Goal: Task Accomplishment & Management: Manage account settings

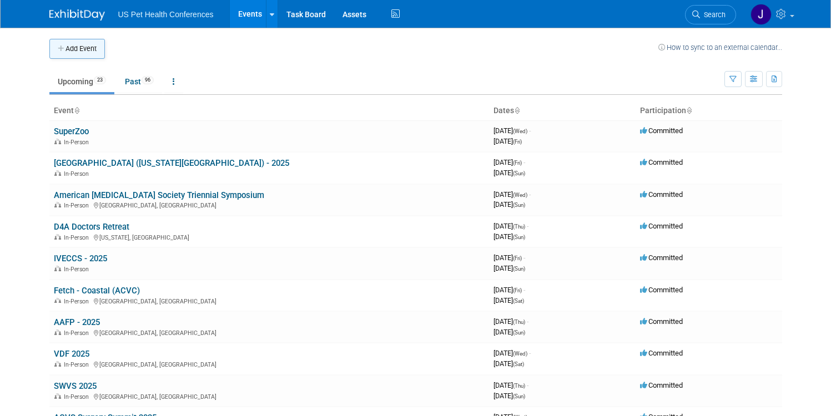
click at [73, 41] on button "Add Event" at bounding box center [77, 49] width 56 height 20
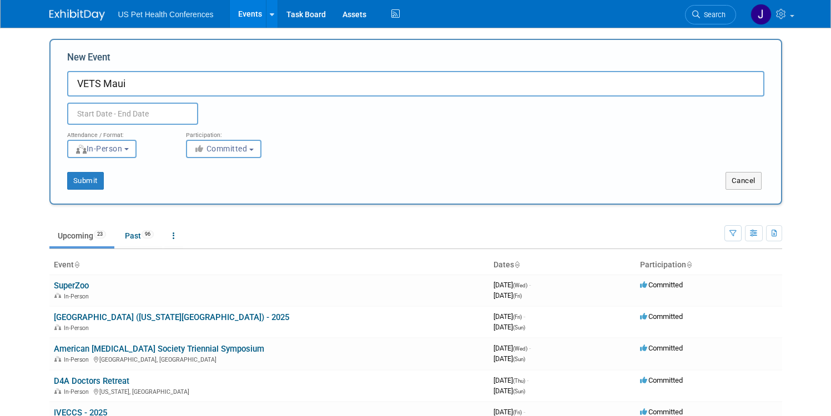
type input "VETS Maui"
click at [129, 111] on input "text" at bounding box center [132, 114] width 131 height 22
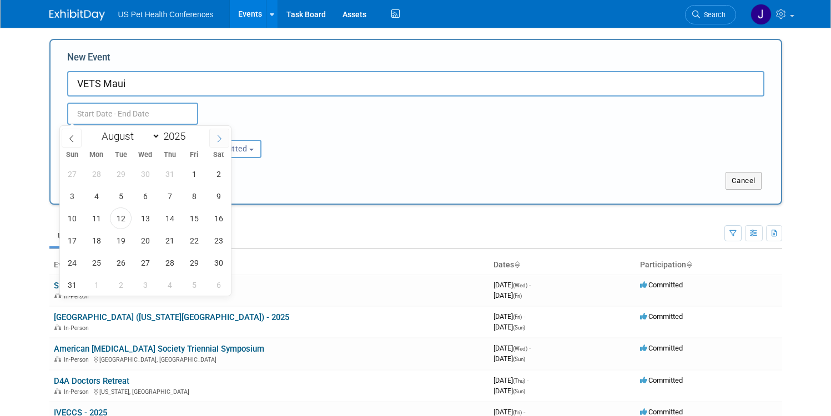
click at [216, 143] on span at bounding box center [219, 138] width 20 height 19
select select "10"
click at [217, 178] on span "1" at bounding box center [219, 174] width 22 height 22
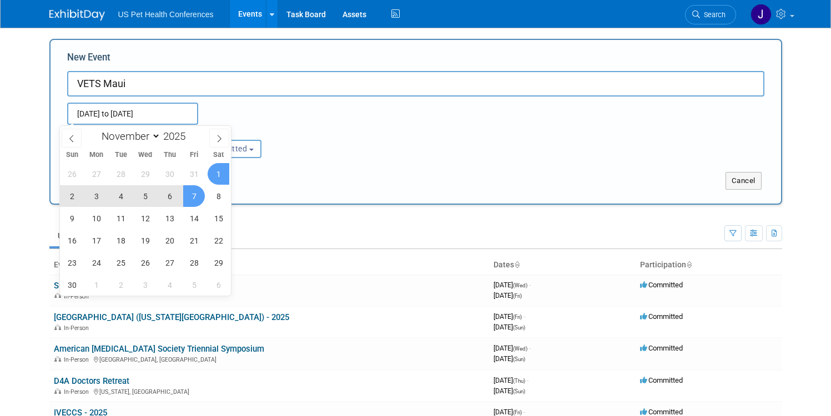
click at [198, 192] on span "7" at bounding box center [194, 196] width 22 height 22
type input "Nov 1, 2025 to Nov 7, 2025"
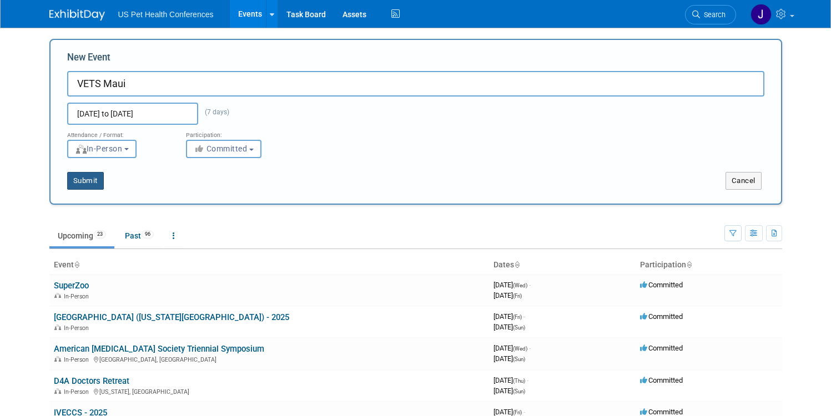
click at [83, 184] on button "Submit" at bounding box center [85, 181] width 37 height 18
type input "VETS Maui"
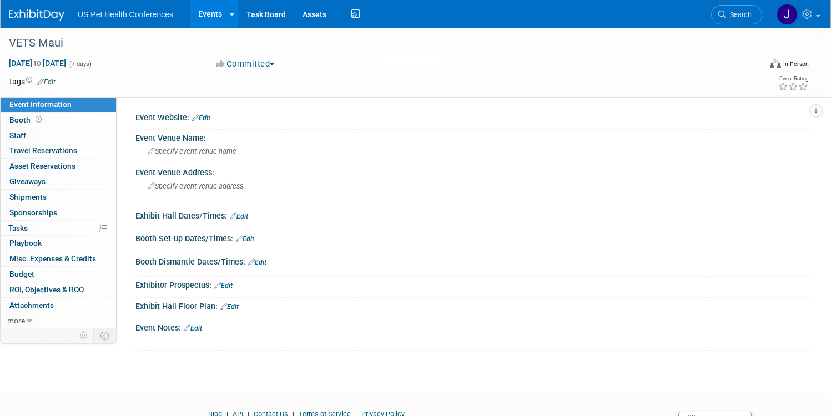
click at [236, 213] on icon at bounding box center [233, 216] width 7 height 7
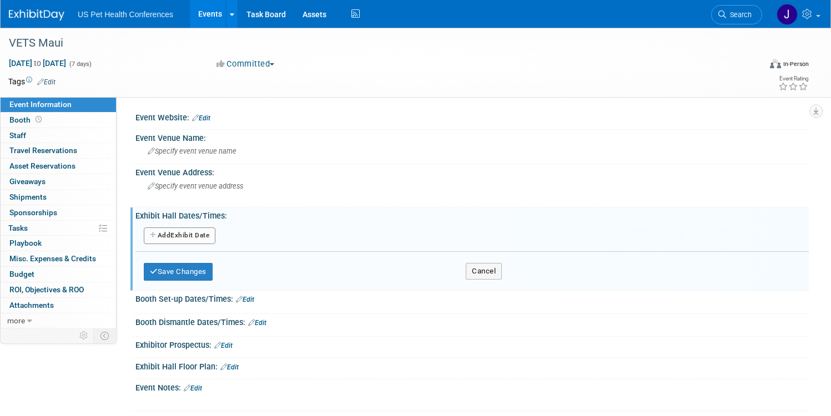
click at [253, 244] on div "Add Another Exhibit Date" at bounding box center [471, 236] width 673 height 21
click at [215, 235] on button "Add Another Exhibit Date" at bounding box center [180, 236] width 72 height 17
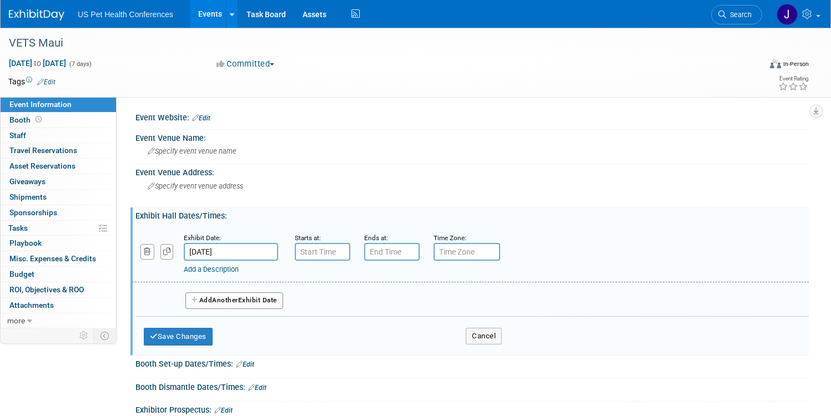
click at [278, 250] on input "Nov 1, 2025" at bounding box center [231, 252] width 94 height 18
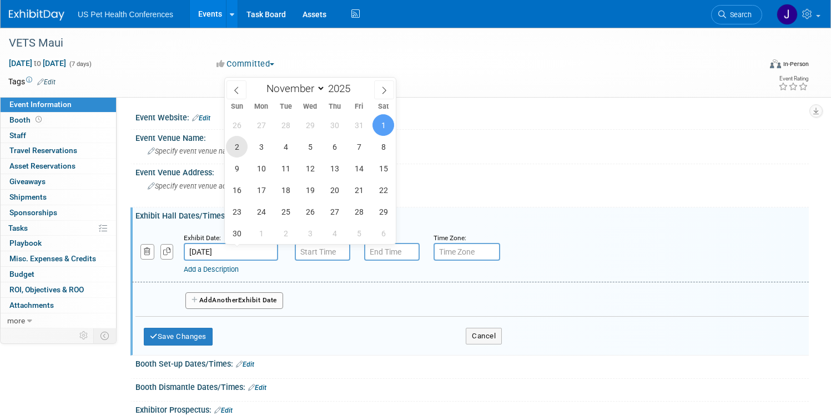
click at [245, 149] on span "2" at bounding box center [237, 147] width 22 height 22
type input "[DATE]"
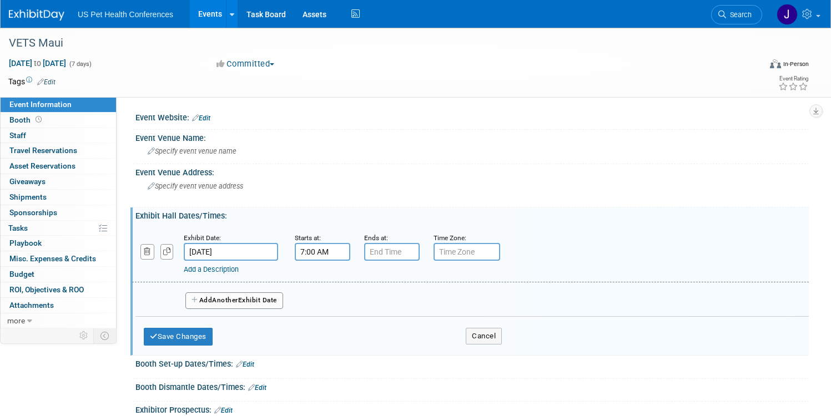
click at [350, 251] on input "7:00 AM" at bounding box center [323, 252] width 56 height 18
click at [330, 284] on span at bounding box center [320, 279] width 19 height 19
click at [384, 306] on span "00" at bounding box center [372, 303] width 21 height 20
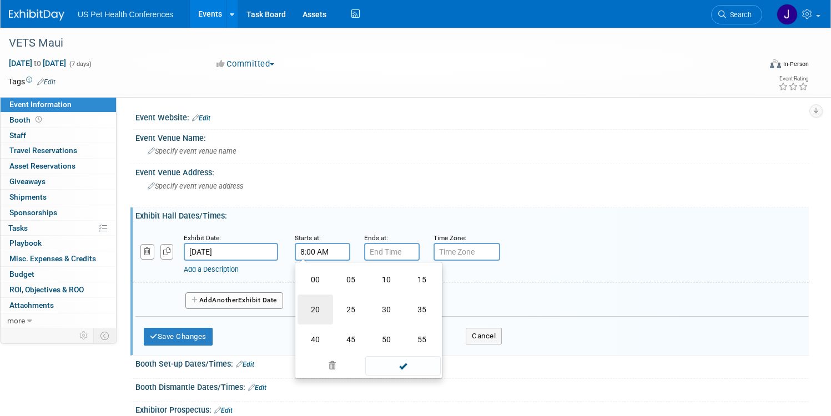
click at [333, 306] on td "20" at bounding box center [316, 310] width 36 height 30
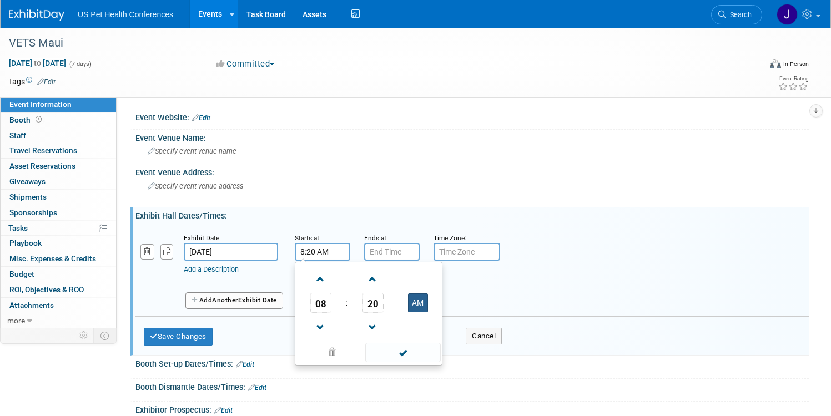
click at [428, 303] on button "AM" at bounding box center [418, 303] width 20 height 19
click at [428, 302] on button "PM" at bounding box center [418, 303] width 20 height 19
type input "8:20 AM"
click at [440, 353] on span at bounding box center [402, 352] width 75 height 19
click at [253, 302] on button "Add Another Exhibit Date" at bounding box center [234, 301] width 98 height 17
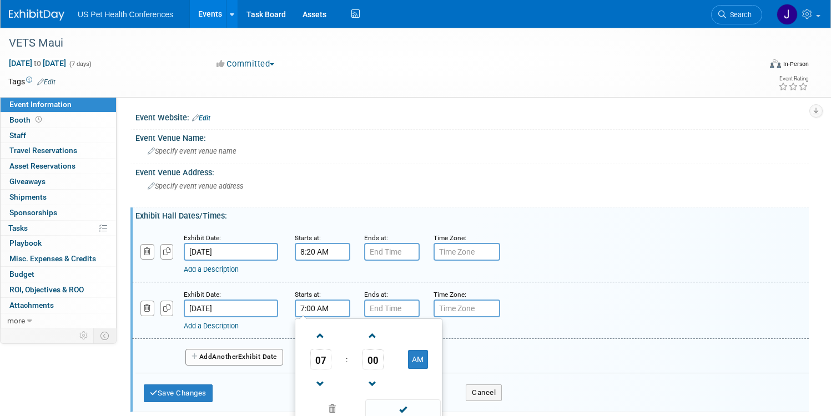
click at [350, 313] on input "7:00 AM" at bounding box center [323, 309] width 56 height 18
click at [344, 335] on td at bounding box center [321, 335] width 46 height 28
click at [330, 336] on span at bounding box center [320, 335] width 19 height 19
click at [384, 357] on span "00" at bounding box center [372, 360] width 21 height 20
click at [333, 370] on td "20" at bounding box center [316, 366] width 36 height 30
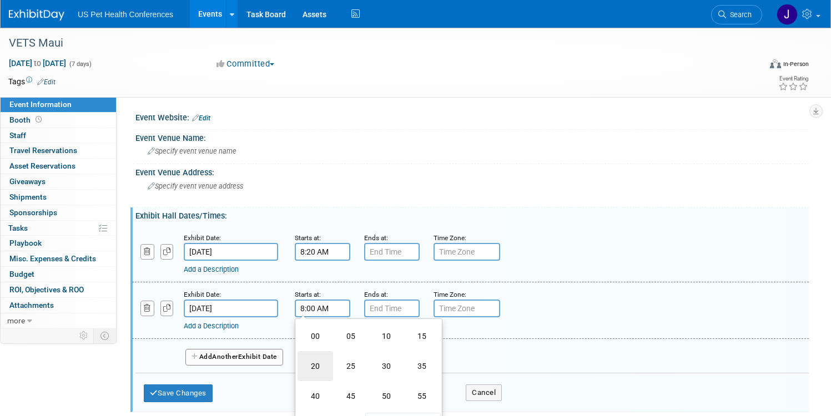
type input "8:20 AM"
click at [579, 330] on div "Add a Description" at bounding box center [439, 326] width 510 height 10
click at [275, 350] on button "Add Another Exhibit Date" at bounding box center [234, 357] width 98 height 17
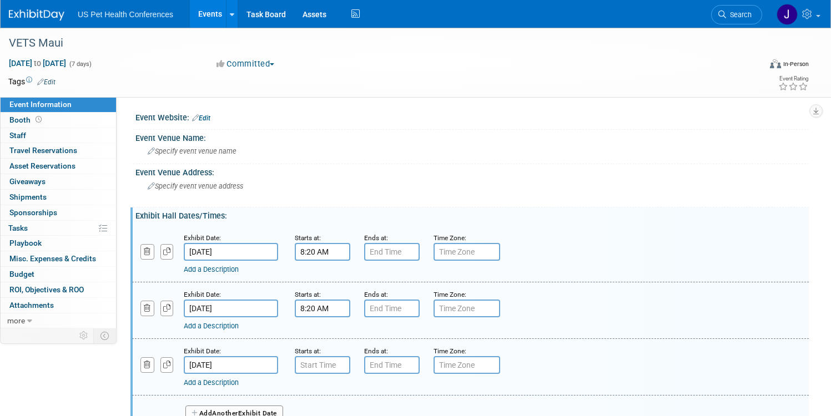
click at [278, 358] on input "[DATE]" at bounding box center [231, 365] width 94 height 18
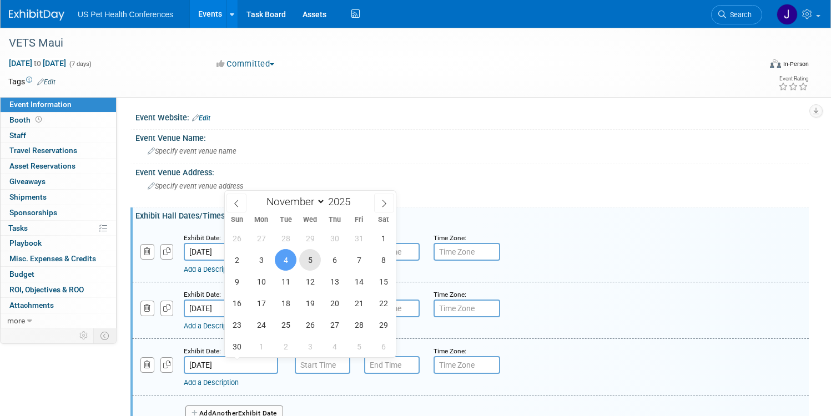
click at [314, 265] on span "5" at bounding box center [310, 260] width 22 height 22
type input "[DATE]"
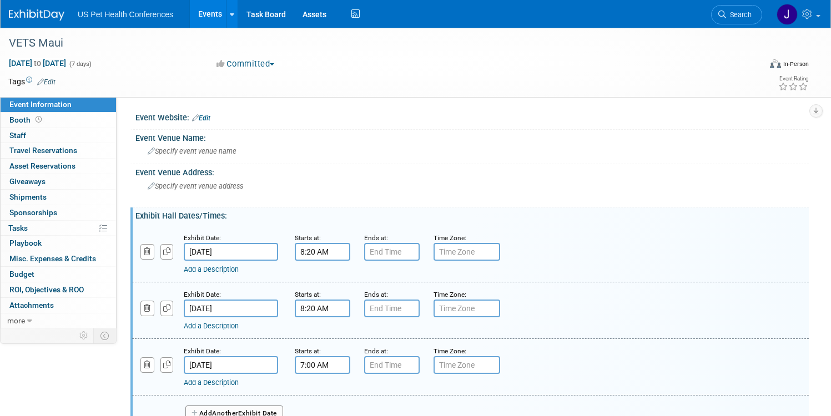
click at [350, 360] on input "7:00 AM" at bounding box center [323, 365] width 56 height 18
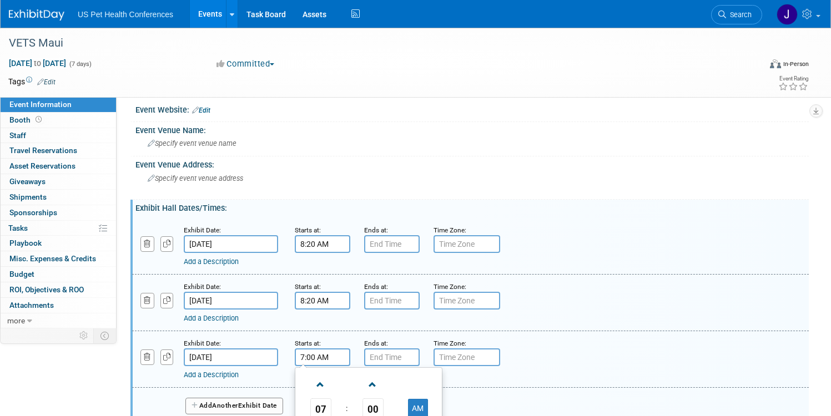
scroll to position [24, 0]
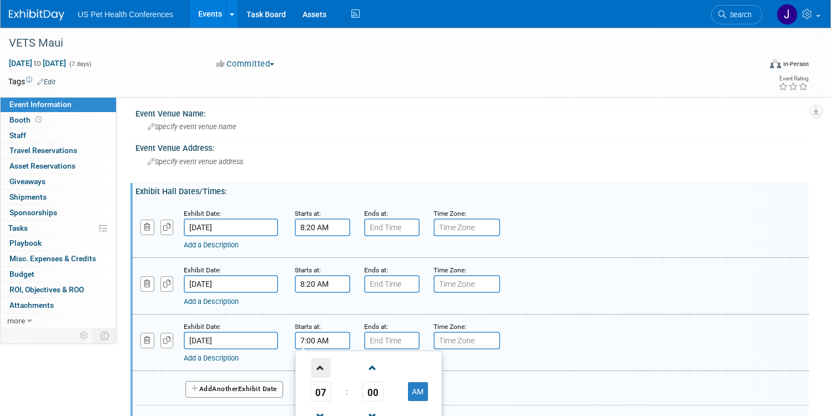
click at [330, 368] on span at bounding box center [320, 368] width 19 height 19
click at [384, 386] on span "00" at bounding box center [372, 392] width 21 height 20
click at [333, 395] on td "20" at bounding box center [316, 399] width 36 height 30
type input "8:20 AM"
click at [599, 299] on div "Add a Description" at bounding box center [439, 302] width 510 height 10
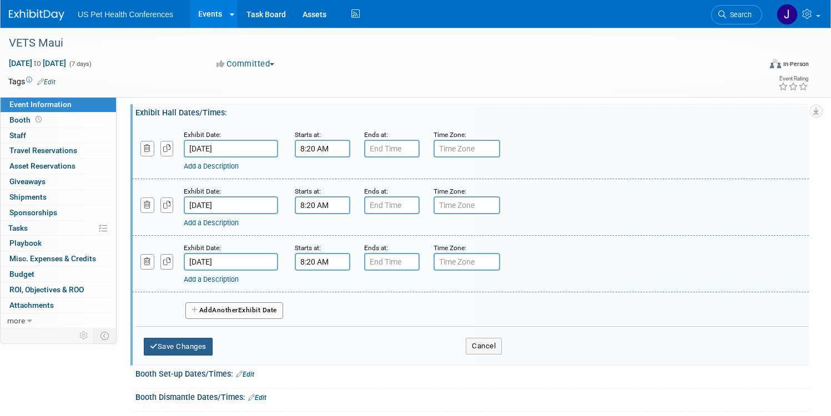
click at [213, 347] on button "Save Changes" at bounding box center [178, 347] width 69 height 18
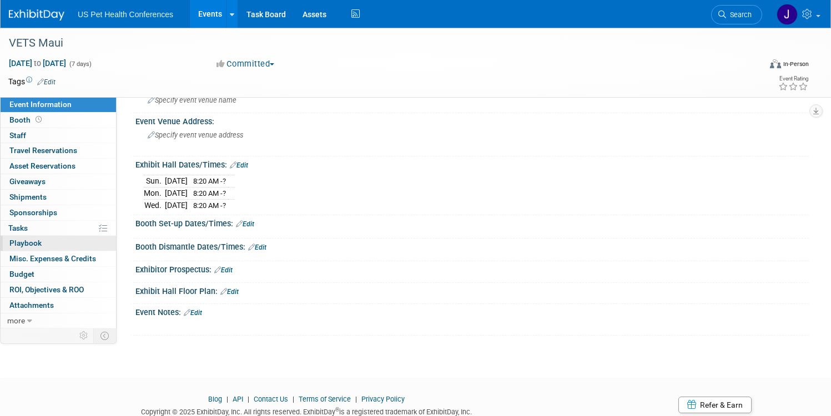
click at [75, 238] on link "0 Playbook 0" at bounding box center [58, 243] width 115 height 15
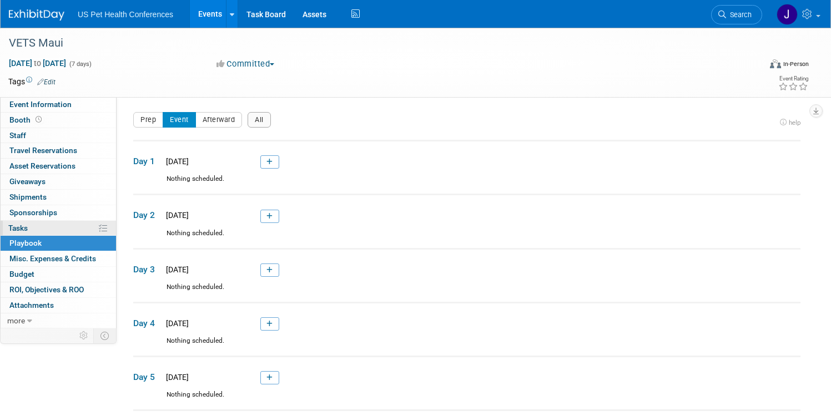
click at [90, 229] on link "0% Tasks 0%" at bounding box center [58, 228] width 115 height 15
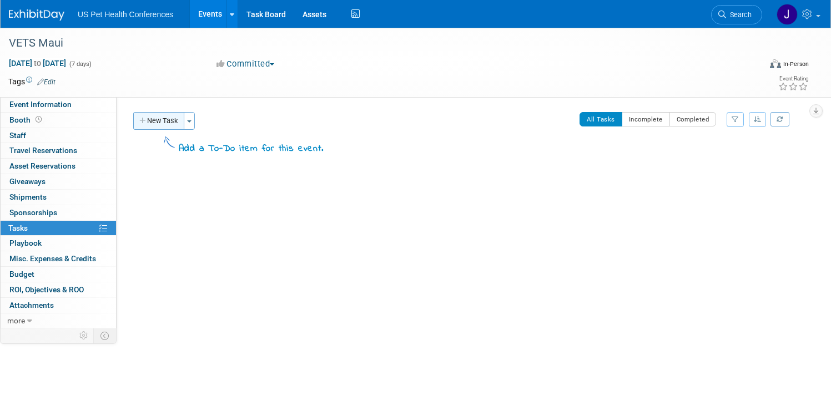
click at [184, 119] on button "New Task" at bounding box center [158, 121] width 51 height 18
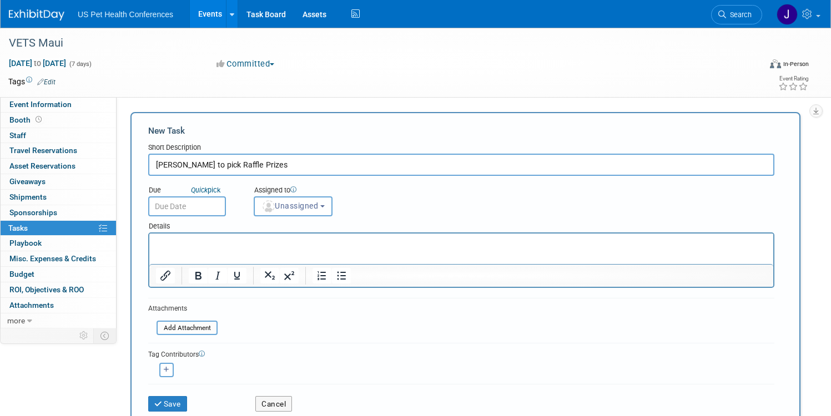
type input "Debra to pick Raffle Prizes"
click at [173, 245] on p "Rich Text Area. Press ALT-0 for help." at bounding box center [461, 243] width 611 height 11
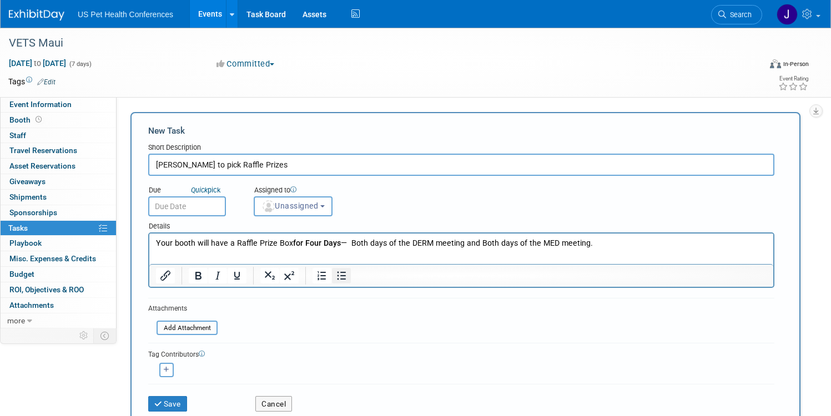
click at [348, 275] on icon "Bullet list" at bounding box center [341, 275] width 13 height 13
click at [187, 405] on button "Save" at bounding box center [167, 404] width 39 height 16
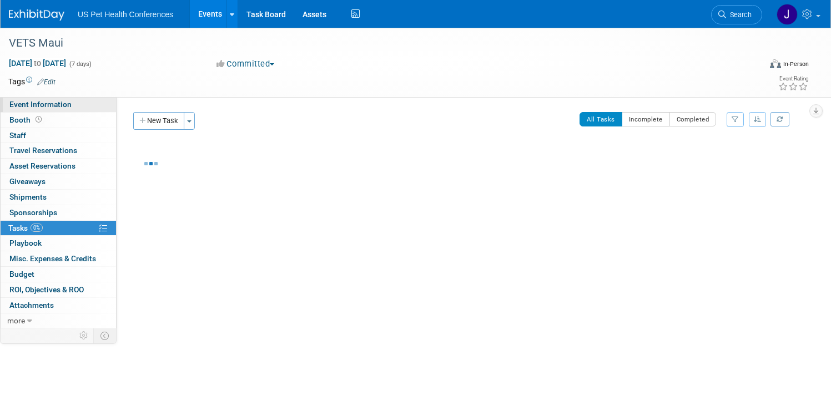
click at [72, 105] on span "Event Information" at bounding box center [40, 104] width 62 height 9
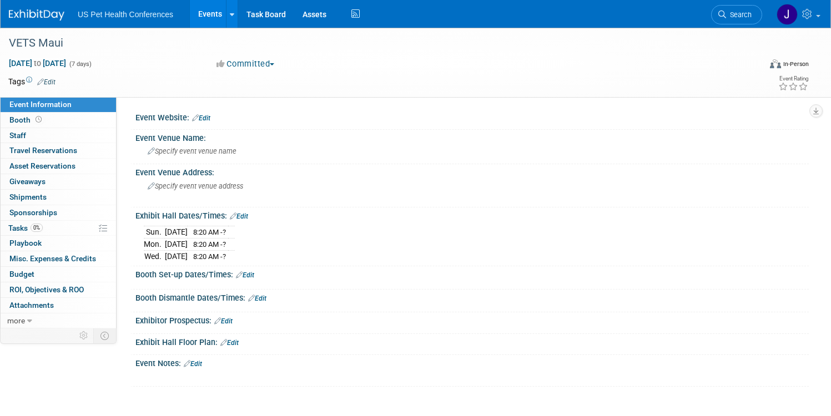
click at [248, 218] on link "Edit" at bounding box center [239, 217] width 18 height 8
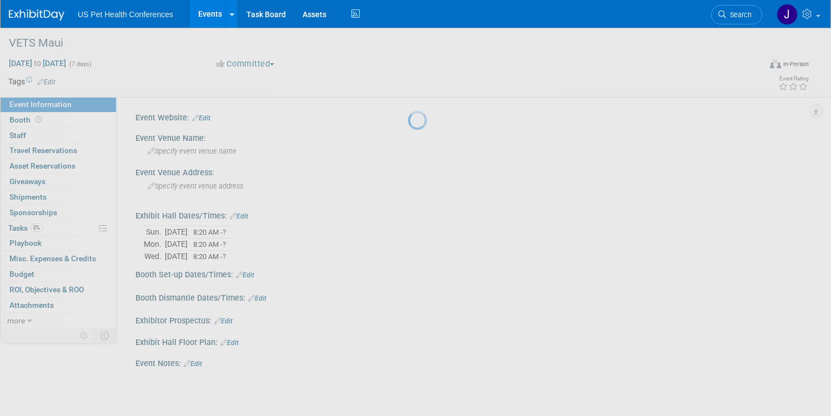
select select "10"
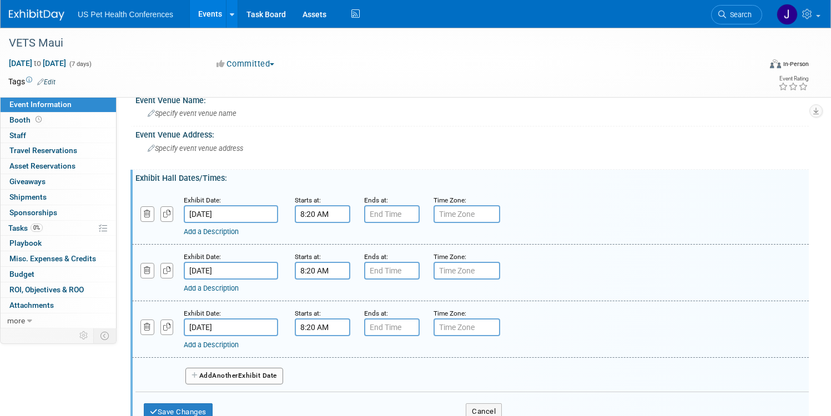
scroll to position [61, 0]
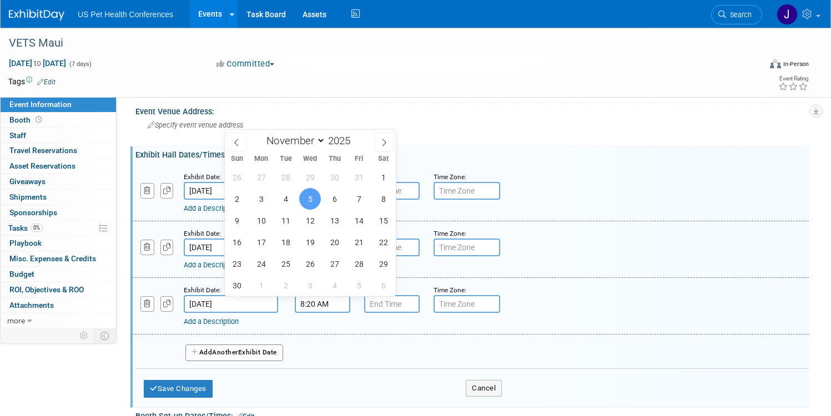
click at [260, 301] on input "Nov 5, 2025" at bounding box center [231, 304] width 94 height 18
click at [285, 196] on span "4" at bounding box center [286, 199] width 22 height 22
type input "Nov 4, 2025"
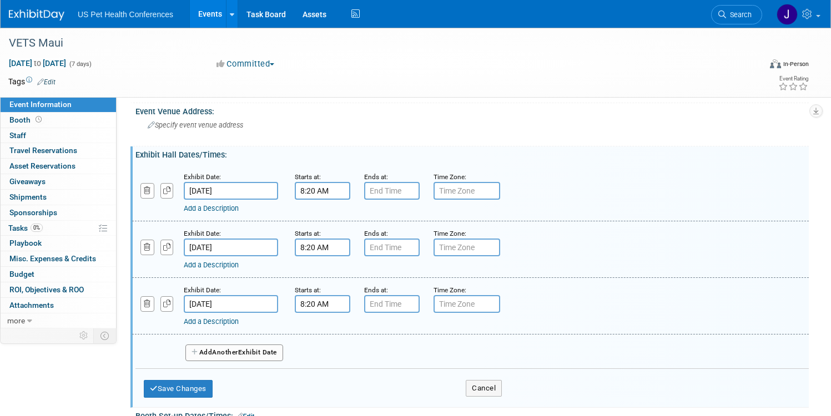
click at [283, 354] on button "Add Another Exhibit Date" at bounding box center [234, 353] width 98 height 17
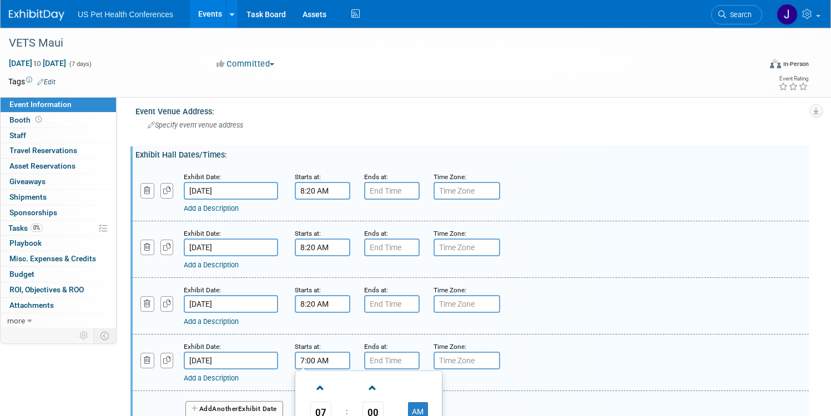
click at [350, 359] on input "7:00 AM" at bounding box center [323, 361] width 56 height 18
click at [330, 389] on span at bounding box center [320, 388] width 19 height 19
click at [382, 389] on span at bounding box center [372, 388] width 19 height 19
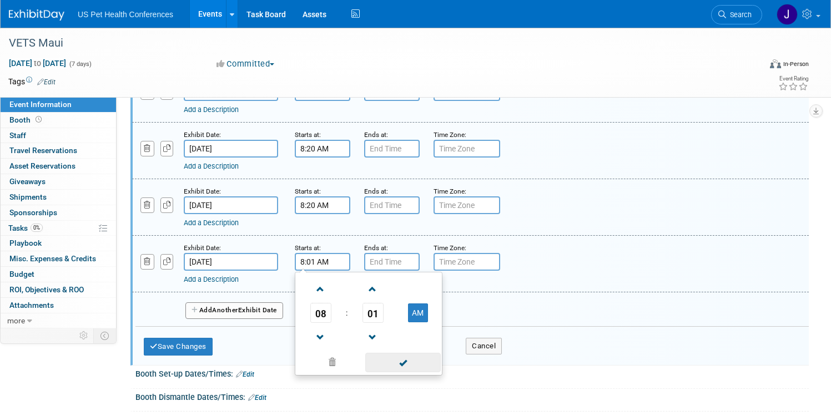
scroll to position [163, 0]
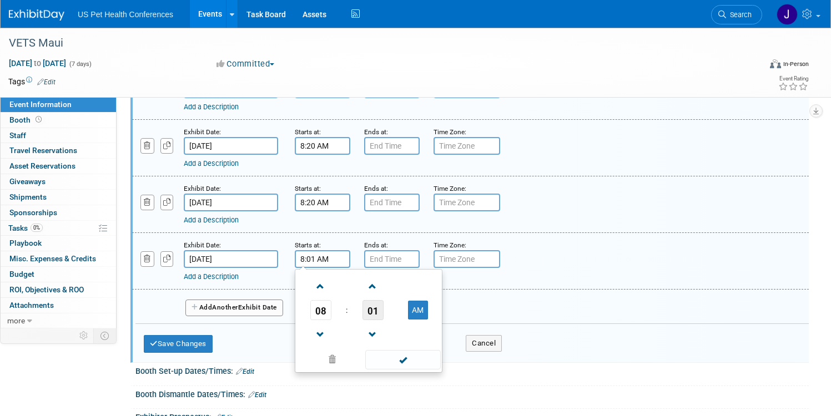
drag, startPoint x: 418, startPoint y: 321, endPoint x: 419, endPoint y: 316, distance: 5.7
click at [384, 321] on link at bounding box center [372, 334] width 21 height 28
click at [384, 313] on span "00" at bounding box center [372, 310] width 21 height 20
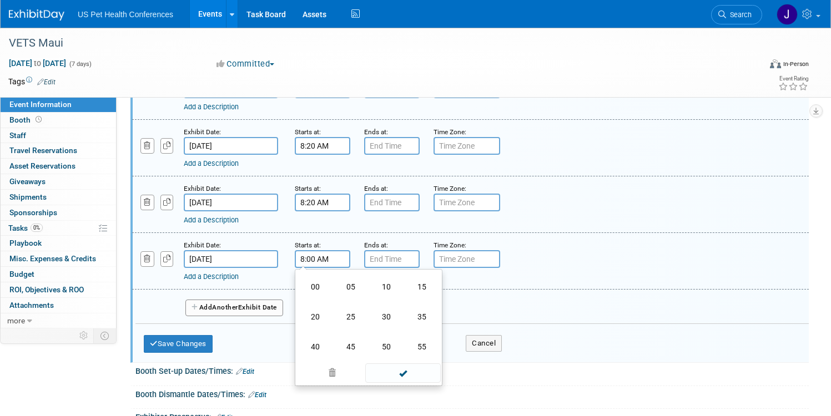
click at [333, 319] on td "20" at bounding box center [316, 317] width 36 height 30
type input "8:20 AM"
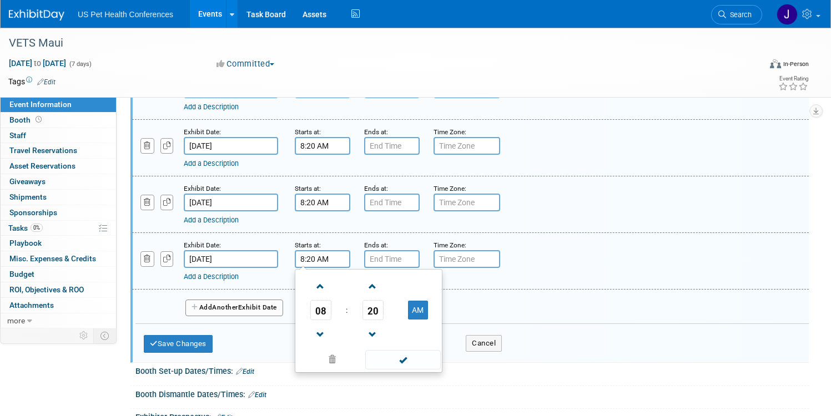
click at [440, 370] on td at bounding box center [402, 360] width 75 height 22
click at [440, 350] on ul "08 : 20 AM 12 01 02 03 04 05 06 07 08 09 10 11 00 05 10 15 20 25 30 35 40 45 50…" at bounding box center [369, 321] width 142 height 98
click at [440, 361] on span at bounding box center [402, 359] width 75 height 19
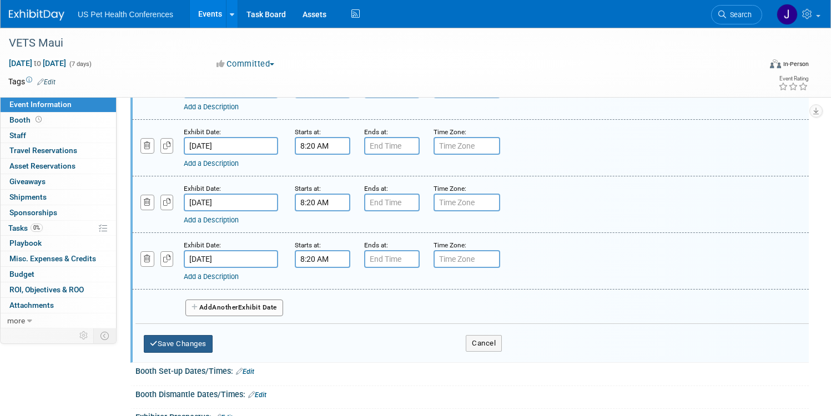
click at [213, 342] on button "Save Changes" at bounding box center [178, 344] width 69 height 18
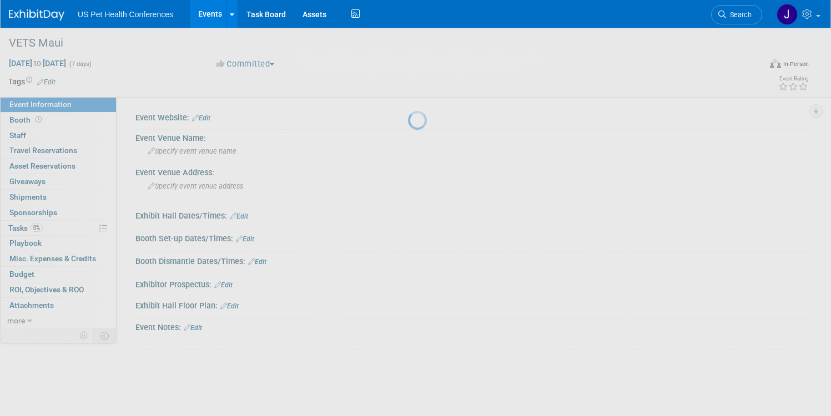
scroll to position [0, 0]
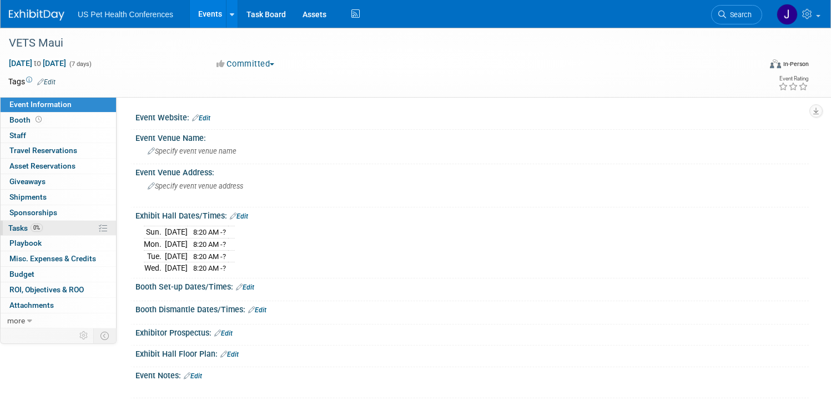
click at [92, 226] on link "0% Tasks 0%" at bounding box center [58, 228] width 115 height 15
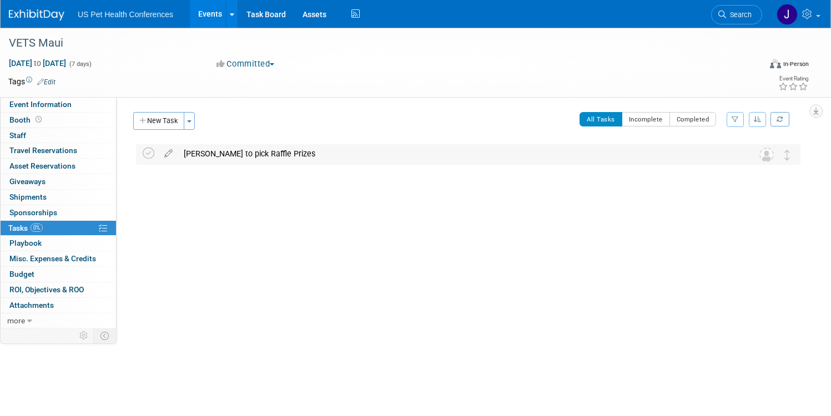
click at [327, 157] on div "Debra to pick Raffle Prizes" at bounding box center [457, 153] width 559 height 19
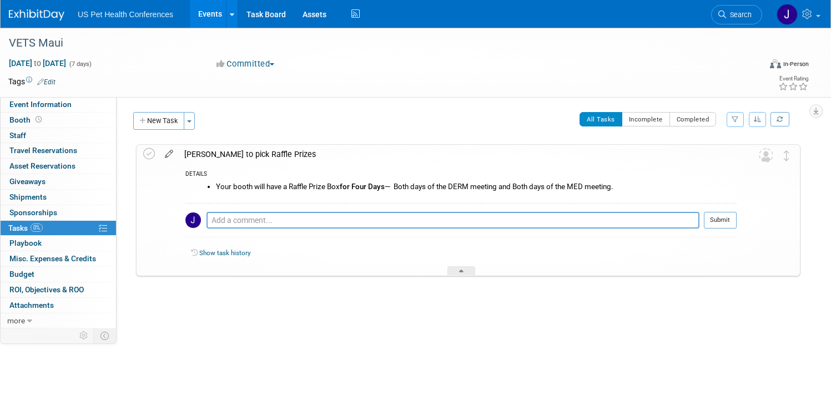
click at [179, 153] on icon at bounding box center [168, 152] width 19 height 14
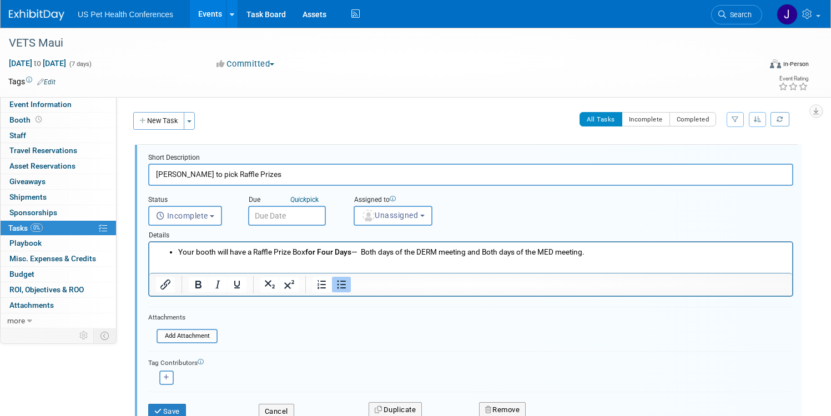
click at [269, 258] on html "Your booth will have a Raffle Prize Box for Four Days — Both days of the DERM m…" at bounding box center [470, 250] width 643 height 15
click at [662, 250] on li "Your booth will have a Raffle Prize Box for Four Days — Both days of the DERM m…" at bounding box center [482, 252] width 608 height 11
paste body "Rich Text Area. Press ALT-0 for help."
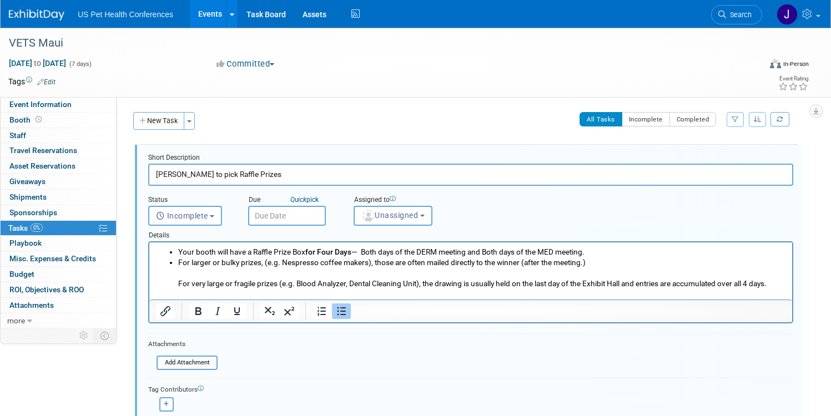
click at [235, 273] on p "Rich Text Area. Press ALT-0 for help." at bounding box center [482, 273] width 608 height 11
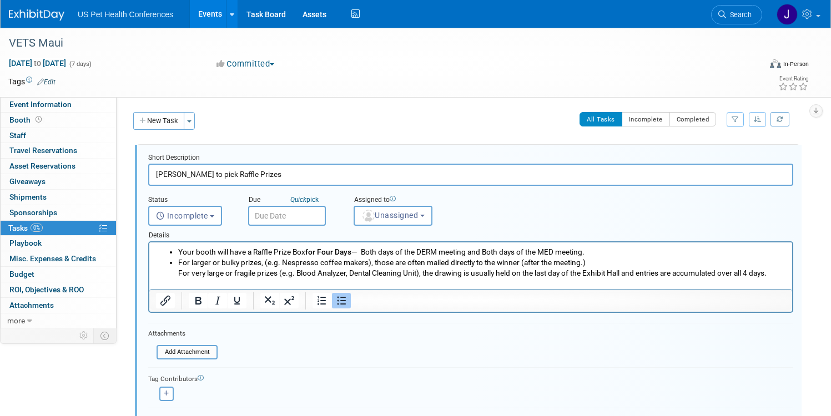
click at [170, 274] on ul "Your booth will have a Raffle Prize Box for Four Days — Both days of the DERM m…" at bounding box center [471, 263] width 630 height 32
click at [346, 304] on icon "Bullet list" at bounding box center [341, 301] width 9 height 8
click at [154, 262] on html "Your booth will have a Raffle Prize Box for Four Days — Both days of the DERM m…" at bounding box center [470, 261] width 643 height 36
click at [348, 305] on icon "Bullet list" at bounding box center [341, 300] width 13 height 13
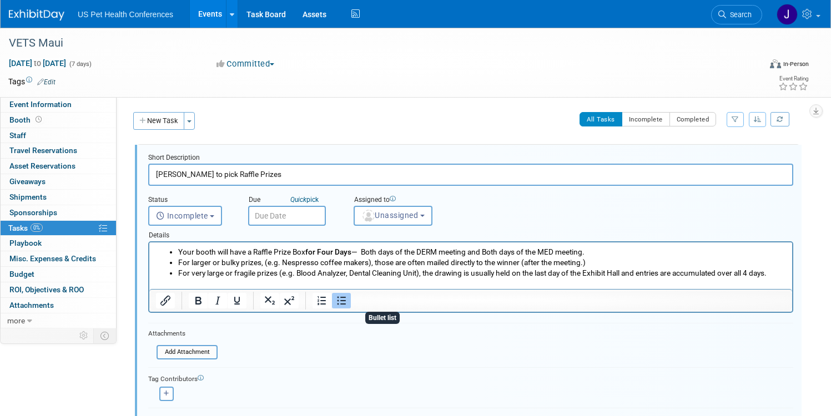
click at [328, 279] on li "For very large or fragile prizes (e.g. Blood Analyzer, Dental Cleaning Unit), t…" at bounding box center [482, 273] width 608 height 11
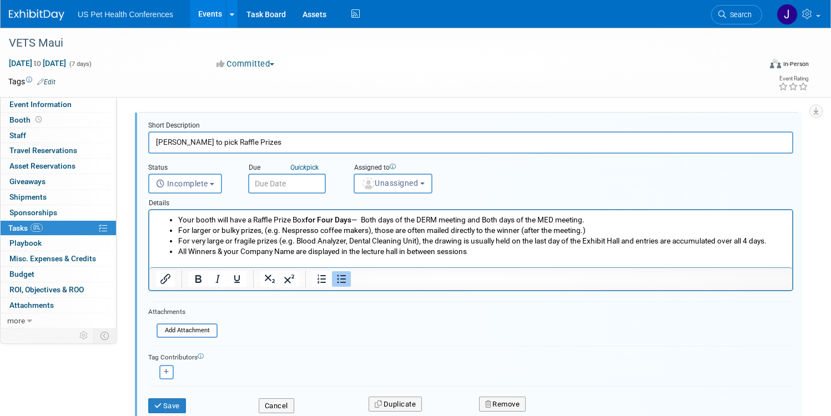
scroll to position [34, 0]
click at [503, 255] on li "All Winners & your Company Name are displayed in the lecture hall in between se…" at bounding box center [482, 250] width 608 height 11
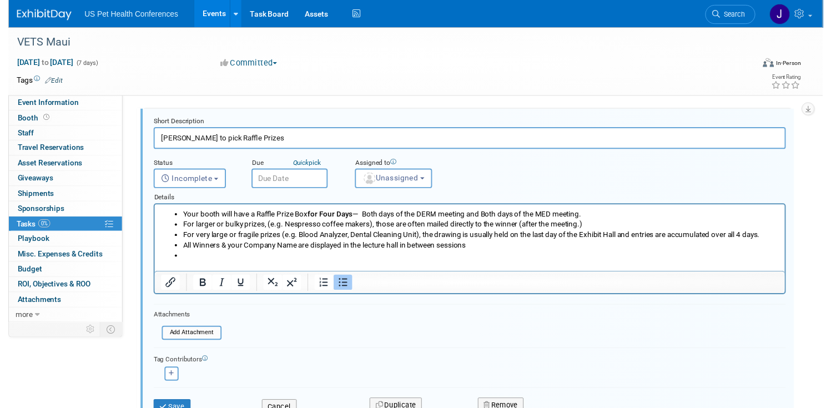
scroll to position [106, 0]
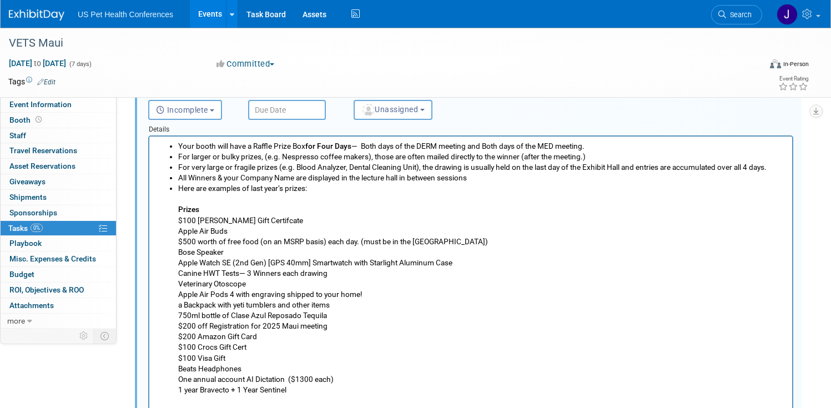
click at [189, 194] on p "Here are examples of last year’s prizes:" at bounding box center [482, 188] width 608 height 11
click at [197, 204] on p "Rich Text Area. Press ALT-0 for help." at bounding box center [482, 199] width 608 height 11
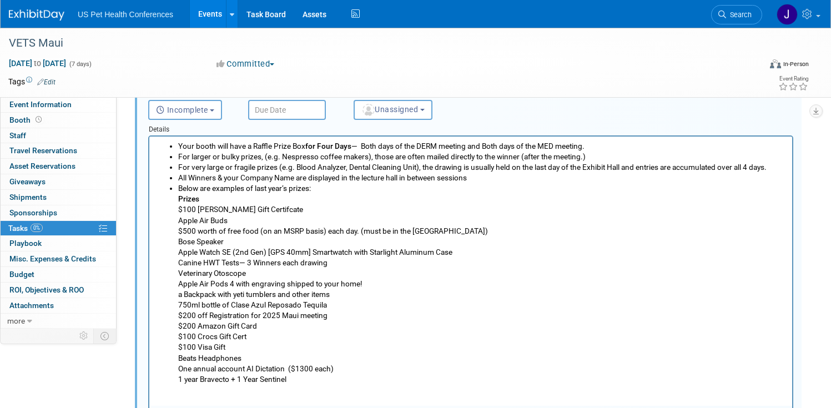
click at [324, 194] on p "Below are examples of last year’s prizes:" at bounding box center [482, 188] width 608 height 11
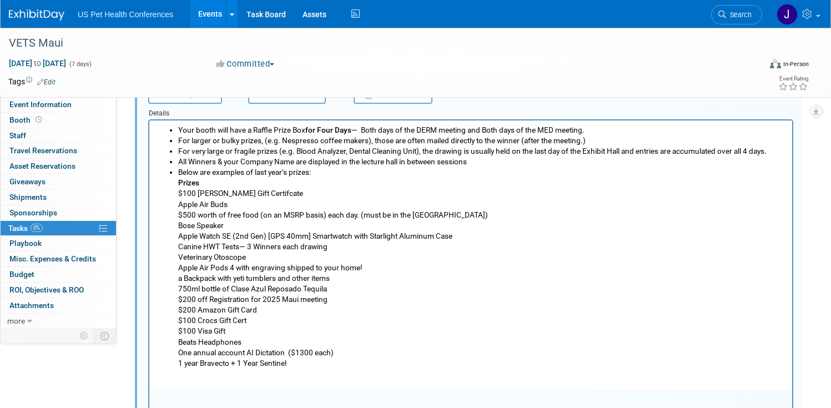
scroll to position [123, 0]
click at [320, 182] on p "Below are examples of last year’s prizes: Prizes $100 Lulu Lemon Gift Certifcat…" at bounding box center [482, 272] width 608 height 212
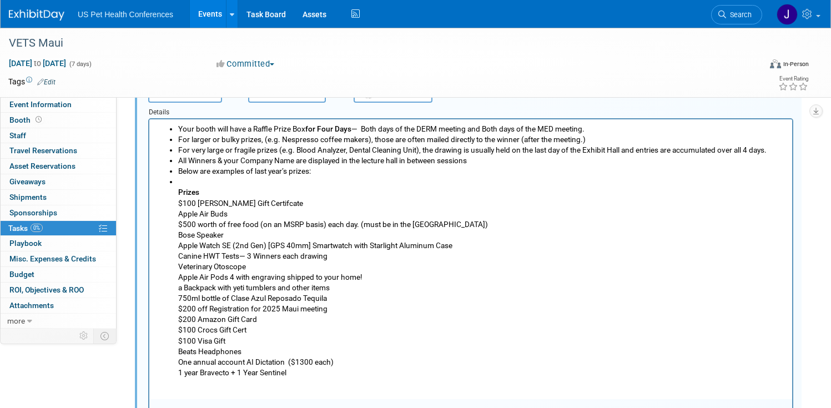
click at [225, 187] on p "Rich Text Area. Press ALT-0 for help." at bounding box center [482, 182] width 608 height 11
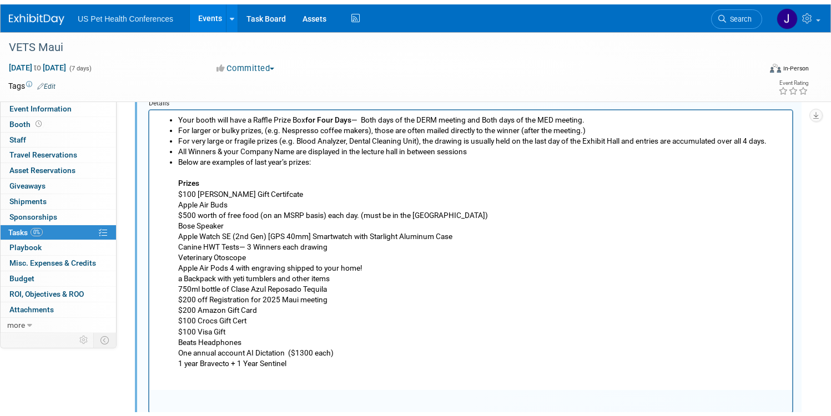
scroll to position [335, 0]
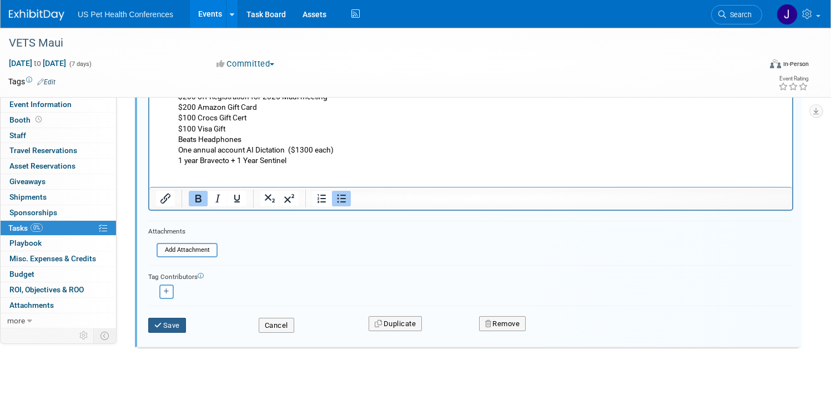
click at [186, 328] on button "Save" at bounding box center [167, 326] width 38 height 16
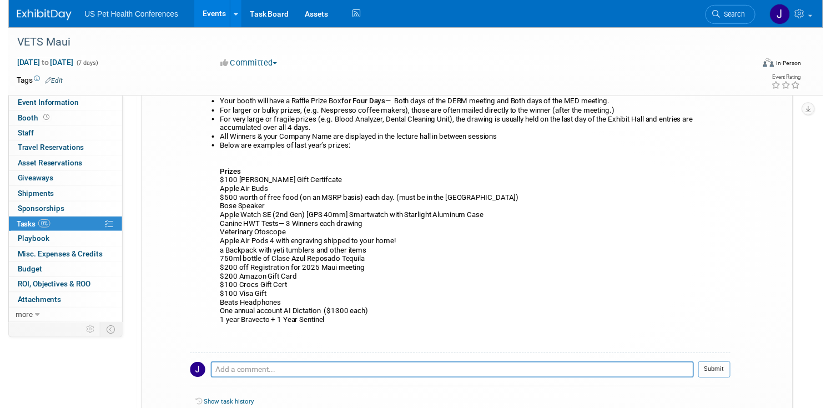
scroll to position [0, 0]
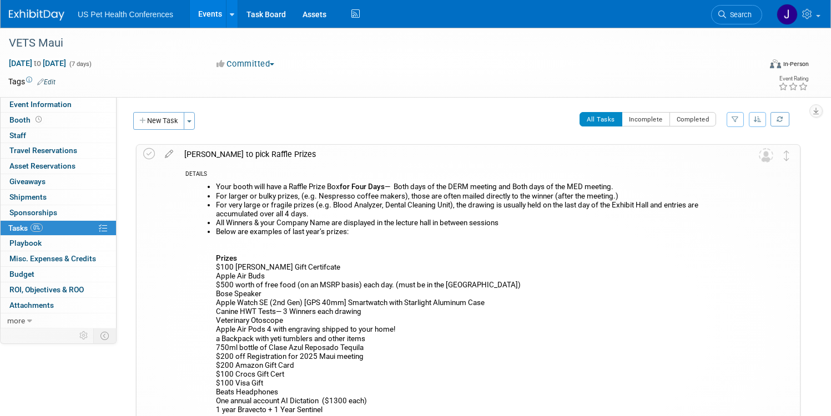
click at [550, 167] on div "DETAILS Your booth will have a Raffle Prize Box for Four Days — Both days of th…" at bounding box center [458, 340] width 558 height 353
click at [179, 154] on icon at bounding box center [168, 152] width 19 height 14
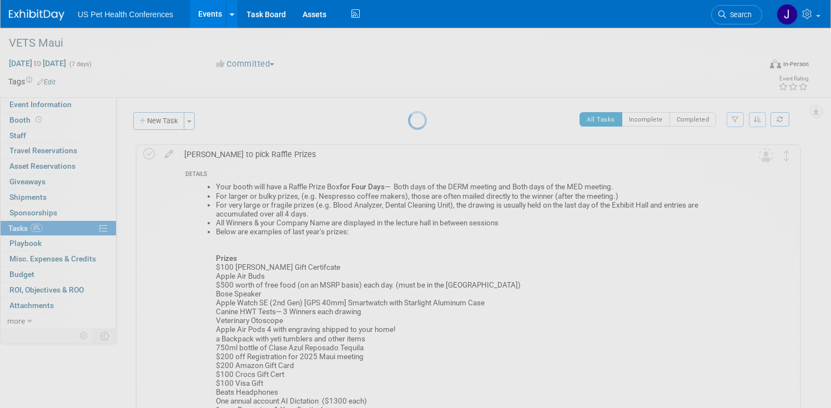
select select "7"
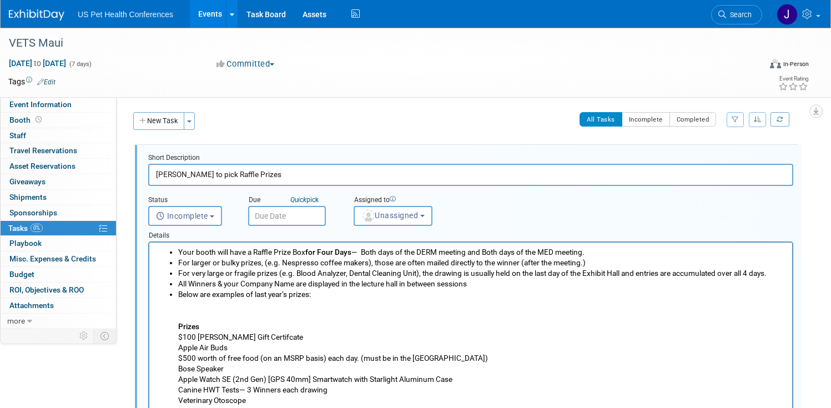
click at [326, 217] on input "text" at bounding box center [287, 216] width 78 height 20
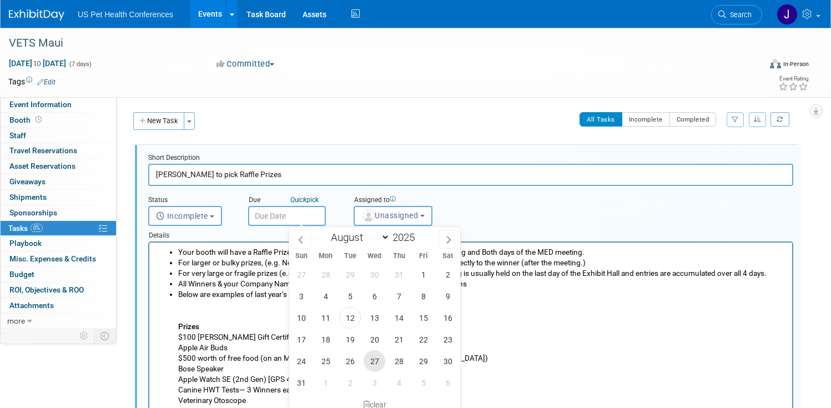
click at [371, 362] on span "27" at bounding box center [375, 361] width 22 height 22
type input "Aug 27, 2025"
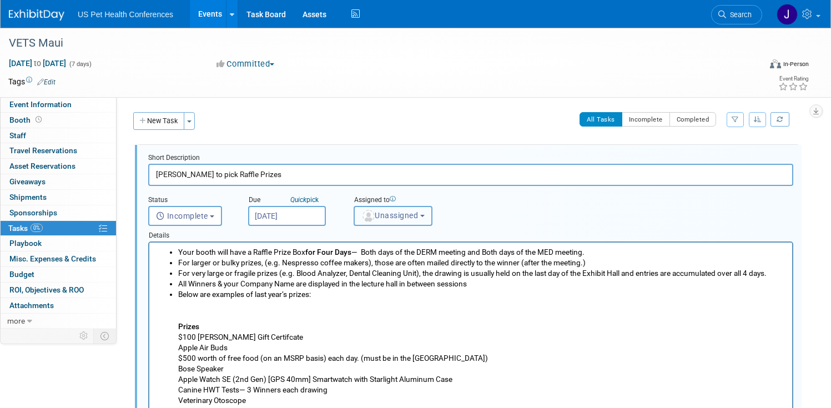
click at [432, 225] on button "Unassigned" at bounding box center [393, 216] width 79 height 20
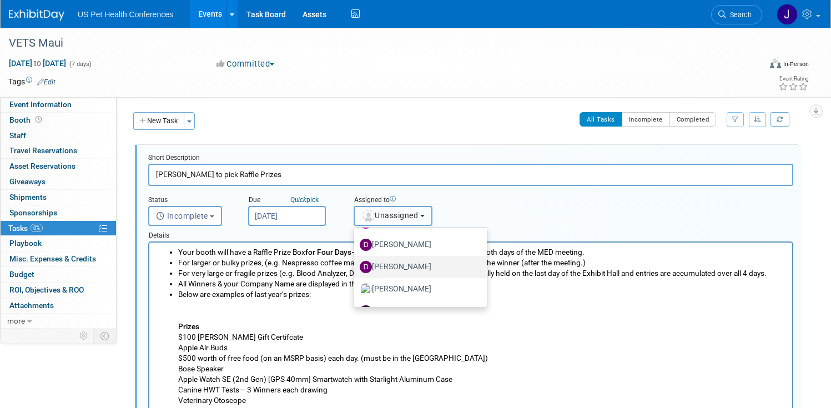
scroll to position [95, 0]
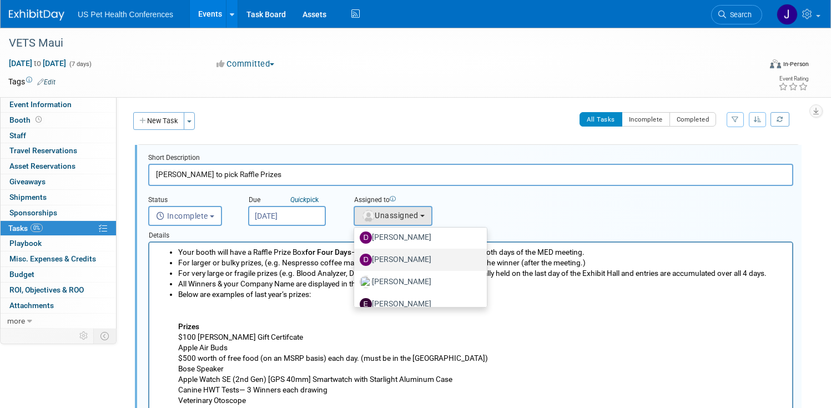
click at [454, 262] on label "[PERSON_NAME]" at bounding box center [418, 260] width 116 height 18
click at [356, 262] on input "[PERSON_NAME]" at bounding box center [352, 258] width 7 height 7
select select "03aab87b-1926-458f-bef0-bf301a3f9cba"
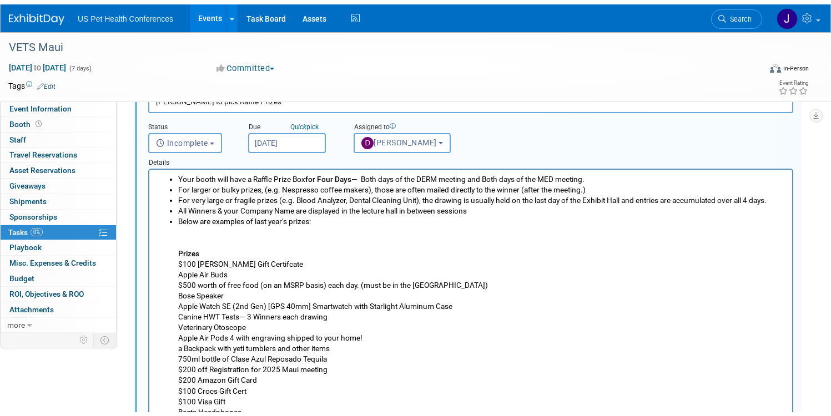
scroll to position [336, 0]
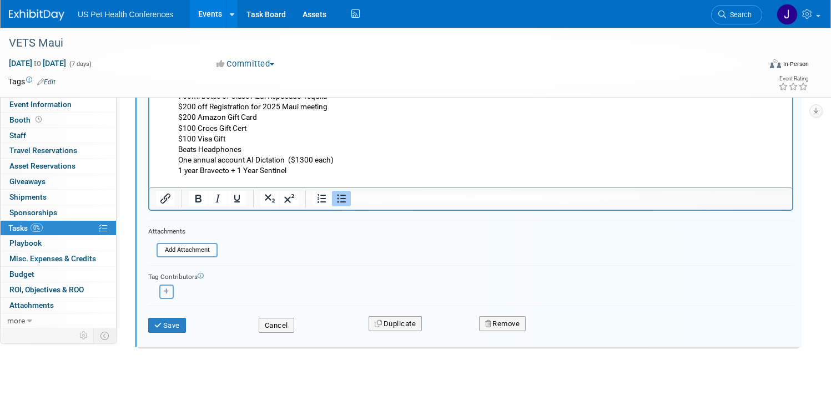
click at [174, 286] on button "button" at bounding box center [166, 292] width 14 height 14
select select
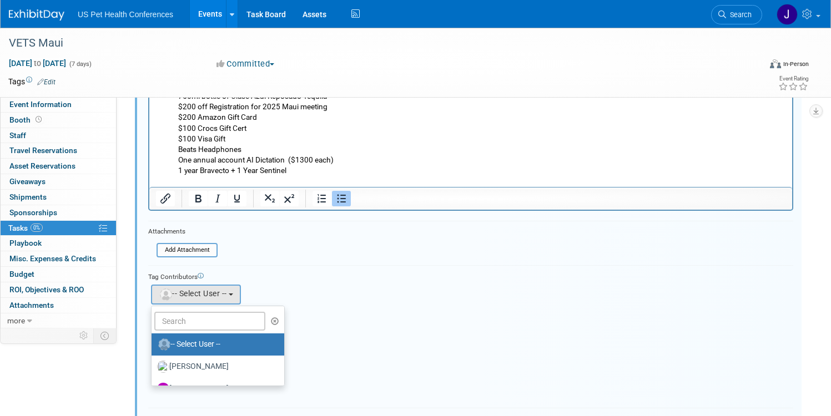
click at [382, 308] on div "Tag Contributors Adriana remove remove" at bounding box center [470, 333] width 645 height 136
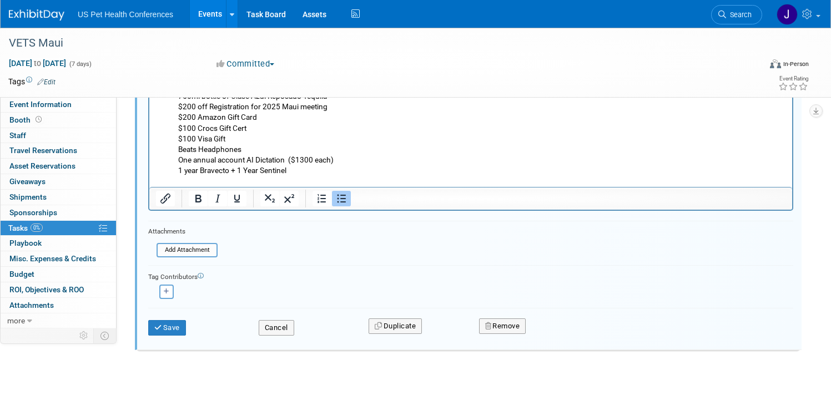
scroll to position [338, 0]
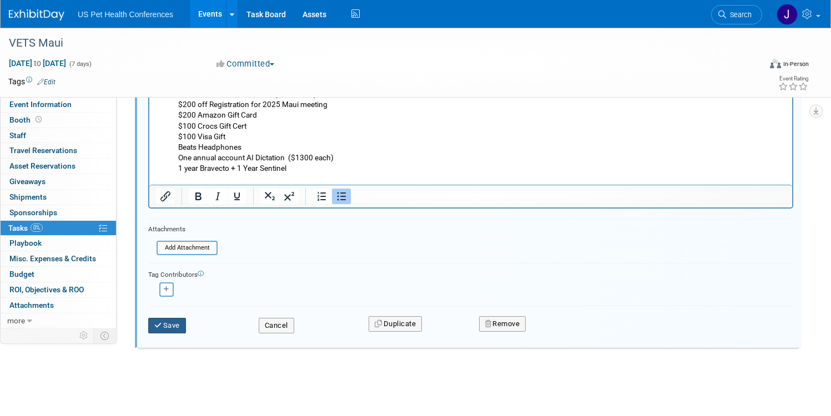
click at [186, 331] on button "Save" at bounding box center [167, 326] width 38 height 16
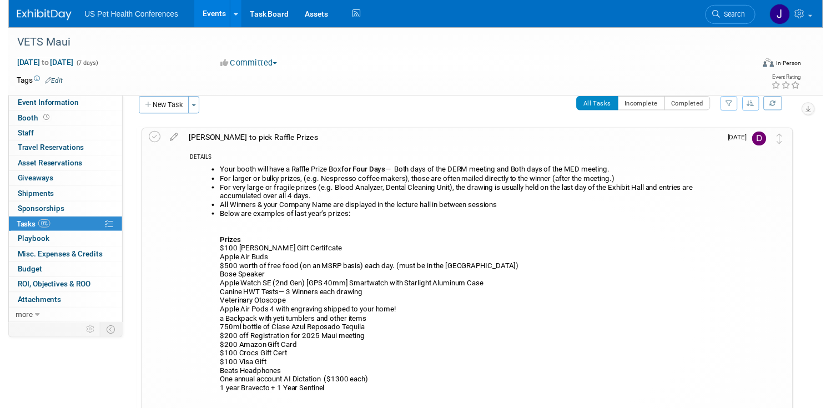
scroll to position [0, 0]
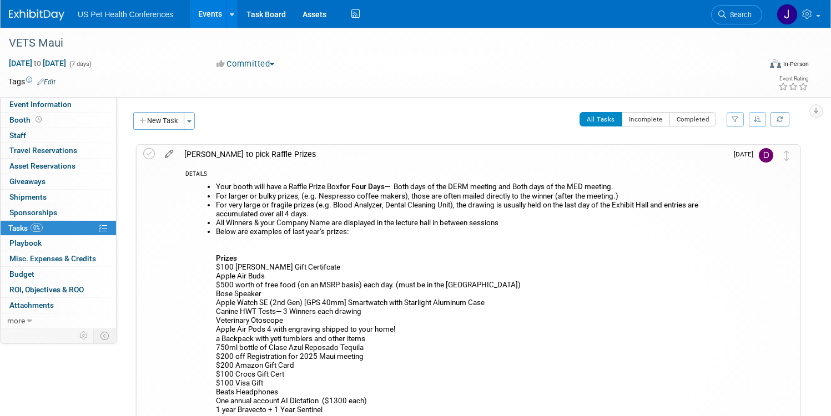
click at [179, 157] on icon at bounding box center [168, 152] width 19 height 14
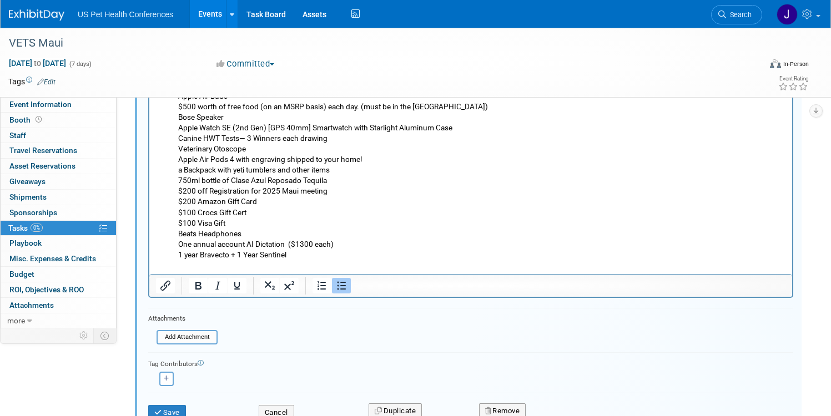
scroll to position [335, 0]
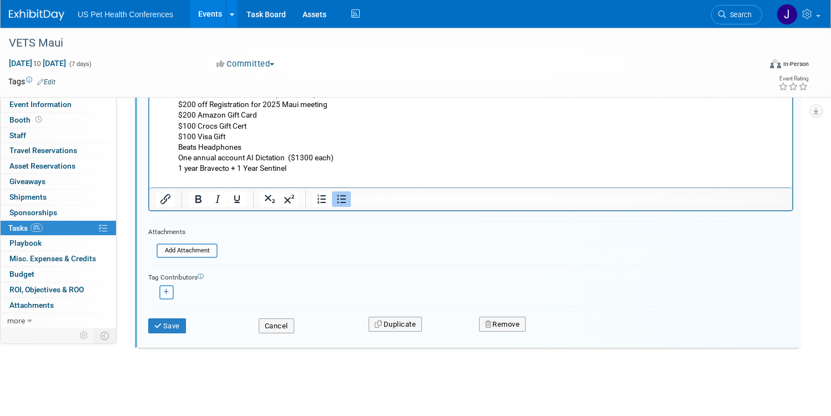
click at [169, 293] on icon "button" at bounding box center [167, 292] width 6 height 6
select select
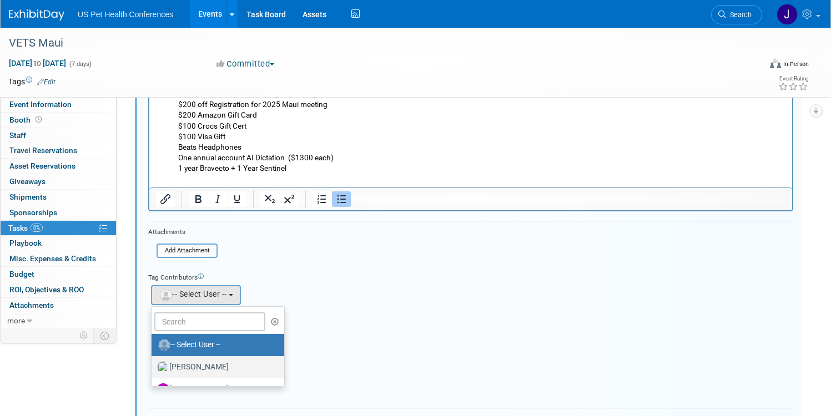
click at [229, 360] on label "[PERSON_NAME]" at bounding box center [215, 368] width 116 height 18
click at [153, 362] on input "[PERSON_NAME]" at bounding box center [149, 365] width 7 height 7
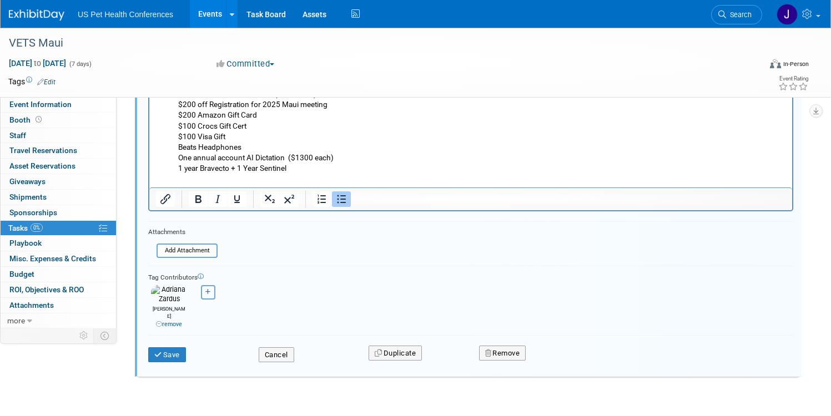
click at [215, 292] on button "button" at bounding box center [208, 292] width 14 height 14
select select
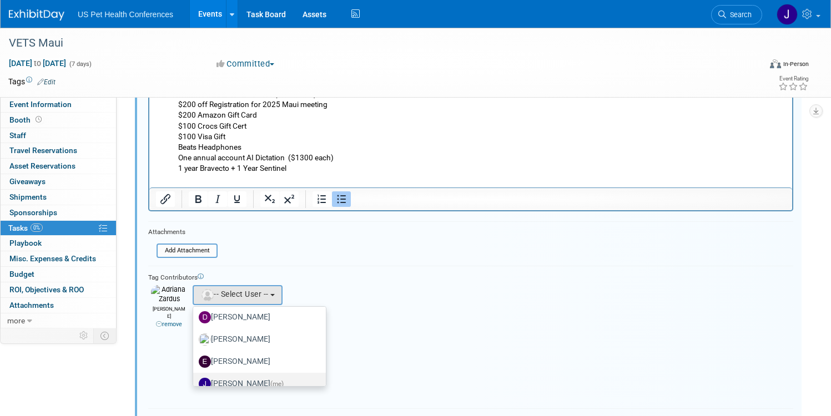
scroll to position [118, 0]
click at [286, 377] on label "Jessica Ocampo (me)" at bounding box center [257, 383] width 116 height 18
click at [195, 377] on input "Jessica Ocampo (me)" at bounding box center [191, 380] width 7 height 7
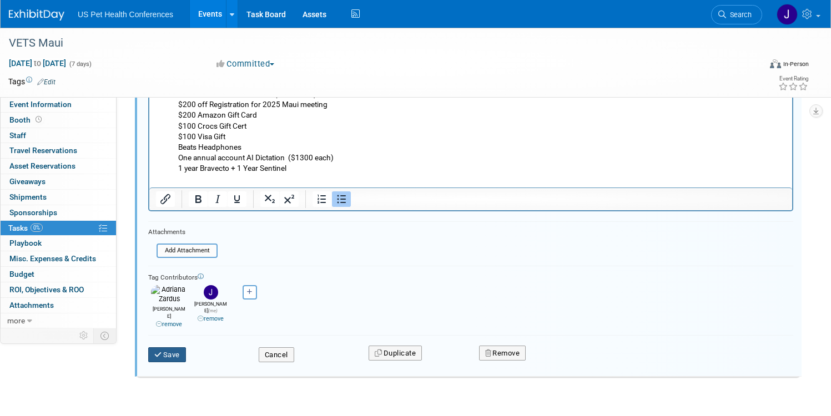
click at [186, 350] on button "Save" at bounding box center [167, 355] width 38 height 16
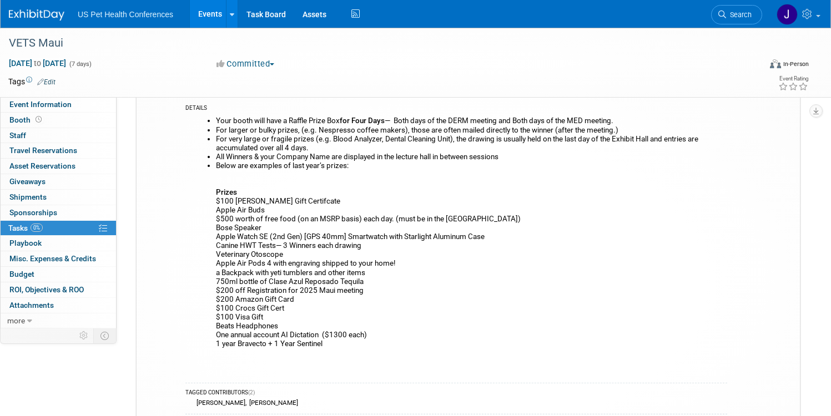
scroll to position [0, 0]
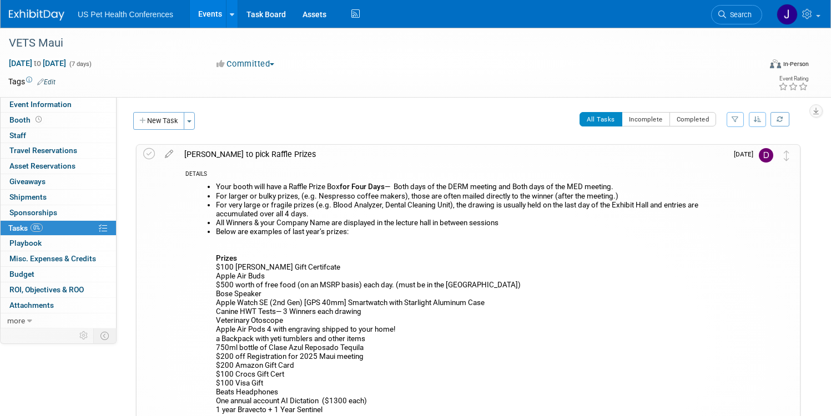
click at [64, 18] on img at bounding box center [37, 14] width 56 height 11
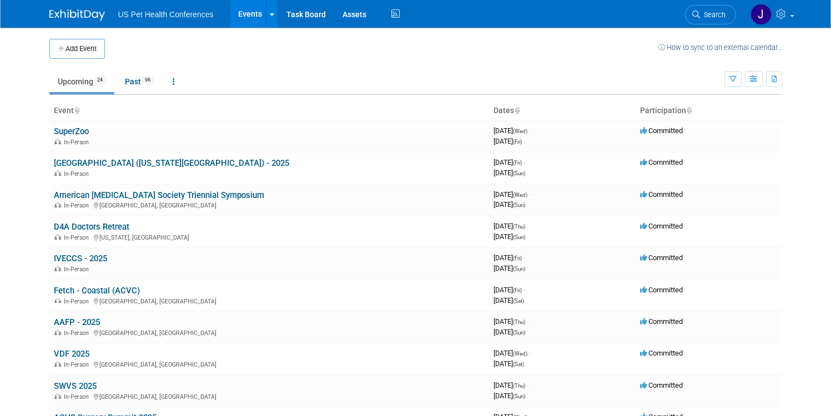
click at [521, 52] on td at bounding box center [381, 49] width 553 height 20
click at [319, 72] on ul "Upcoming 24 Past 96 All Events 120 Past and Upcoming Grouped Annually Events gr…" at bounding box center [386, 82] width 675 height 25
click at [84, 44] on button "Add Event" at bounding box center [77, 49] width 56 height 20
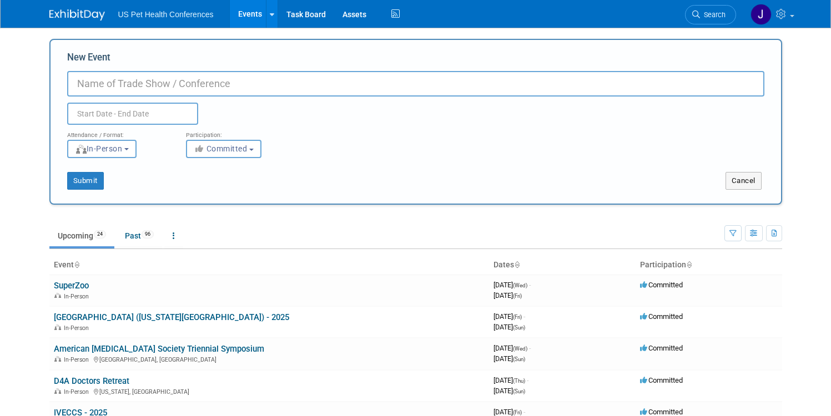
paste input "FelineVMA Annual Conference."
type input "FelineVMA Annual Conference"
click at [163, 113] on input "text" at bounding box center [132, 114] width 131 height 22
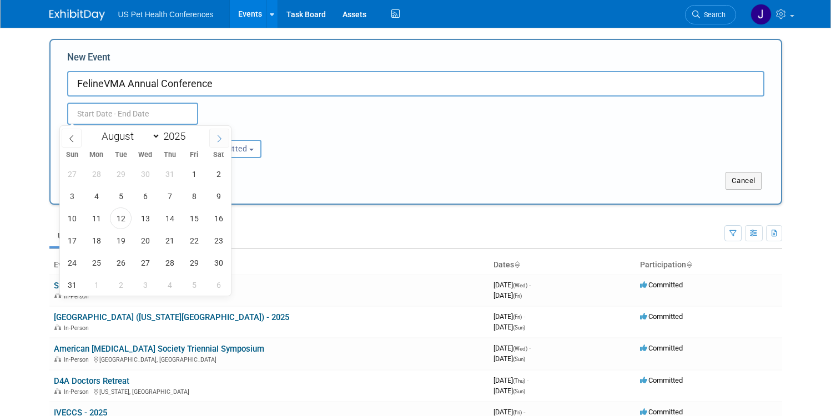
click at [225, 132] on span at bounding box center [219, 138] width 20 height 19
select select "8"
click at [174, 220] on span "18" at bounding box center [170, 219] width 22 height 22
click at [74, 238] on span "21" at bounding box center [72, 241] width 22 height 22
type input "Sep 18, 2025 to Sep 21, 2025"
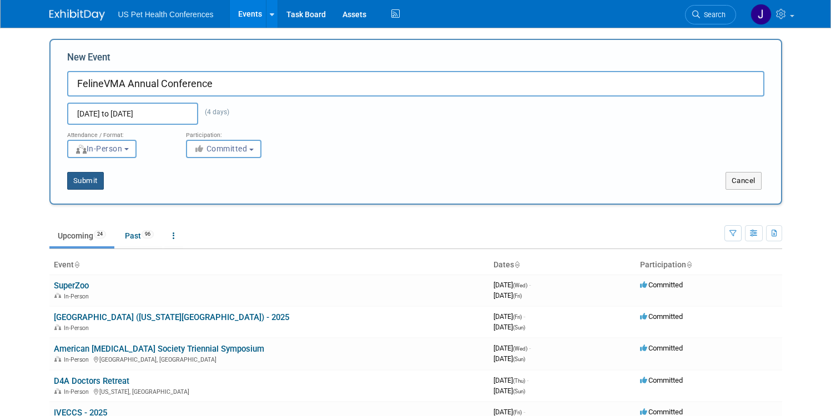
click at [91, 184] on button "Submit" at bounding box center [85, 181] width 37 height 18
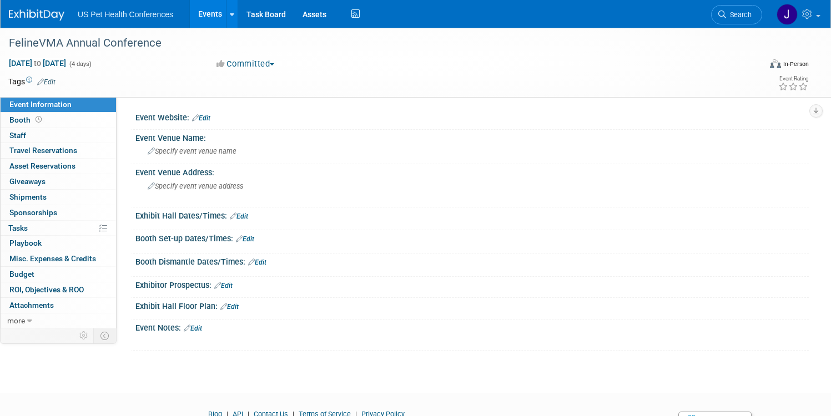
click at [210, 118] on link "Edit" at bounding box center [201, 118] width 18 height 8
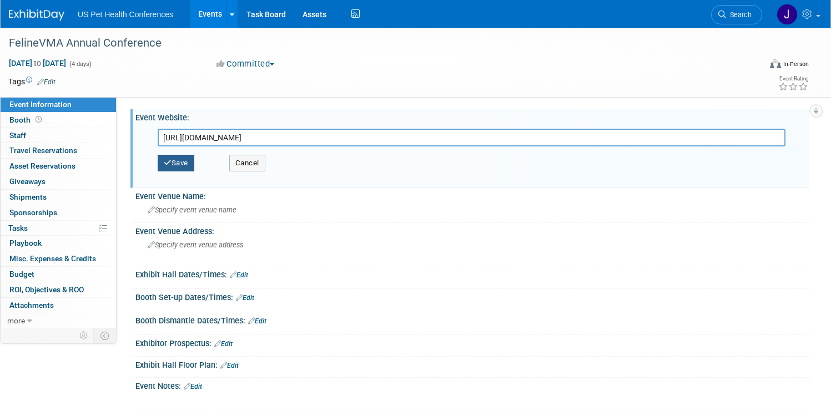
type input "[URL][DOMAIN_NAME]"
click at [194, 165] on button "Save" at bounding box center [176, 163] width 37 height 17
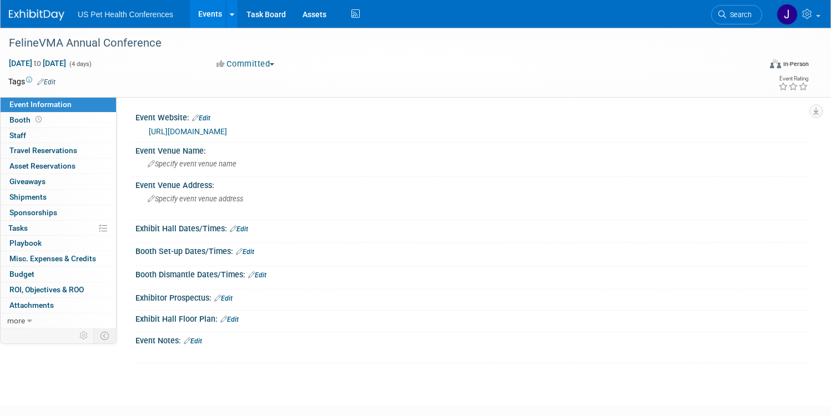
click at [254, 254] on link "Edit" at bounding box center [245, 252] width 18 height 8
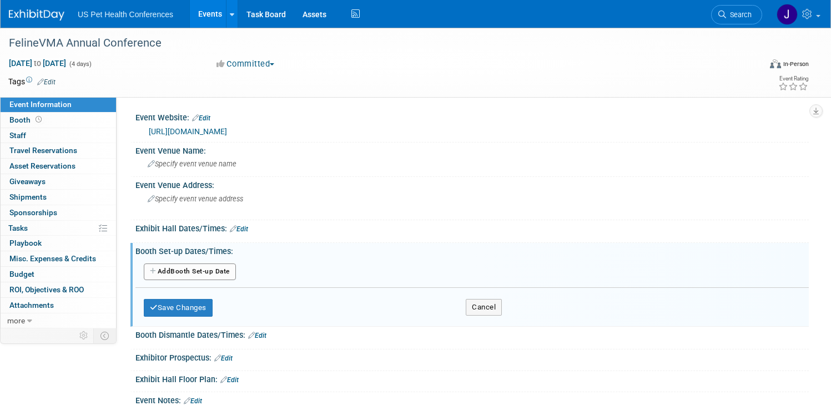
click at [236, 272] on button "Add Another Booth Set-up Date" at bounding box center [190, 272] width 92 height 17
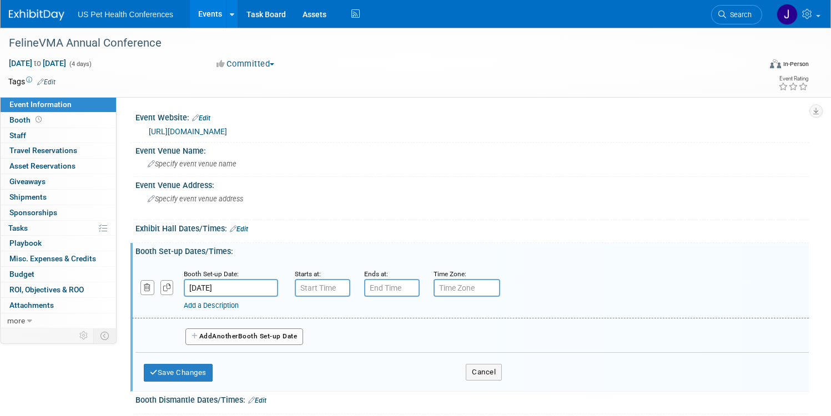
click at [465, 72] on div "Sep 18, 2025 to Sep 21, 2025 (4 days) Sep 18, 2025 to Sep 21, 2025 Committed Co…" at bounding box center [408, 66] width 817 height 17
click at [502, 360] on div "Save Changes Cancel" at bounding box center [323, 370] width 358 height 34
click at [502, 372] on button "Cancel" at bounding box center [484, 372] width 36 height 17
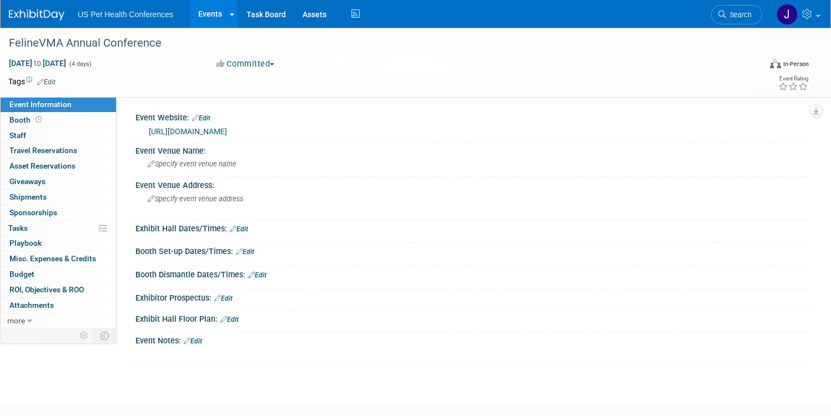
click at [64, 19] on img at bounding box center [37, 14] width 56 height 11
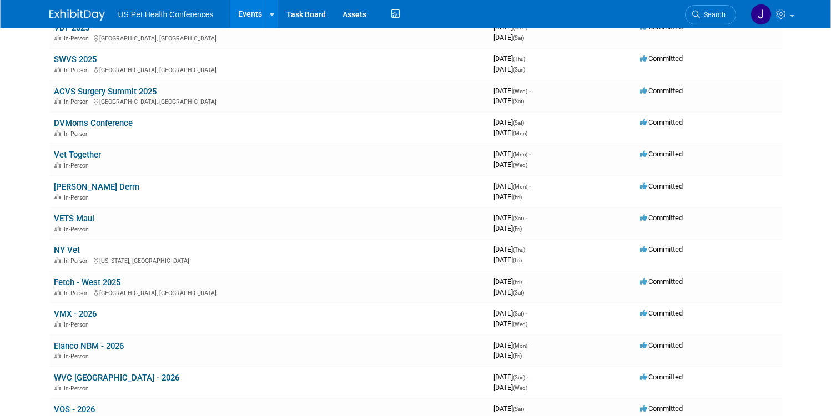
scroll to position [362, 0]
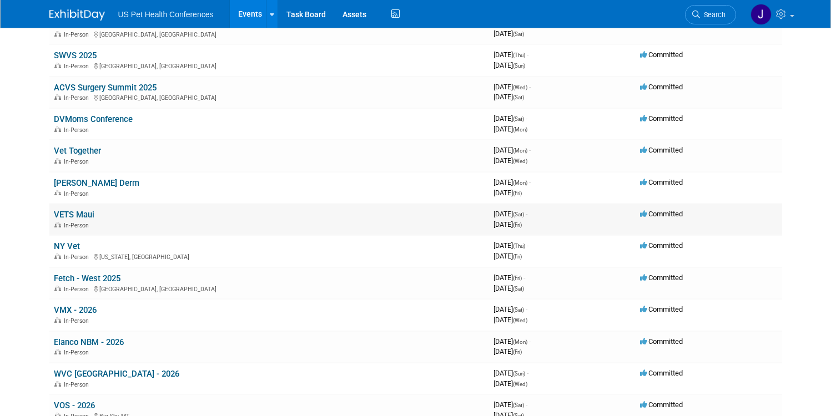
click at [189, 219] on td "VETS Maui In-Person" at bounding box center [269, 220] width 440 height 32
click at [85, 217] on link "VETS Maui" at bounding box center [74, 215] width 41 height 10
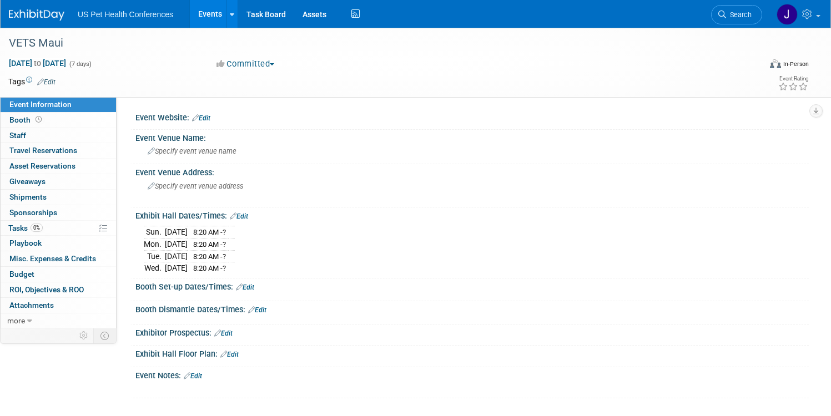
click at [210, 119] on link "Edit" at bounding box center [201, 118] width 18 height 8
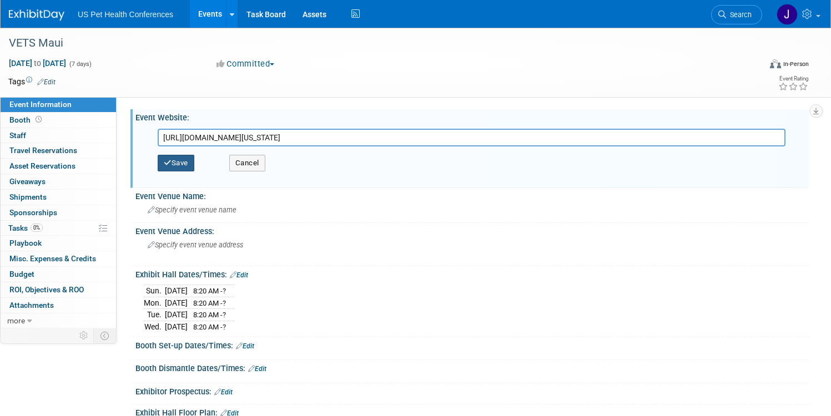
type input "[URL][DOMAIN_NAME][US_STATE]"
click at [194, 159] on button "Save" at bounding box center [176, 163] width 37 height 17
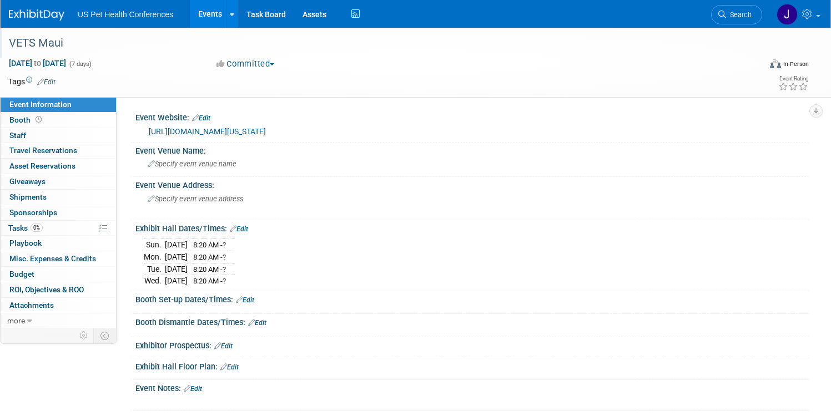
click at [129, 55] on div "VETS Maui" at bounding box center [374, 43] width 749 height 30
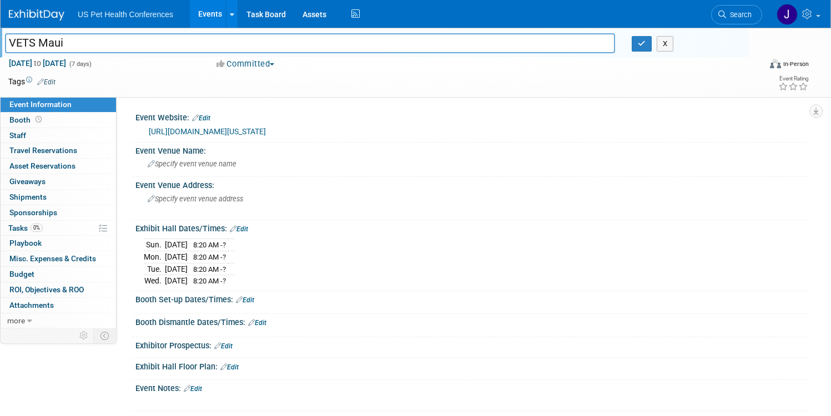
click at [92, 76] on td at bounding box center [364, 81] width 617 height 11
click at [783, 66] on div "In-Person" at bounding box center [796, 64] width 26 height 8
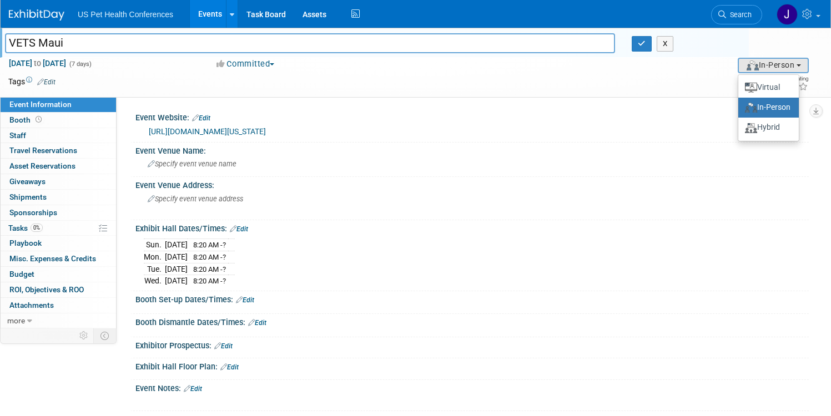
click at [638, 91] on div "Tags Edit Event Rating" at bounding box center [408, 83] width 817 height 19
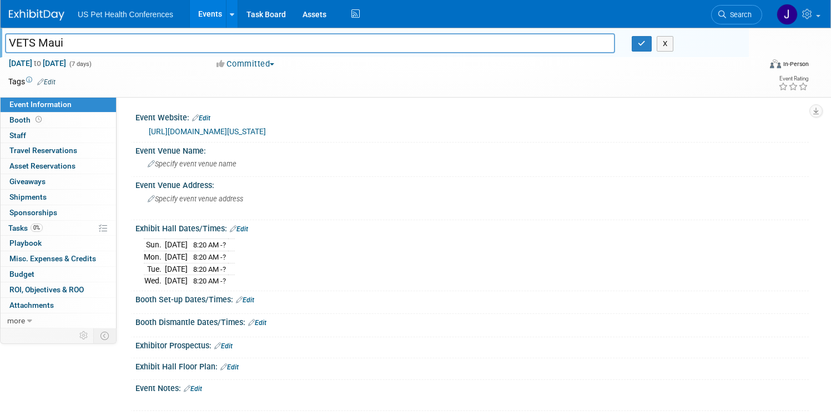
click at [44, 79] on icon at bounding box center [40, 81] width 7 height 7
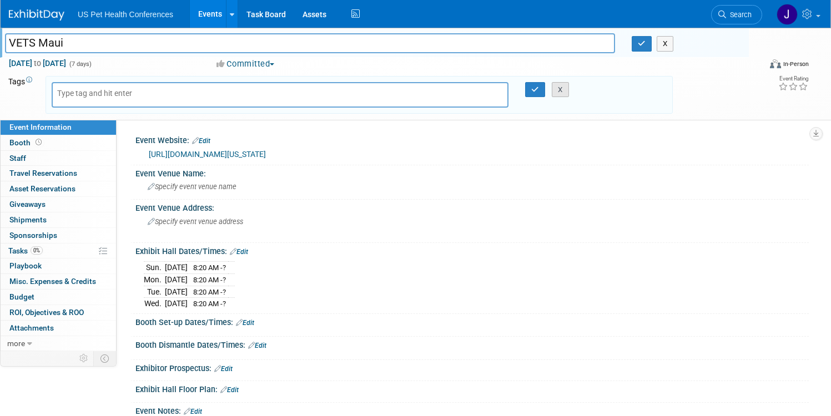
click at [553, 91] on button "X" at bounding box center [560, 90] width 17 height 16
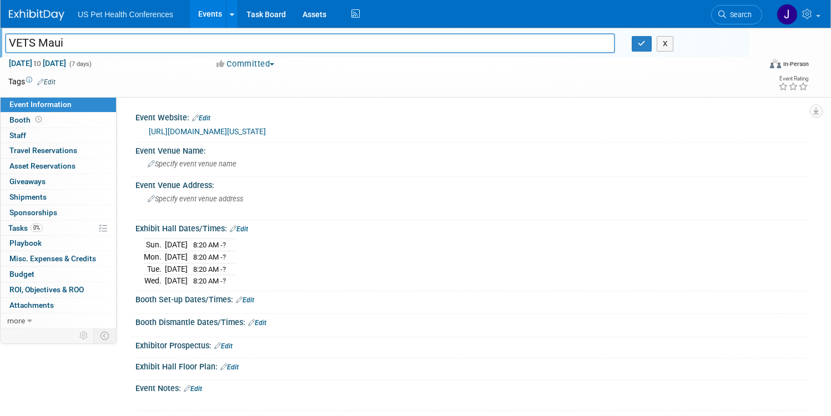
click at [39, 14] on div "US Pet Health Conferences Events Add Event Bulk Upload Events Shareable Event B…" at bounding box center [416, 14] width 830 height 28
click at [64, 16] on img at bounding box center [37, 14] width 56 height 11
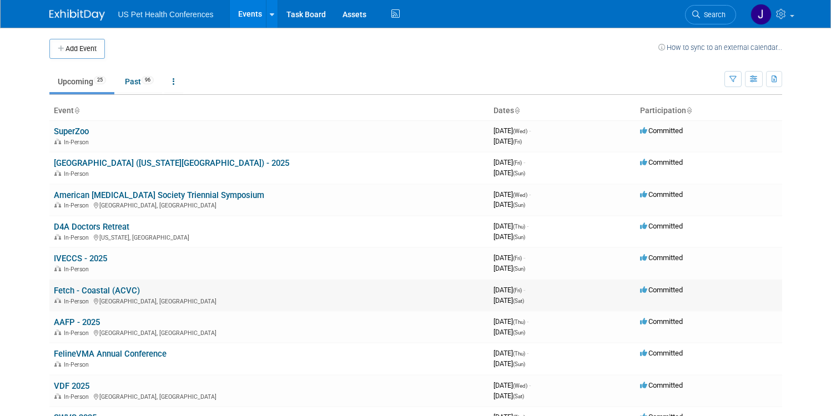
click at [113, 293] on link "Fetch - Coastal (ACVC)" at bounding box center [97, 291] width 86 height 10
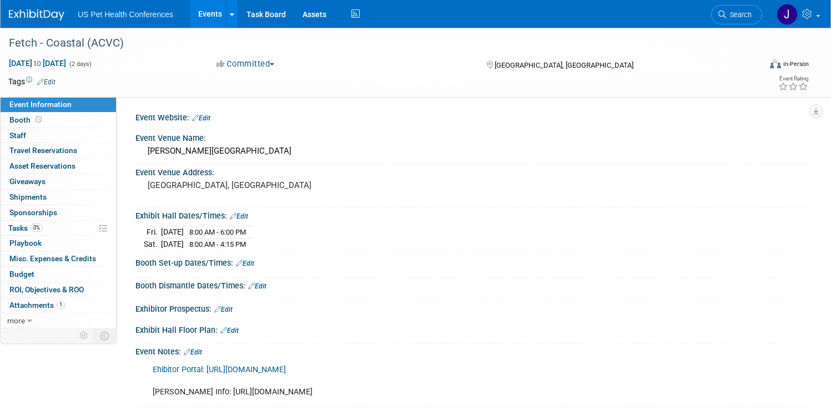
click at [51, 16] on img at bounding box center [37, 14] width 56 height 11
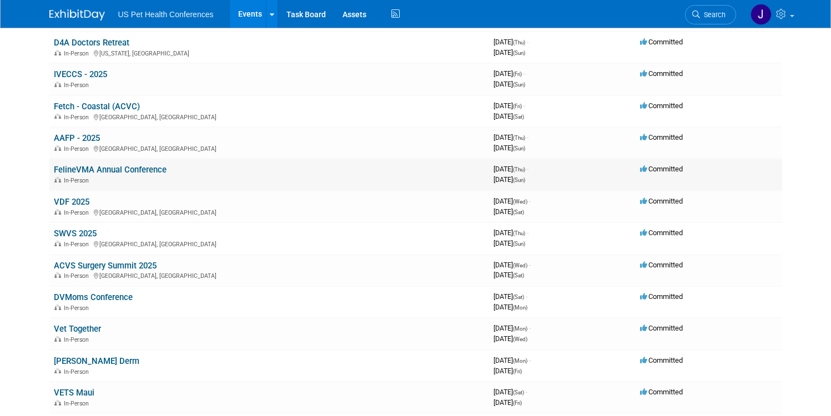
scroll to position [225, 0]
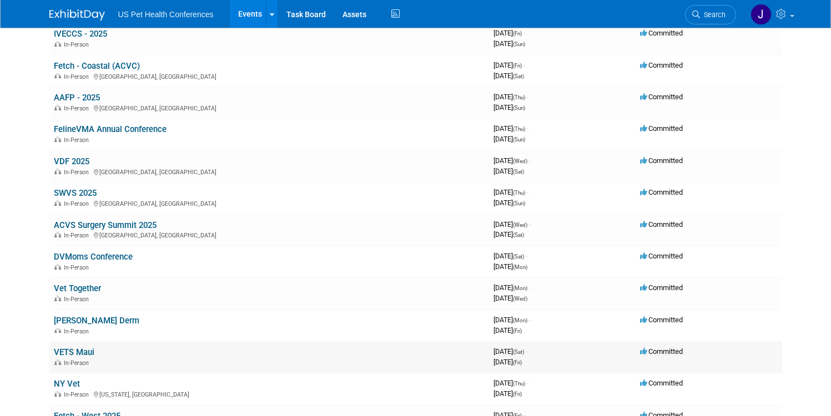
click at [72, 345] on td "VETS Maui In-Person" at bounding box center [269, 357] width 440 height 32
click at [72, 351] on link "VETS Maui" at bounding box center [74, 352] width 41 height 10
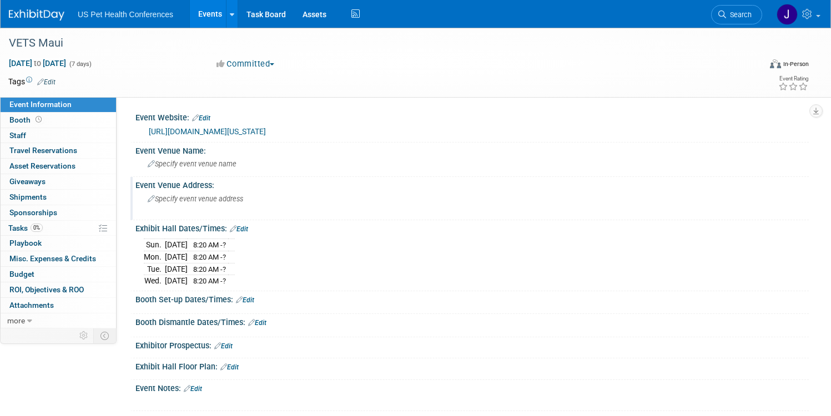
click at [243, 199] on span "Specify event venue address" at bounding box center [195, 199] width 95 height 8
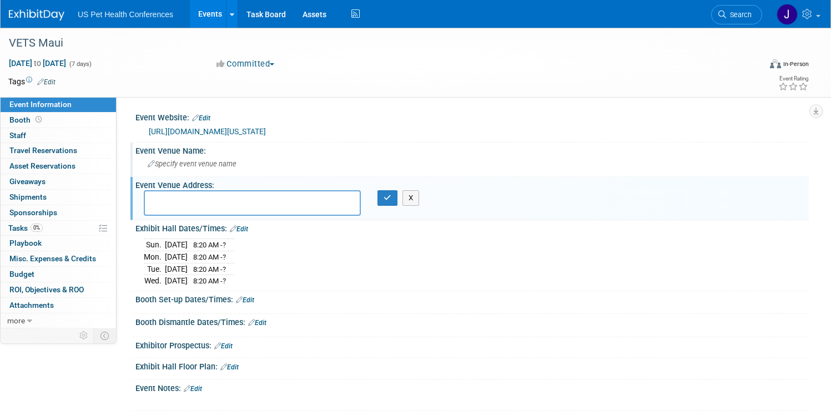
click at [310, 168] on div "Specify event venue name" at bounding box center [472, 163] width 657 height 17
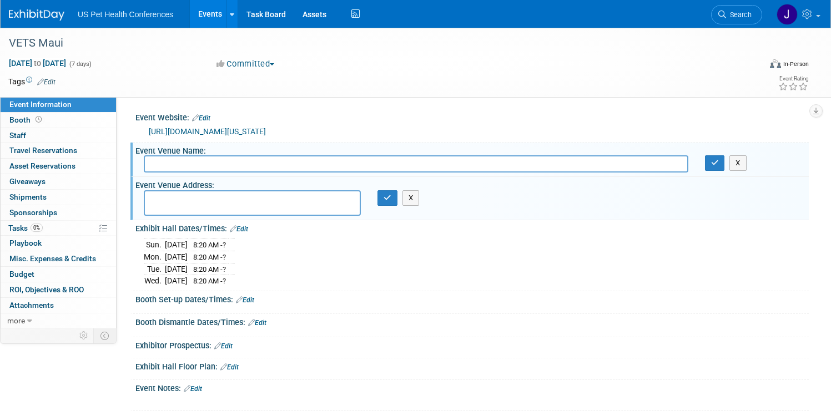
click at [311, 165] on input "text" at bounding box center [416, 163] width 545 height 17
type input "[GEOGRAPHIC_DATA]"
click at [706, 172] on div "[GEOGRAPHIC_DATA] X" at bounding box center [471, 163] width 673 height 17
click at [711, 164] on icon "button" at bounding box center [715, 162] width 8 height 7
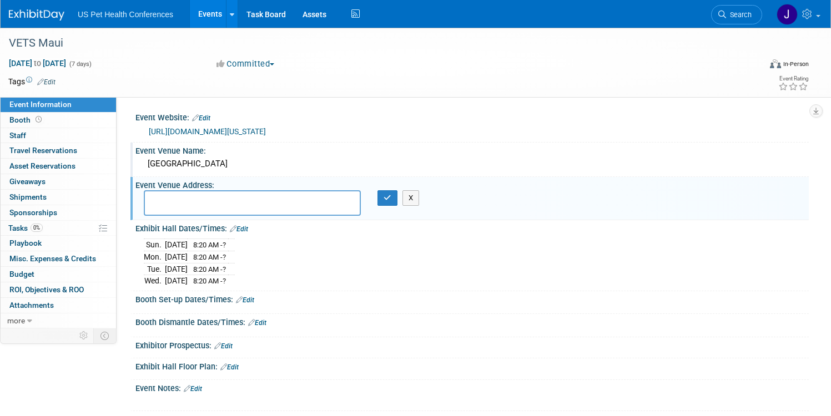
click at [242, 160] on div "[GEOGRAPHIC_DATA]" at bounding box center [472, 163] width 657 height 17
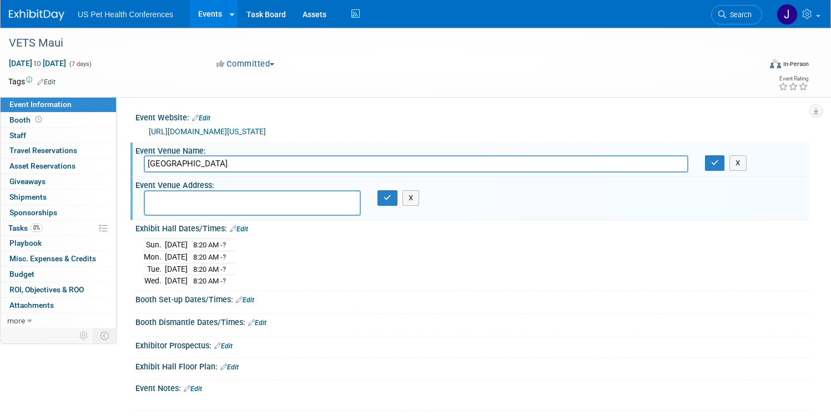
click at [242, 160] on input "[GEOGRAPHIC_DATA]" at bounding box center [416, 163] width 545 height 17
click at [268, 199] on textarea at bounding box center [252, 203] width 217 height 26
paste textarea "[STREET_ADDRESS]"
type textarea "[STREET_ADDRESS]"
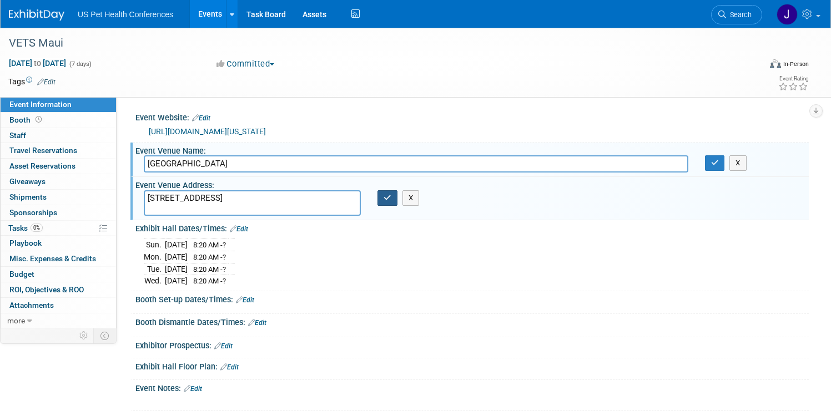
click at [397, 203] on button "button" at bounding box center [387, 198] width 20 height 16
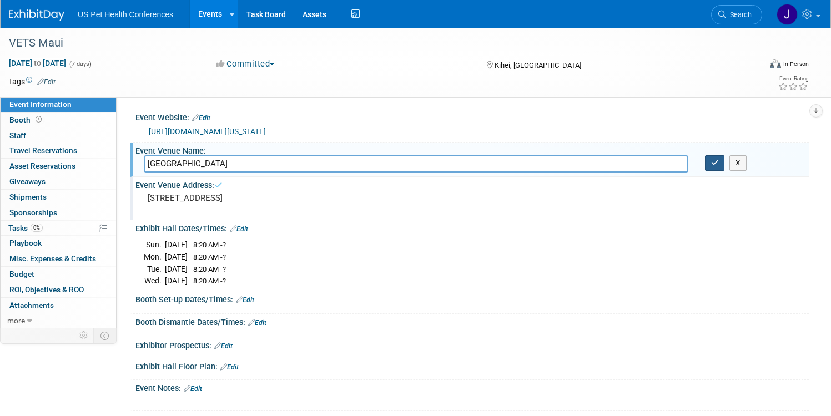
click at [709, 168] on button "button" at bounding box center [715, 163] width 20 height 16
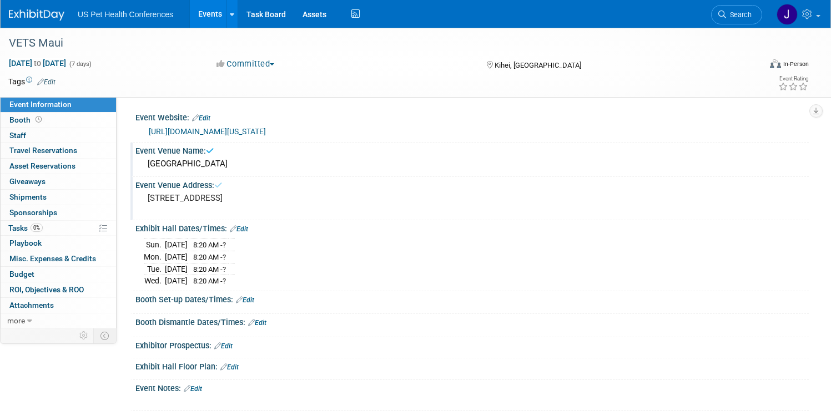
click at [64, 18] on img at bounding box center [37, 14] width 56 height 11
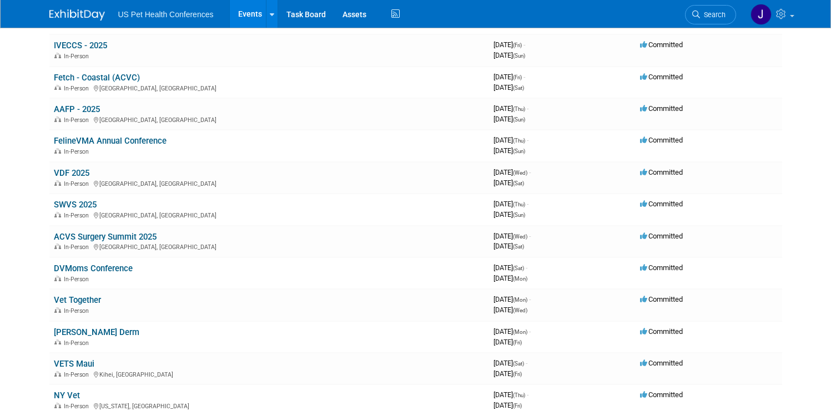
scroll to position [215, 0]
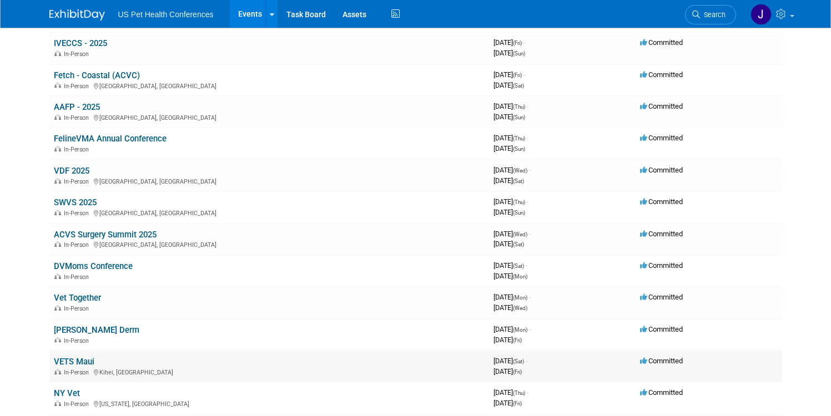
click at [78, 359] on link "VETS Maui" at bounding box center [74, 362] width 41 height 10
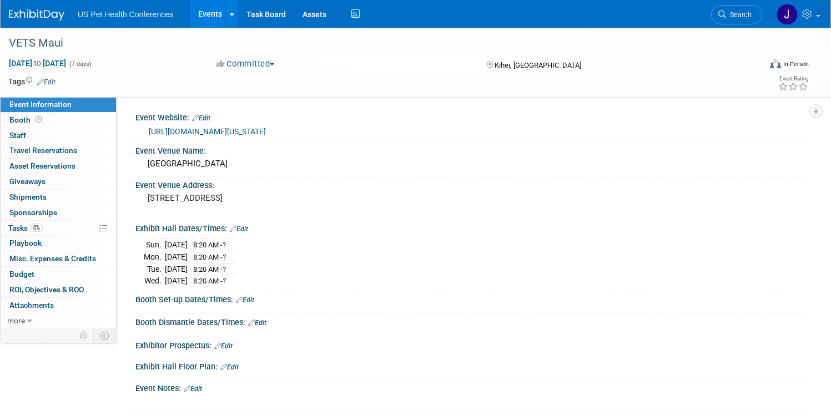
click at [59, 19] on img at bounding box center [37, 14] width 56 height 11
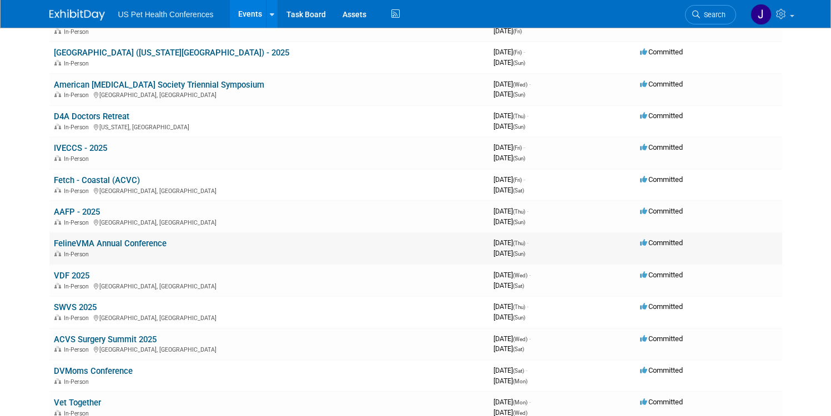
scroll to position [114, 0]
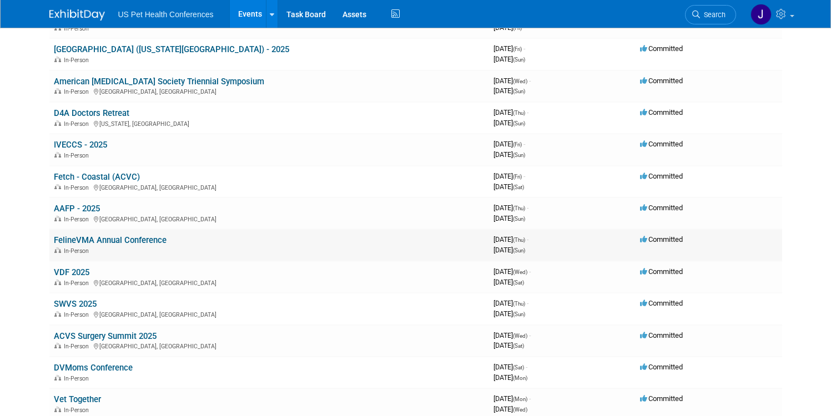
click at [102, 241] on link "FelineVMA Annual Conference" at bounding box center [110, 240] width 113 height 10
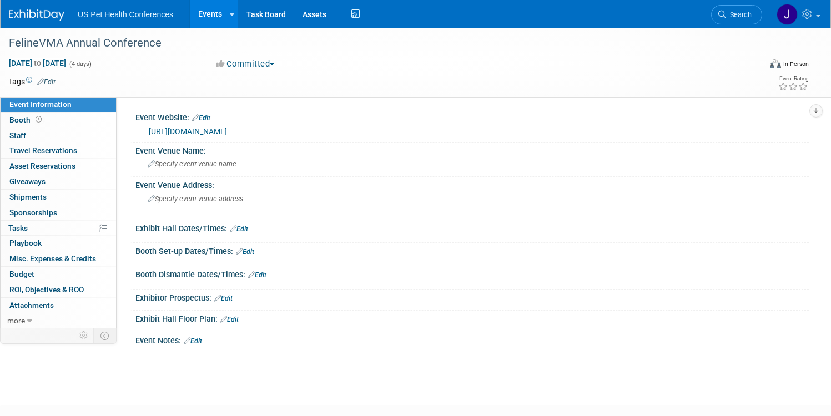
click at [254, 250] on link "Edit" at bounding box center [245, 252] width 18 height 8
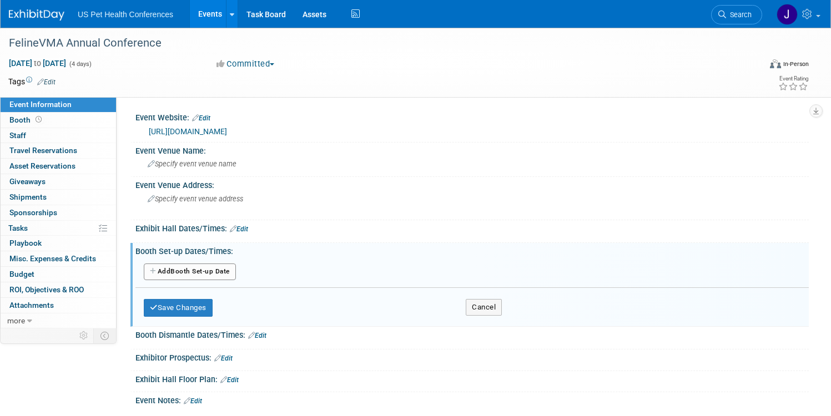
click at [236, 273] on button "Add Another Booth Set-up Date" at bounding box center [190, 272] width 92 height 17
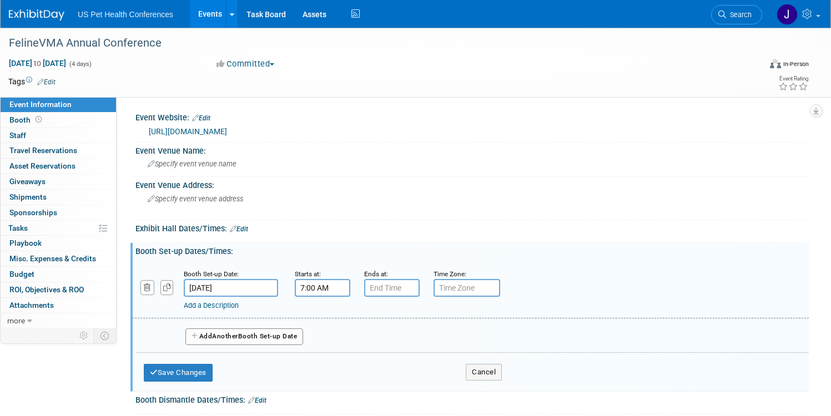
click at [350, 290] on input "7:00 AM" at bounding box center [323, 288] width 56 height 18
click at [331, 339] on span "07" at bounding box center [320, 339] width 21 height 20
drag, startPoint x: 373, startPoint y: 315, endPoint x: 384, endPoint y: 315, distance: 11.1
click at [333, 315] on td "12" at bounding box center [316, 316] width 36 height 30
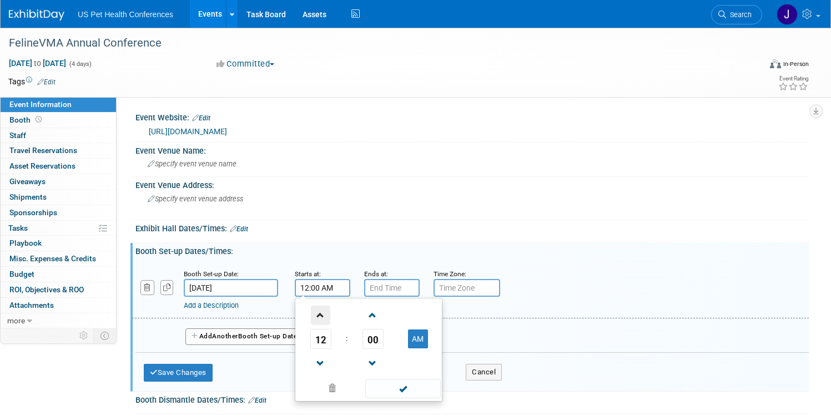
click at [330, 306] on span at bounding box center [320, 315] width 19 height 19
click at [428, 341] on button "AM" at bounding box center [418, 339] width 20 height 19
type input "1:00 PM"
click at [420, 291] on input "7:00 PM" at bounding box center [392, 288] width 56 height 18
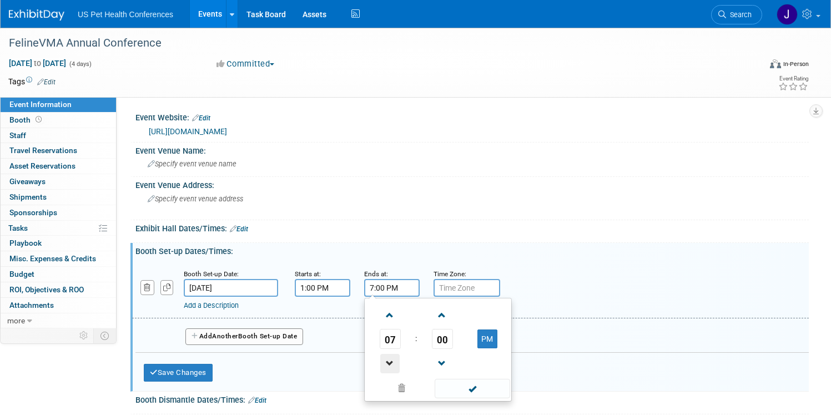
click at [400, 356] on span at bounding box center [389, 363] width 19 height 19
type input "6:00 PM"
click at [510, 386] on span at bounding box center [472, 388] width 75 height 19
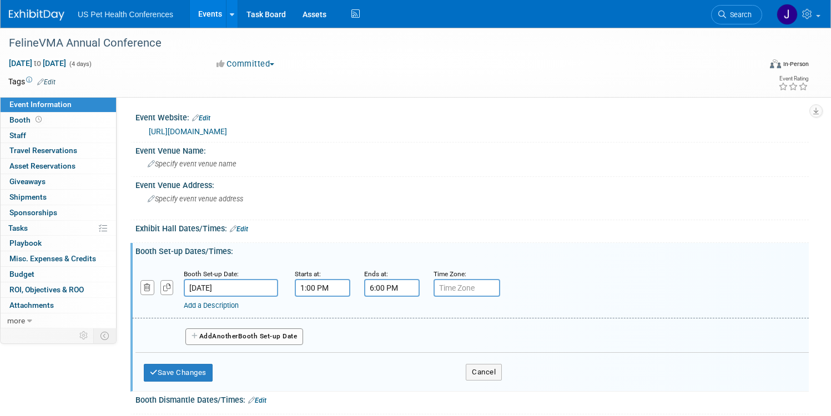
click at [238, 336] on span "Another" at bounding box center [225, 336] width 26 height 8
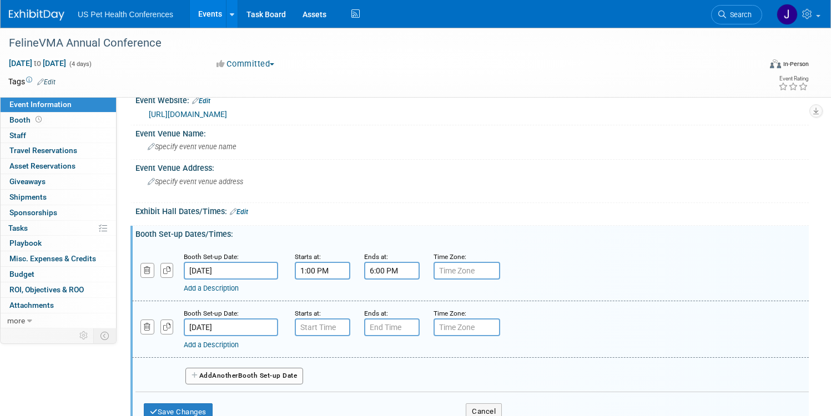
scroll to position [17, 0]
click at [350, 334] on input "7:00 AM" at bounding box center [323, 328] width 56 height 18
click at [384, 373] on span "00" at bounding box center [372, 379] width 21 height 20
click at [404, 381] on td "30" at bounding box center [387, 385] width 36 height 30
type input "7:30 AM"
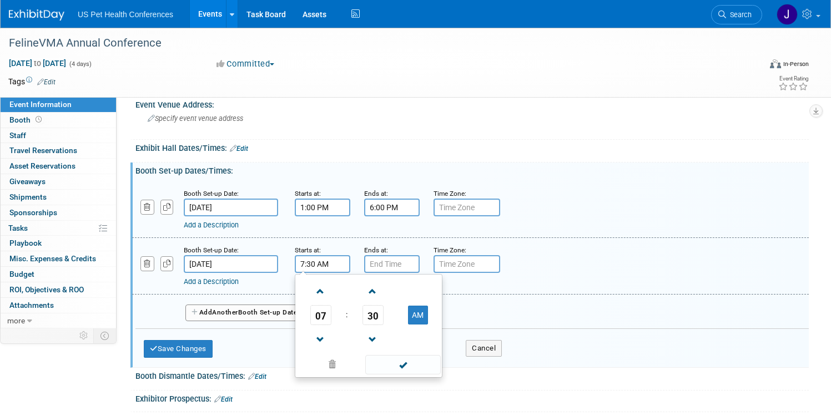
scroll to position [81, 0]
click at [440, 365] on span at bounding box center [402, 364] width 75 height 19
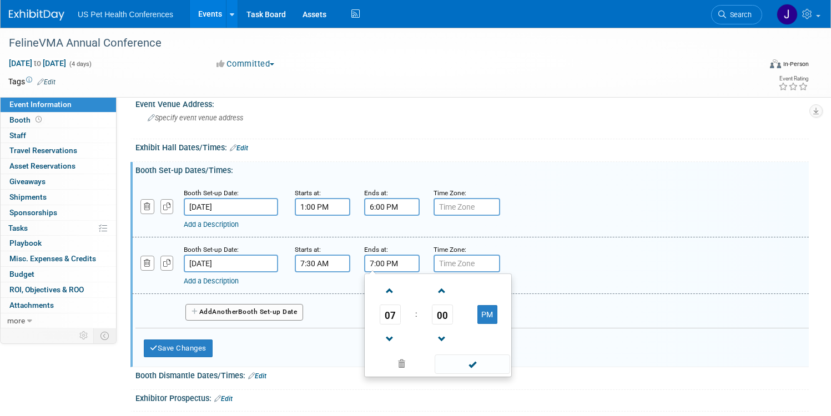
click at [420, 267] on input "7:00 PM" at bounding box center [392, 264] width 56 height 18
click at [400, 286] on span at bounding box center [389, 290] width 19 height 19
click at [453, 305] on span "00" at bounding box center [442, 315] width 21 height 20
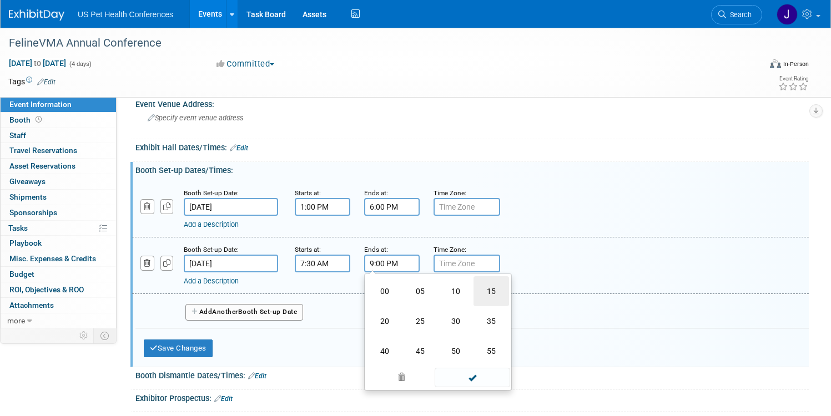
click at [509, 294] on td "15" at bounding box center [491, 291] width 36 height 30
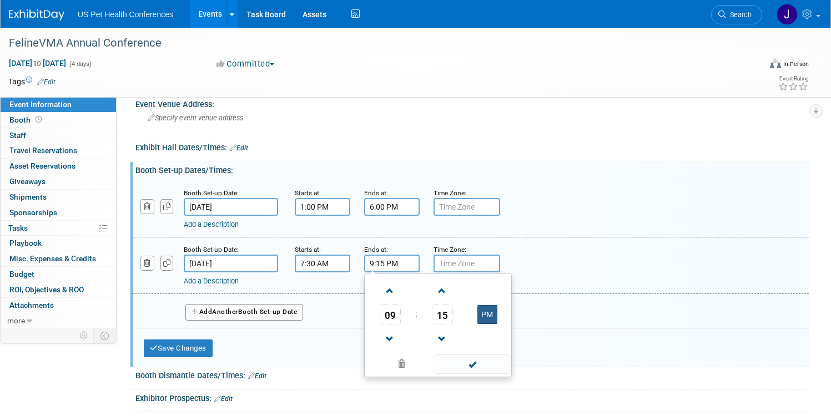
click at [497, 324] on button "PM" at bounding box center [487, 314] width 20 height 19
type input "9:15 AM"
click at [510, 365] on span at bounding box center [472, 364] width 75 height 19
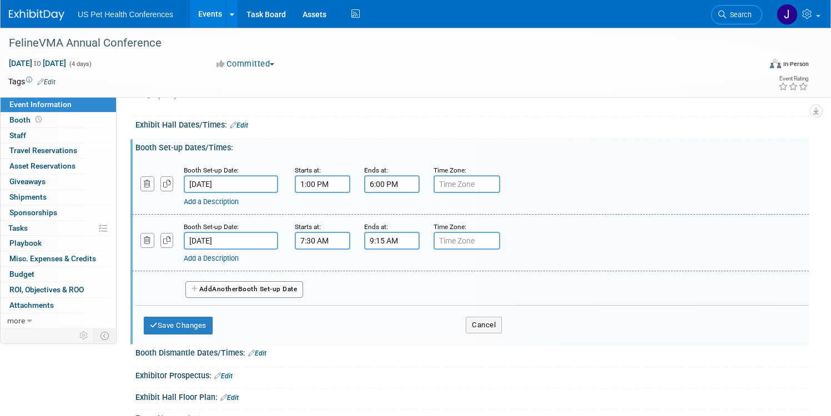
scroll to position [108, 0]
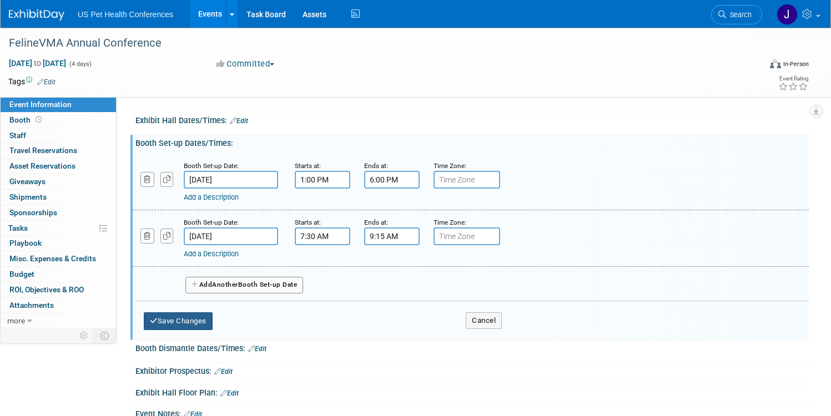
click at [213, 321] on button "Save Changes" at bounding box center [178, 322] width 69 height 18
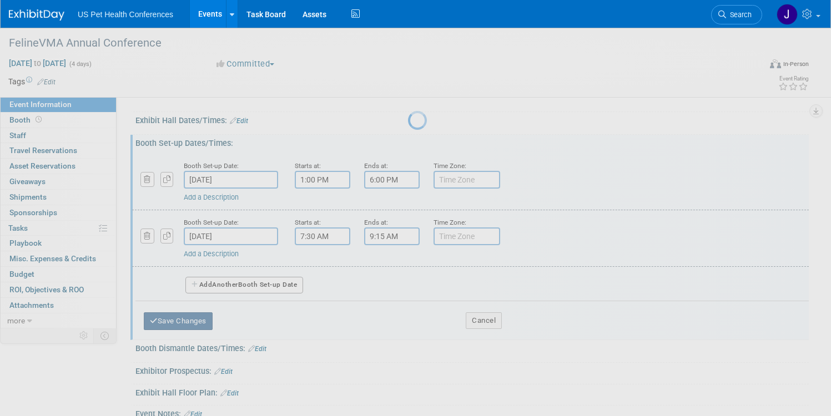
scroll to position [64, 0]
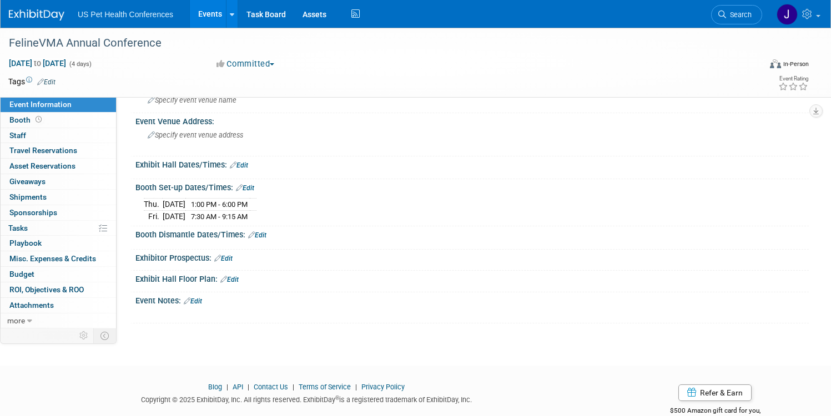
click at [248, 165] on link "Edit" at bounding box center [239, 166] width 18 height 8
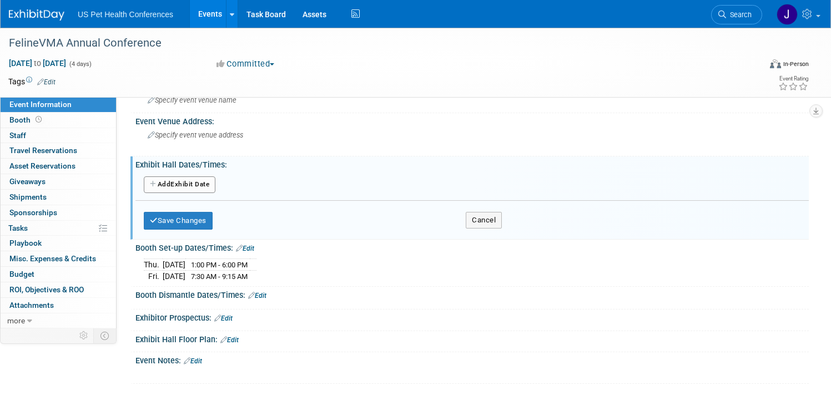
click at [215, 188] on button "Add Another Exhibit Date" at bounding box center [180, 185] width 72 height 17
select select "8"
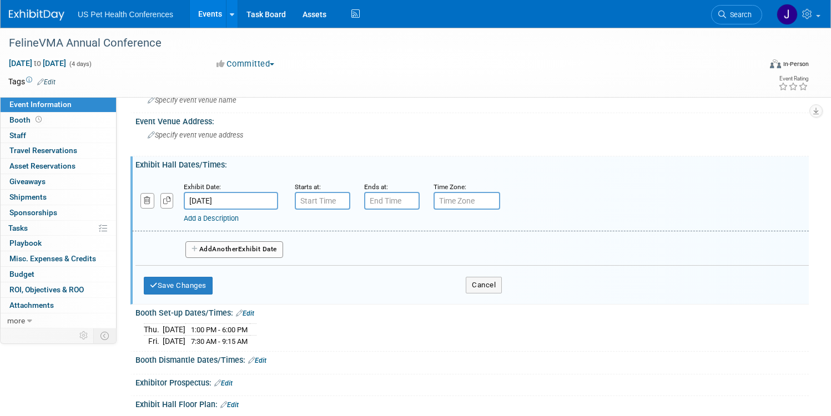
click at [278, 200] on input "[DATE]" at bounding box center [231, 201] width 94 height 18
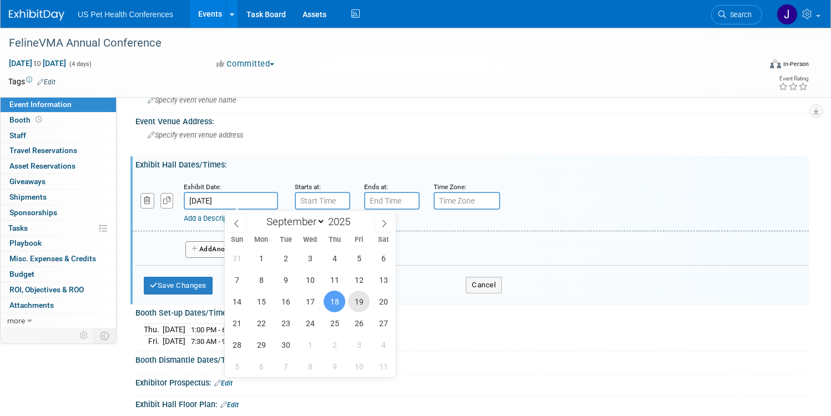
click at [355, 303] on span "19" at bounding box center [359, 302] width 22 height 22
type input "[DATE]"
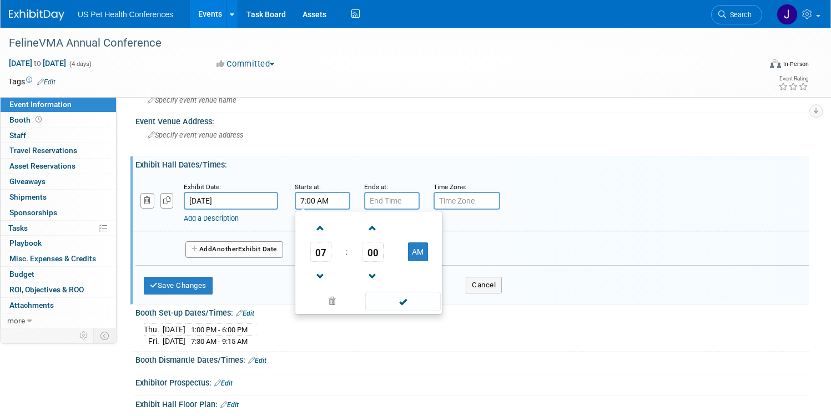
click at [350, 201] on input "7:00 AM" at bounding box center [323, 201] width 56 height 18
click at [330, 230] on span at bounding box center [320, 228] width 19 height 19
click at [384, 259] on span "00" at bounding box center [372, 252] width 21 height 20
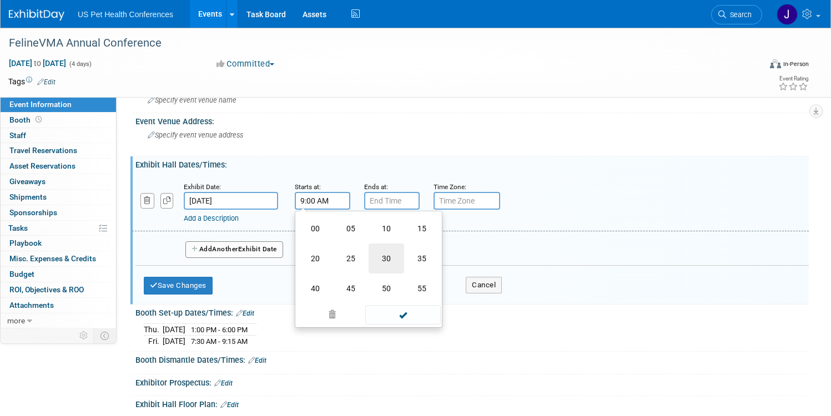
click at [404, 264] on td "30" at bounding box center [387, 259] width 36 height 30
type input "9:30 AM"
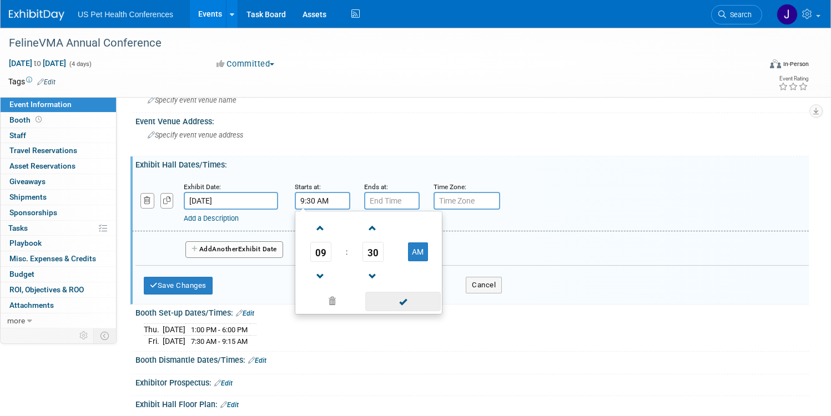
click at [440, 306] on span at bounding box center [402, 301] width 75 height 19
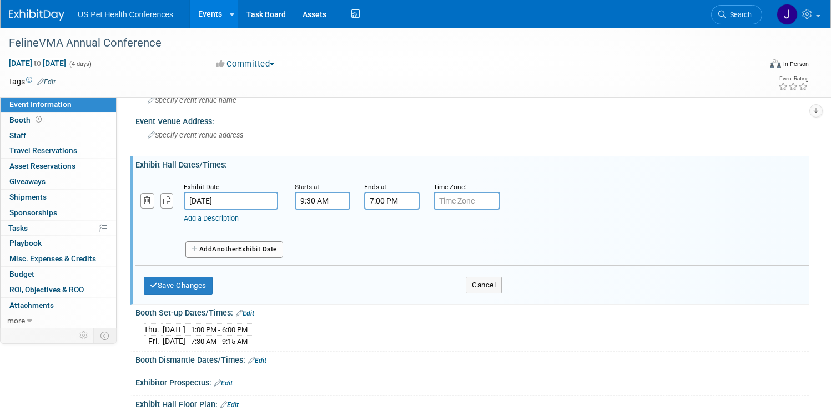
click at [420, 204] on input "7:00 PM" at bounding box center [392, 201] width 56 height 18
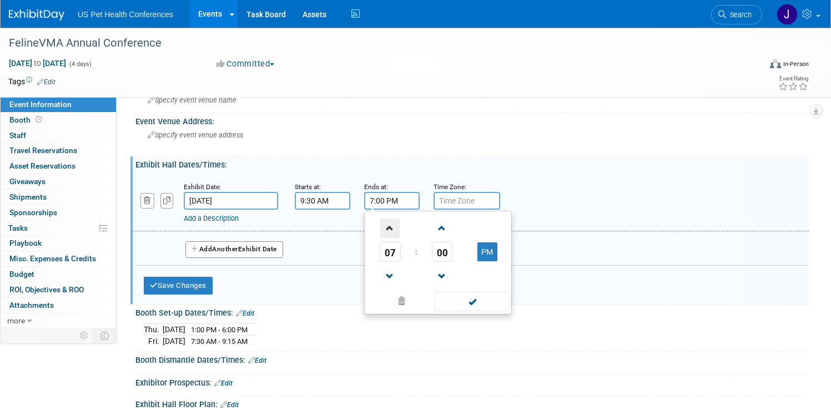
click at [400, 233] on span at bounding box center [389, 228] width 19 height 19
click at [400, 275] on span at bounding box center [389, 276] width 19 height 19
click at [453, 253] on span "00" at bounding box center [442, 252] width 21 height 20
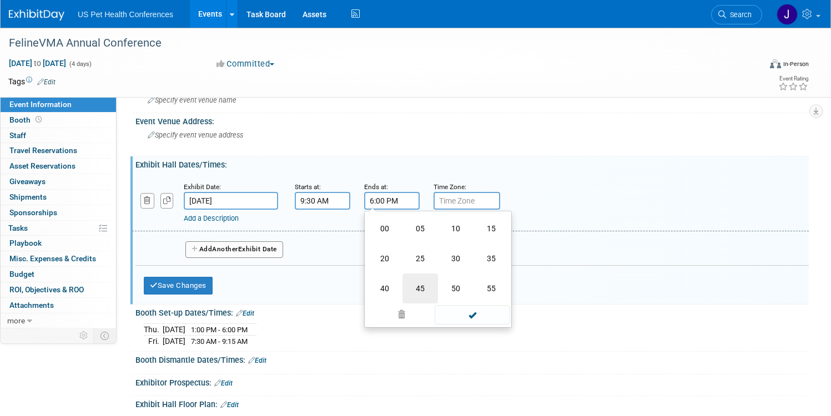
click at [438, 284] on td "45" at bounding box center [420, 289] width 36 height 30
type input "6:45 PM"
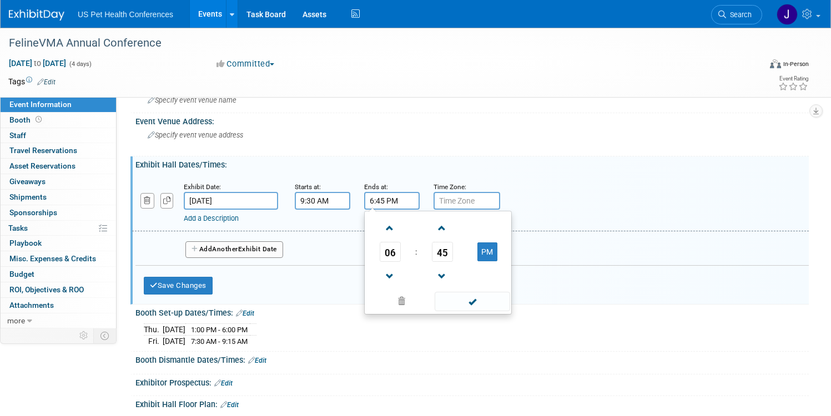
click at [510, 306] on span at bounding box center [472, 301] width 75 height 19
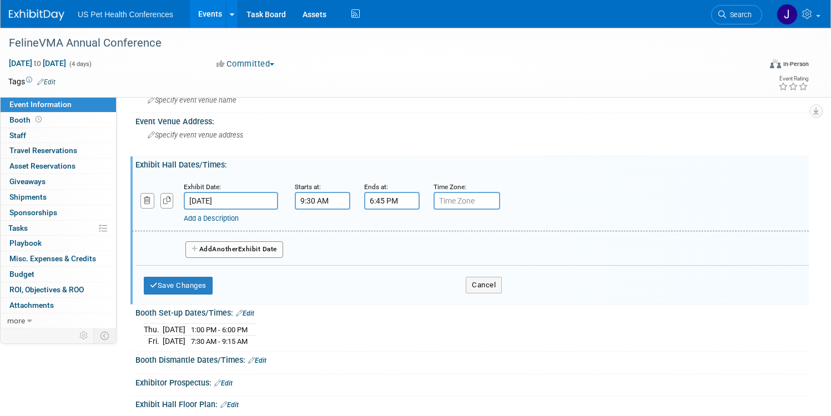
click at [283, 251] on button "Add Another Exhibit Date" at bounding box center [234, 249] width 98 height 17
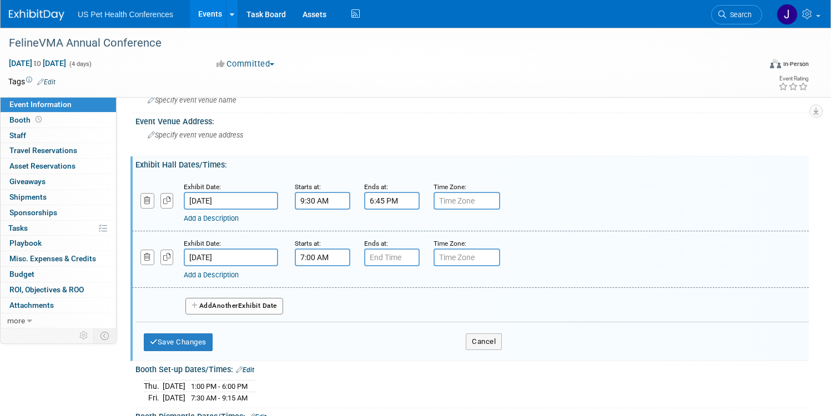
click at [350, 259] on input "7:00 AM" at bounding box center [323, 258] width 56 height 18
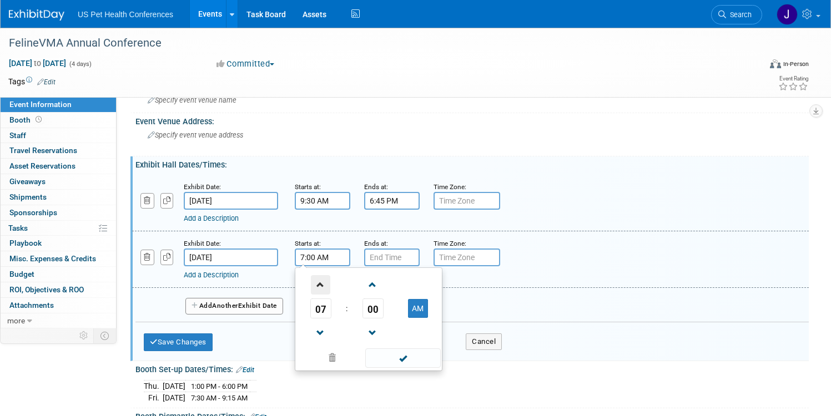
click at [330, 283] on span at bounding box center [320, 284] width 19 height 19
type input "10:00 AM"
click at [420, 259] on input "7:00 PM" at bounding box center [392, 258] width 56 height 18
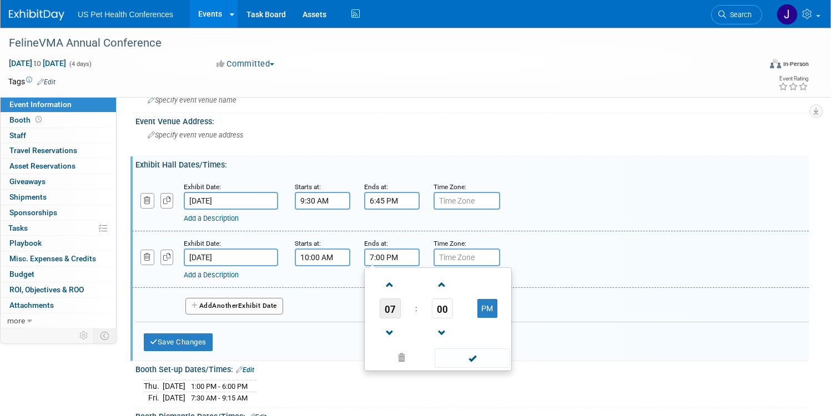
click at [401, 305] on span "07" at bounding box center [390, 309] width 21 height 20
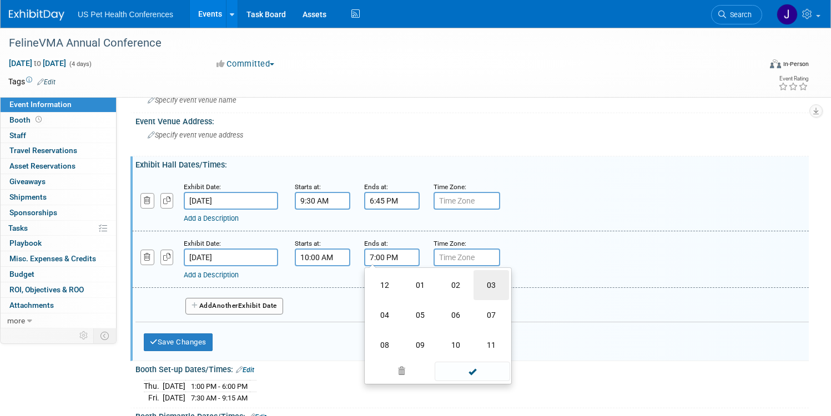
click at [509, 286] on td "03" at bounding box center [491, 285] width 36 height 30
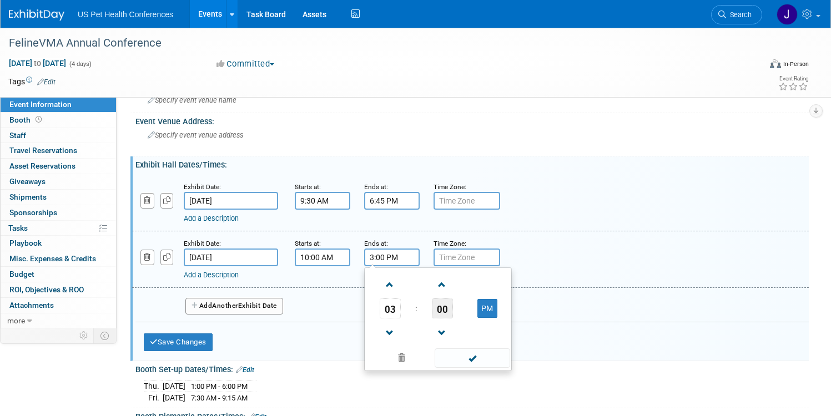
click at [453, 301] on span "00" at bounding box center [442, 309] width 21 height 20
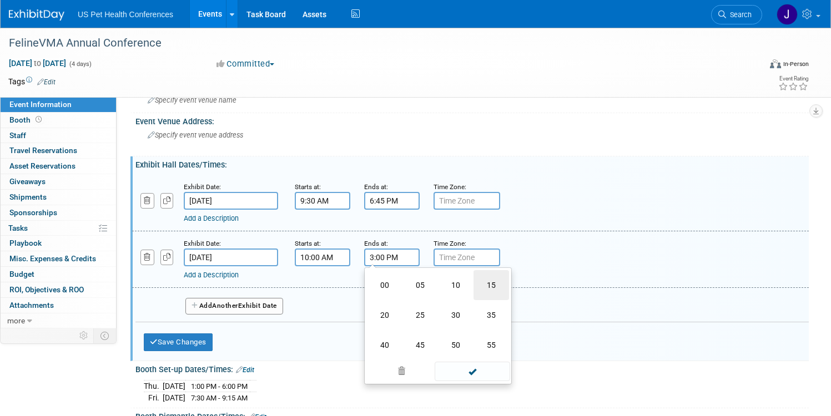
click at [509, 282] on td "15" at bounding box center [491, 285] width 36 height 30
type input "3:15 PM"
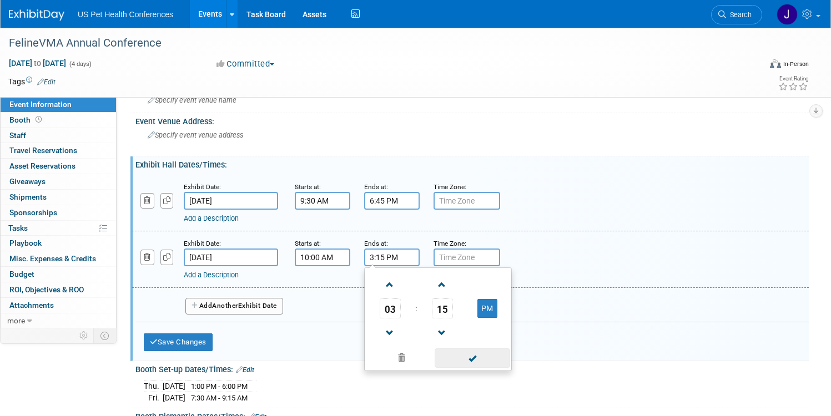
click at [510, 355] on span at bounding box center [472, 358] width 75 height 19
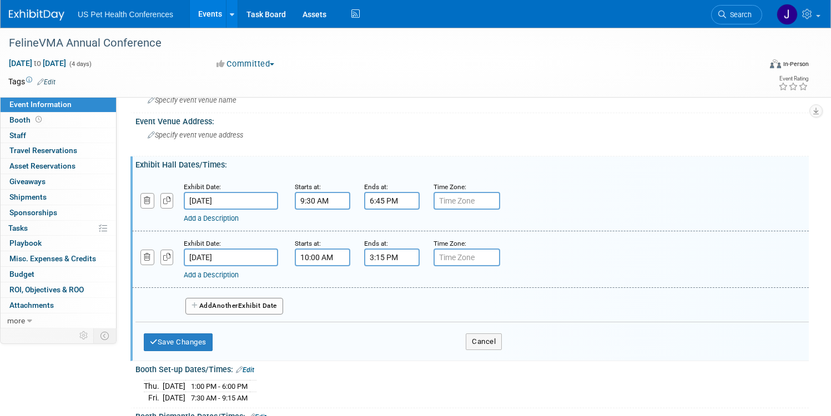
click at [283, 303] on button "Add Another Exhibit Date" at bounding box center [234, 306] width 98 height 17
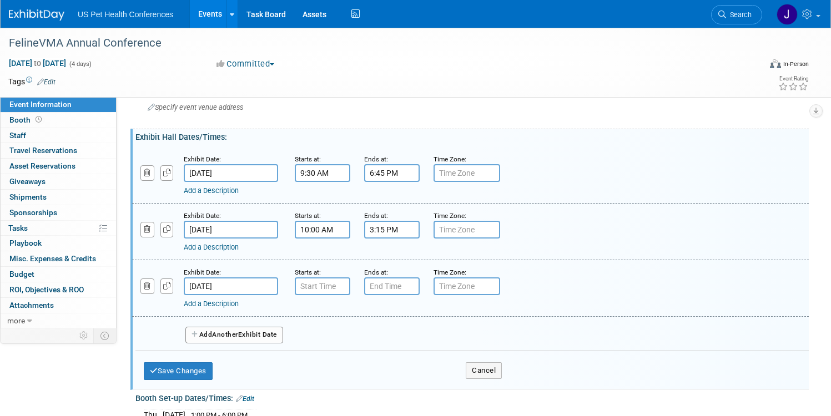
scroll to position [92, 0]
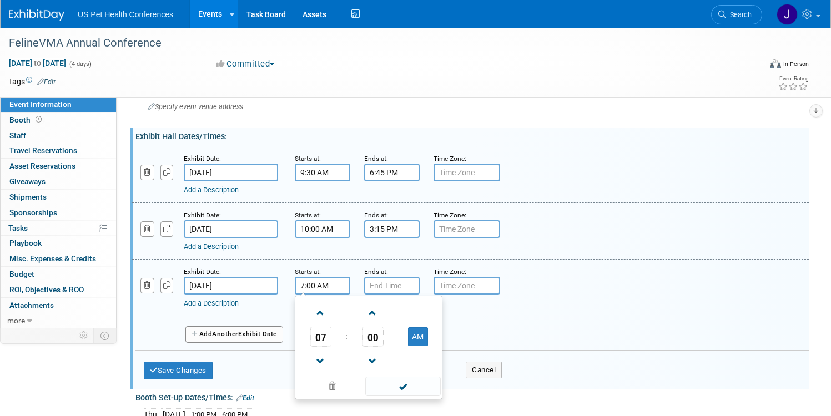
click at [350, 279] on input "7:00 AM" at bounding box center [323, 286] width 56 height 18
click at [330, 313] on span at bounding box center [320, 313] width 19 height 19
click at [384, 340] on span "00" at bounding box center [372, 337] width 21 height 20
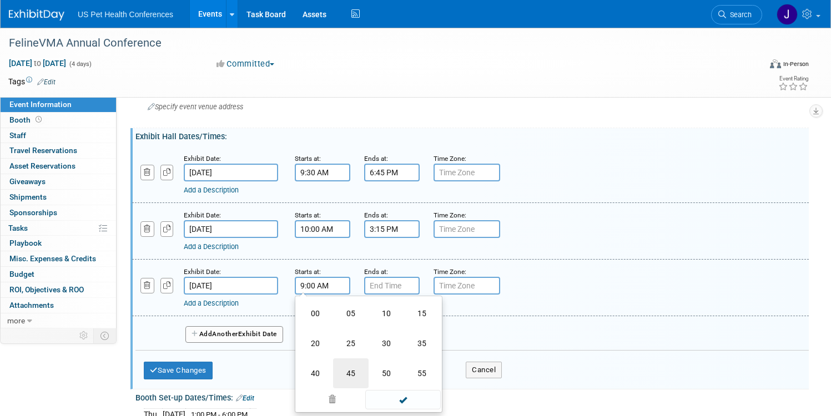
click at [369, 372] on td "45" at bounding box center [351, 374] width 36 height 30
type input "9:45 AM"
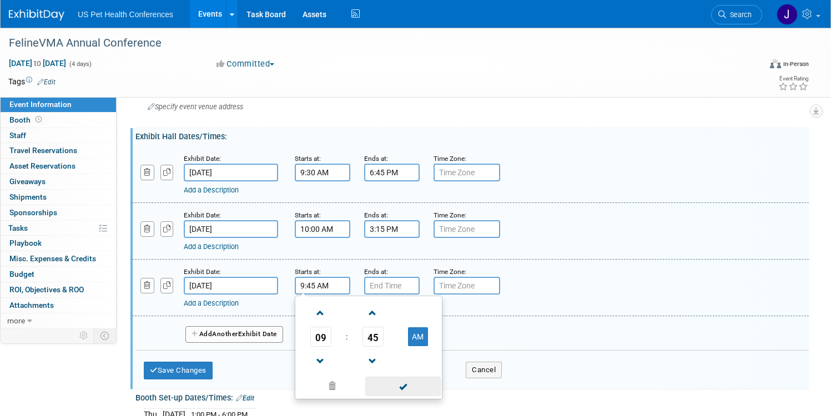
click at [440, 377] on td at bounding box center [402, 386] width 75 height 22
click at [440, 381] on span at bounding box center [402, 386] width 75 height 19
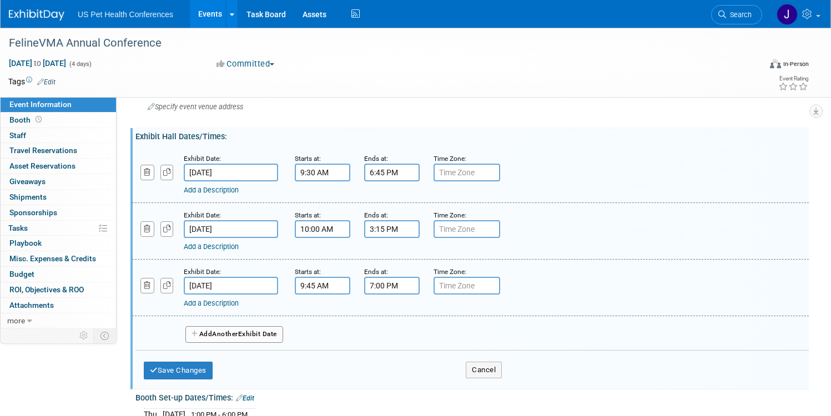
click at [420, 282] on input "7:00 PM" at bounding box center [392, 286] width 56 height 18
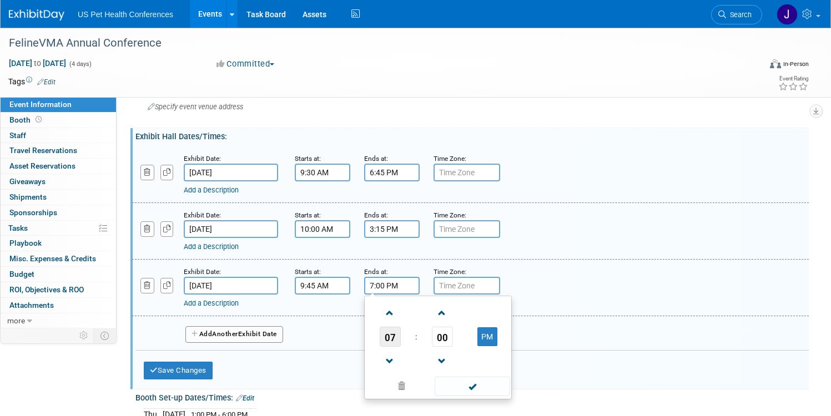
click at [401, 340] on span "07" at bounding box center [390, 337] width 21 height 20
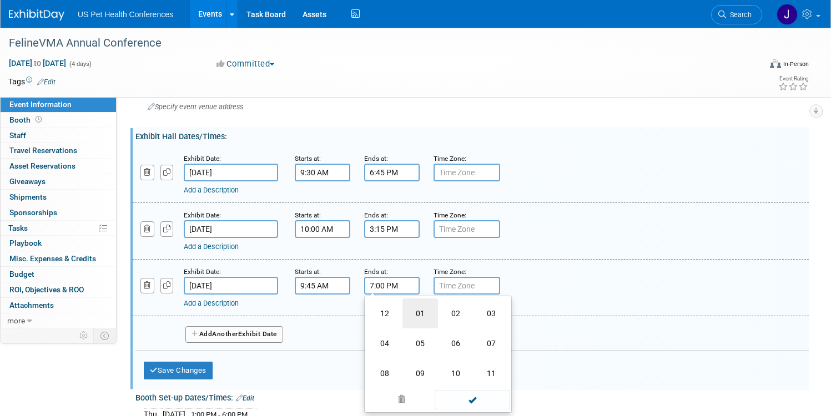
click at [438, 317] on td "01" at bounding box center [420, 314] width 36 height 30
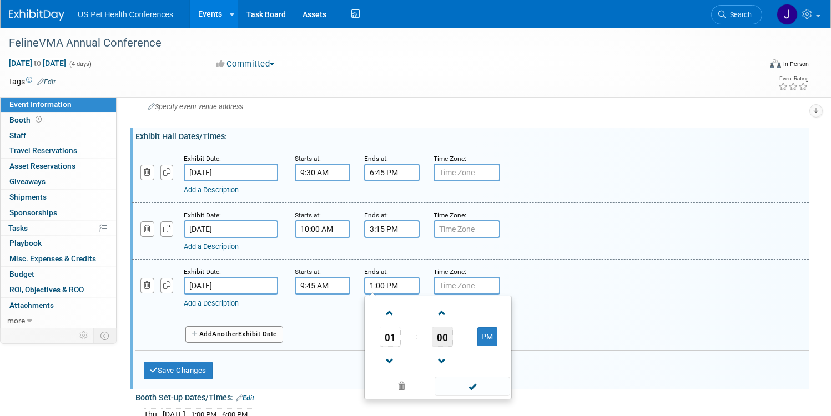
click at [453, 338] on span "00" at bounding box center [442, 337] width 21 height 20
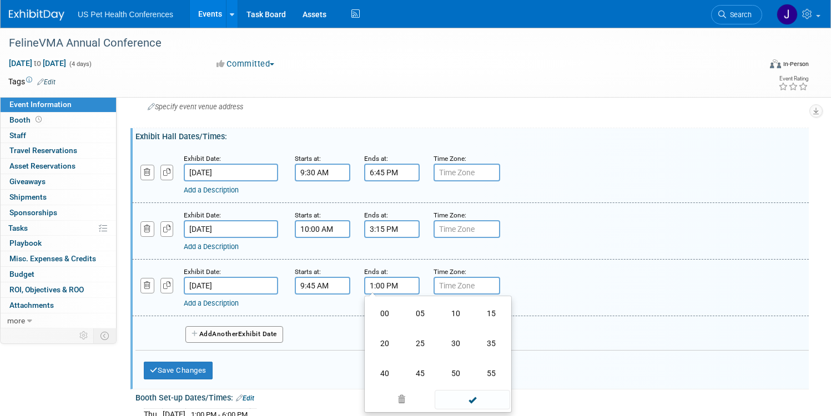
click at [438, 364] on td "45" at bounding box center [420, 374] width 36 height 30
type input "1:45 PM"
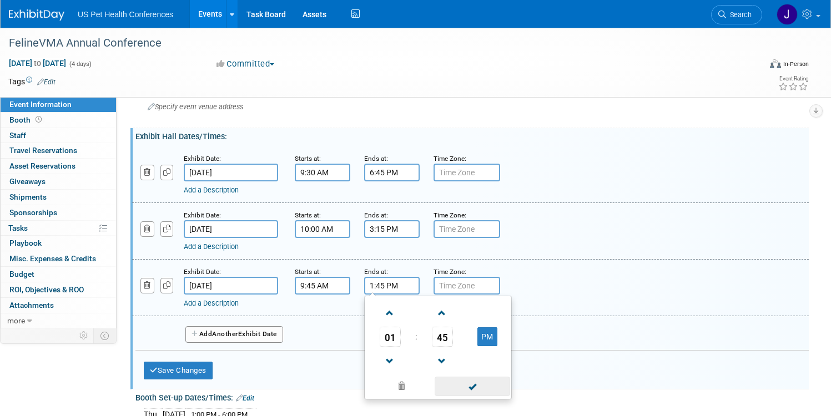
click at [510, 390] on span at bounding box center [472, 386] width 75 height 19
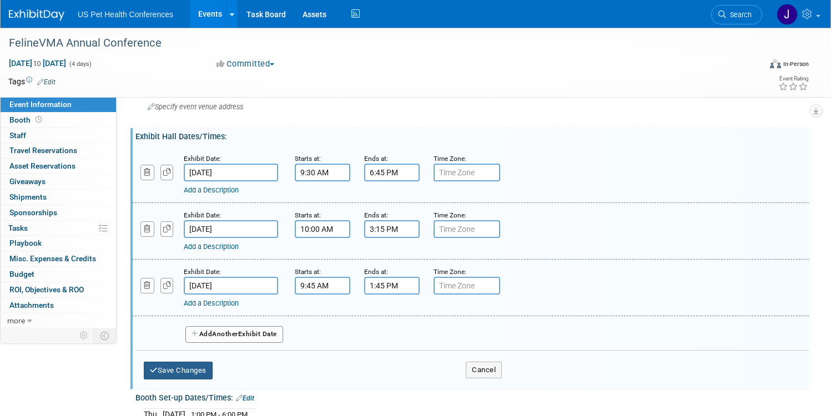
click at [213, 370] on button "Save Changes" at bounding box center [178, 371] width 69 height 18
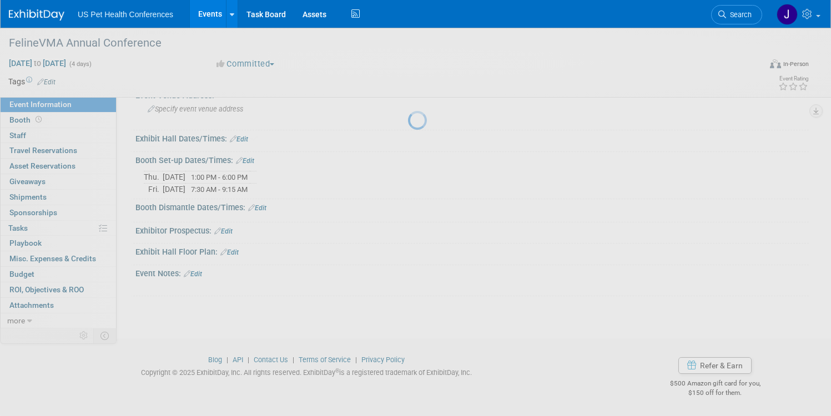
scroll to position [88, 0]
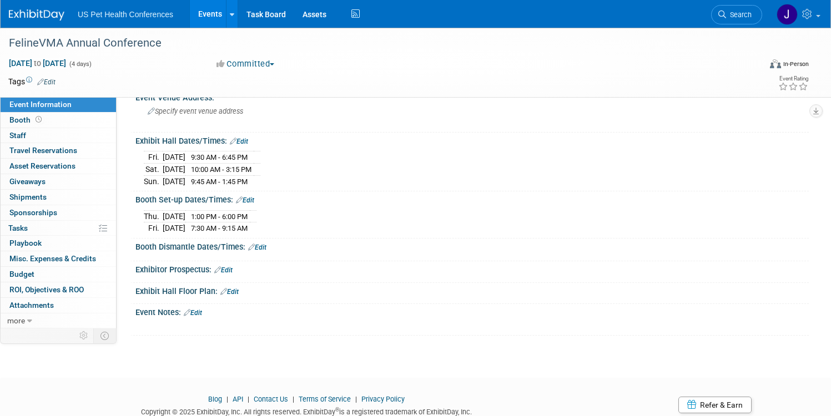
click at [266, 244] on link "Edit" at bounding box center [257, 248] width 18 height 8
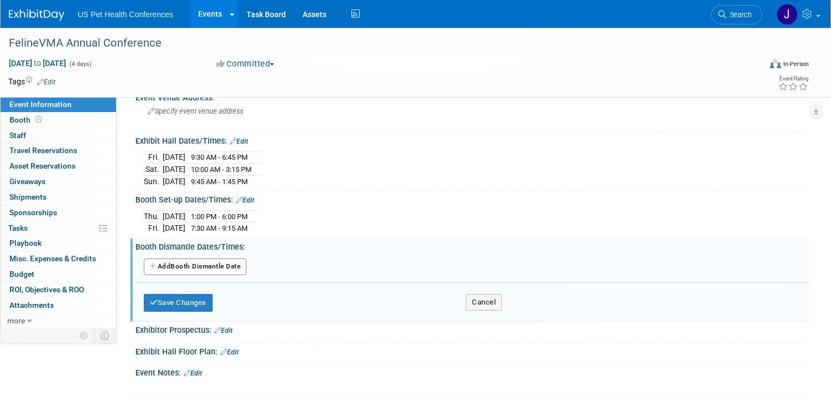
click at [300, 246] on div "Booth Dismantle Dates/Times: Edit" at bounding box center [471, 246] width 673 height 14
click at [246, 269] on button "Add Another Booth Dismantle Date" at bounding box center [195, 267] width 103 height 17
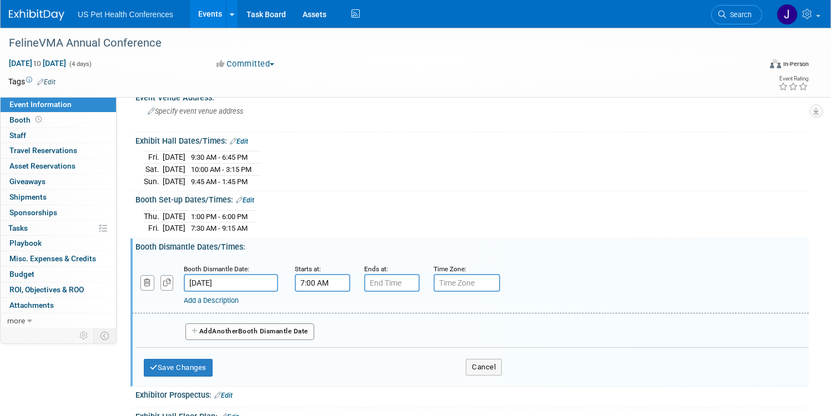
click at [350, 285] on input "7:00 AM" at bounding box center [323, 283] width 56 height 18
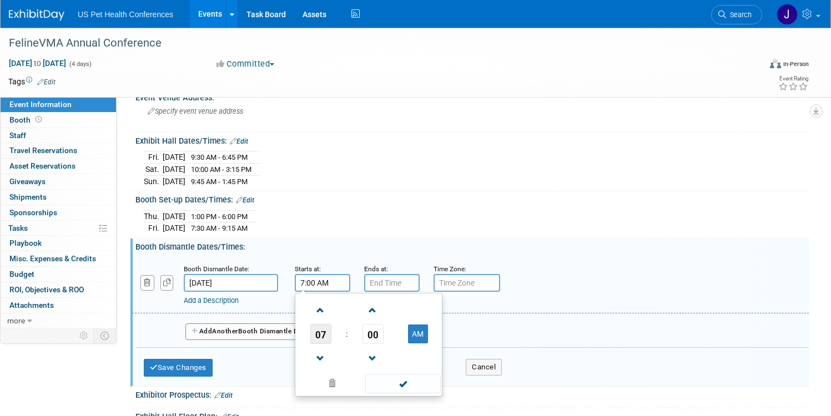
click at [331, 334] on span "07" at bounding box center [320, 334] width 21 height 20
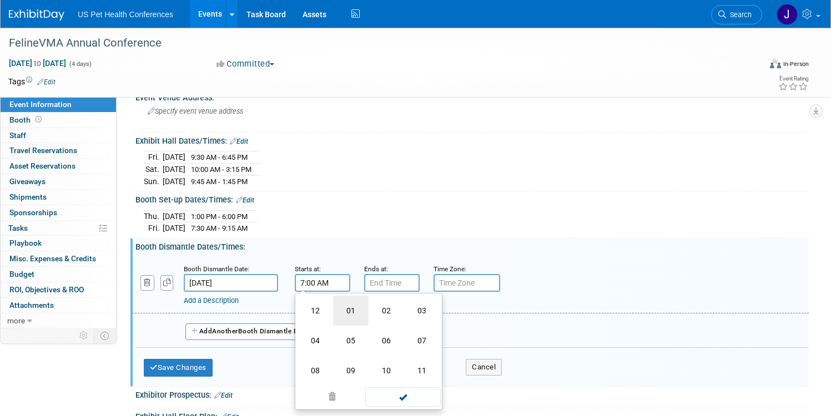
click at [369, 315] on td "01" at bounding box center [351, 311] width 36 height 30
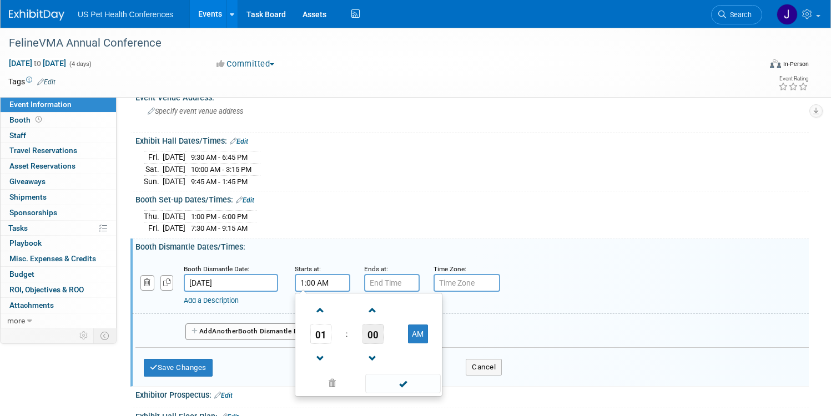
click at [384, 337] on span "00" at bounding box center [372, 334] width 21 height 20
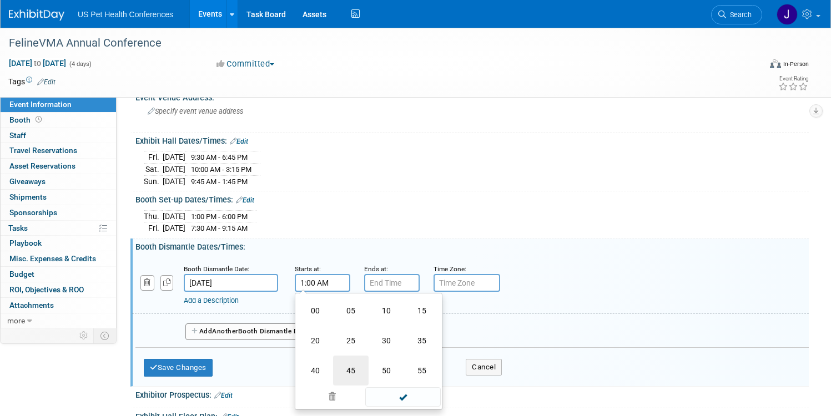
click at [369, 361] on td "45" at bounding box center [351, 371] width 36 height 30
type input "1:45 AM"
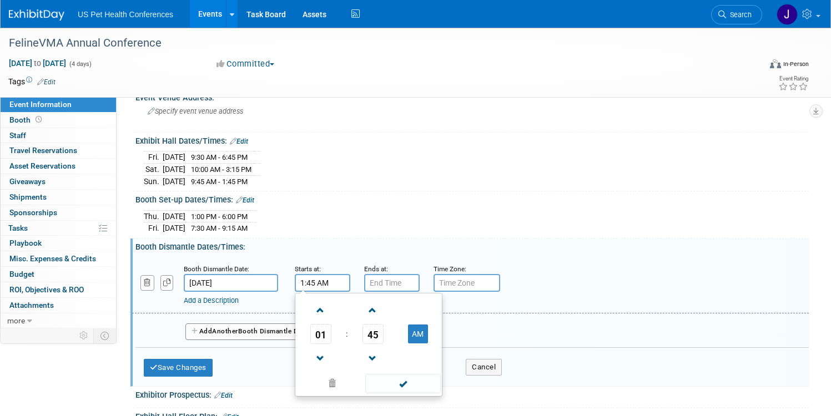
type input "7:00 PM"
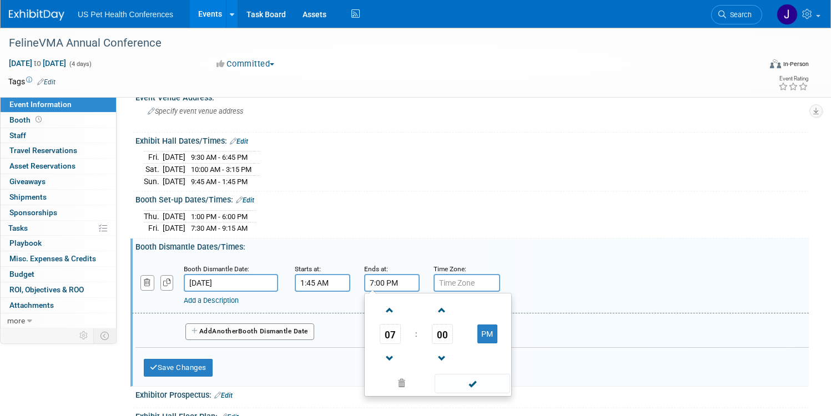
click at [420, 288] on input "7:00 PM" at bounding box center [392, 283] width 56 height 18
drag, startPoint x: 360, startPoint y: 290, endPoint x: 367, endPoint y: 285, distance: 8.5
click at [364, 290] on div "Booth Dismantle Date: [DATE] Starts at: 1:45 AM Ends at: 7:00 PM 07 : 00 PM 12 …" at bounding box center [470, 285] width 677 height 57
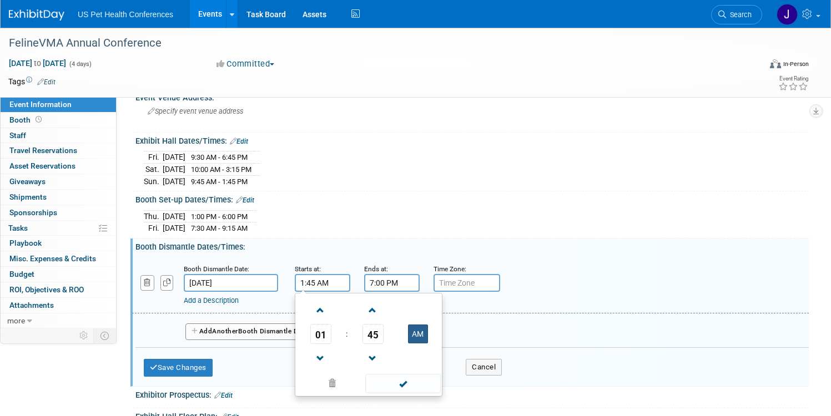
click at [428, 337] on button "AM" at bounding box center [418, 334] width 20 height 19
type input "1:45 PM"
drag, startPoint x: 441, startPoint y: 290, endPoint x: 442, endPoint y: 283, distance: 7.3
click at [442, 288] on div "Booth Dismantle Date: [DATE] Starts at: 1:45 PM 01 : 45 PM 12 01 02 03 04 05 06…" at bounding box center [470, 285] width 677 height 57
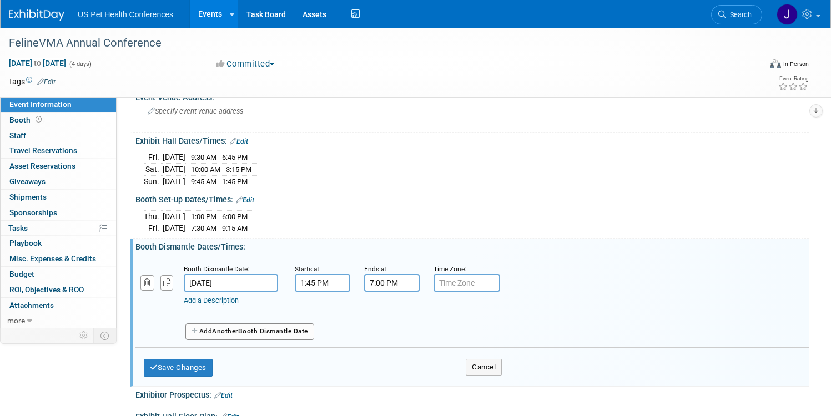
click at [420, 281] on input "7:00 PM" at bounding box center [392, 283] width 56 height 18
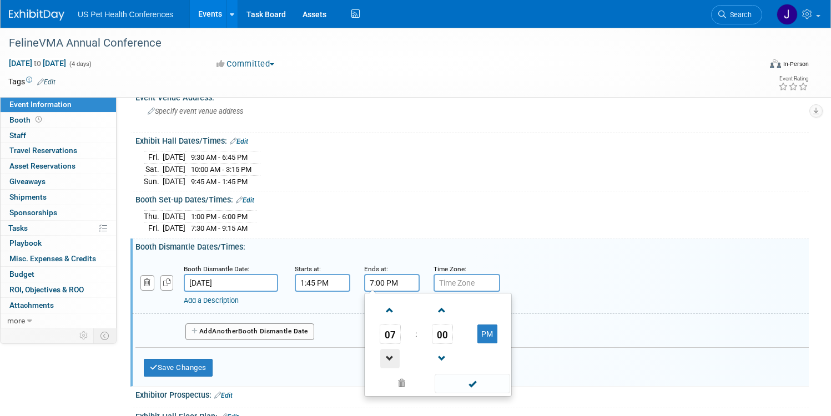
click at [400, 356] on span at bounding box center [389, 358] width 19 height 19
type input "4:00 PM"
click at [500, 376] on span at bounding box center [472, 383] width 75 height 19
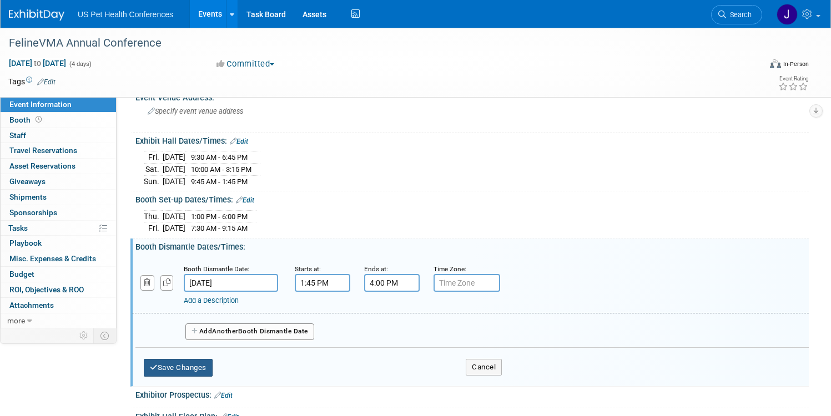
click at [213, 362] on button "Save Changes" at bounding box center [178, 368] width 69 height 18
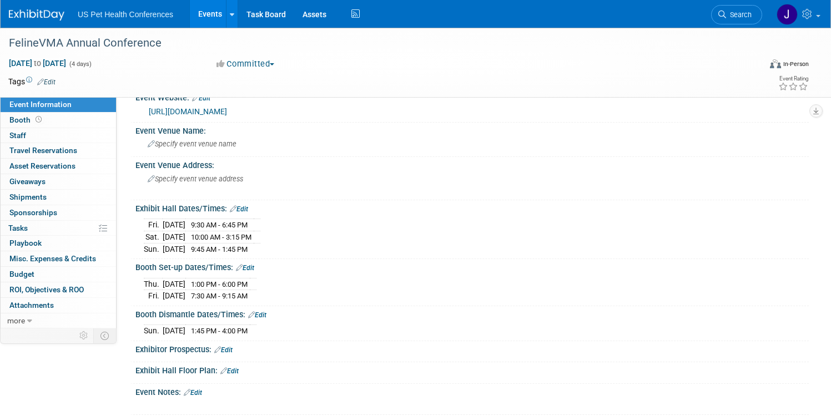
scroll to position [22, 0]
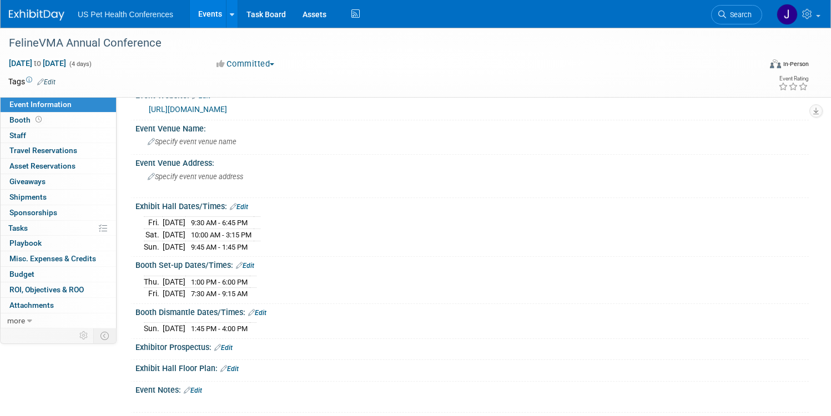
click at [233, 347] on link "Edit" at bounding box center [223, 348] width 18 height 8
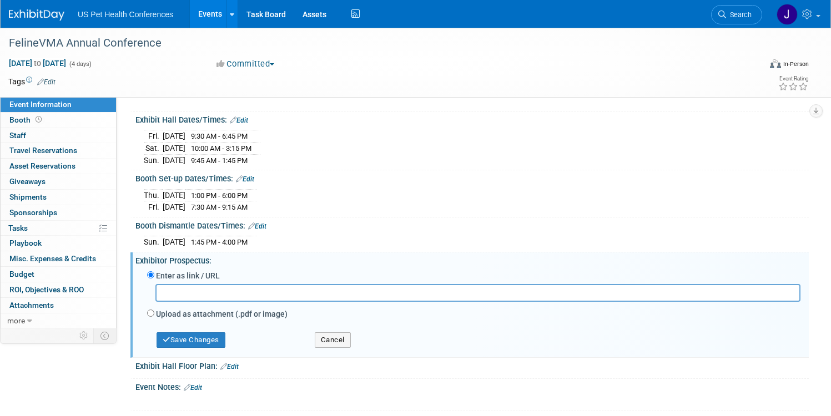
scroll to position [119, 0]
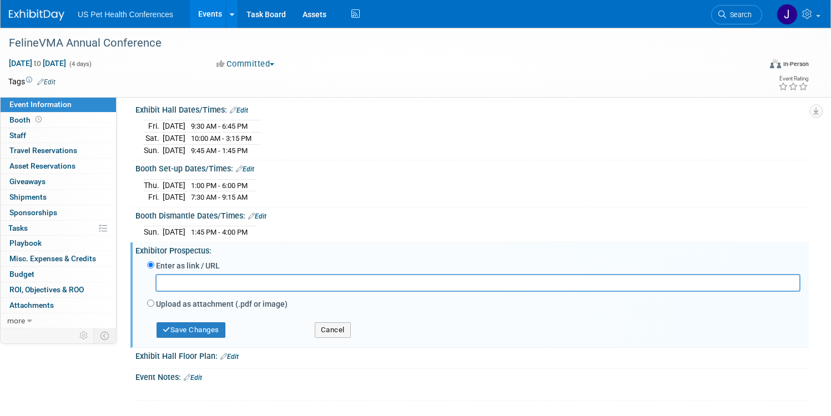
paste input "chrome-extension://efaidnbmnnnibpcajpcglclefindmkaj/[URL][DOMAIN_NAME]"
type input "chrome-extension://efaidnbmnnnibpcajpcglclefindmkaj/[URL][DOMAIN_NAME]"
click at [225, 327] on button "Save Changes" at bounding box center [191, 331] width 69 height 16
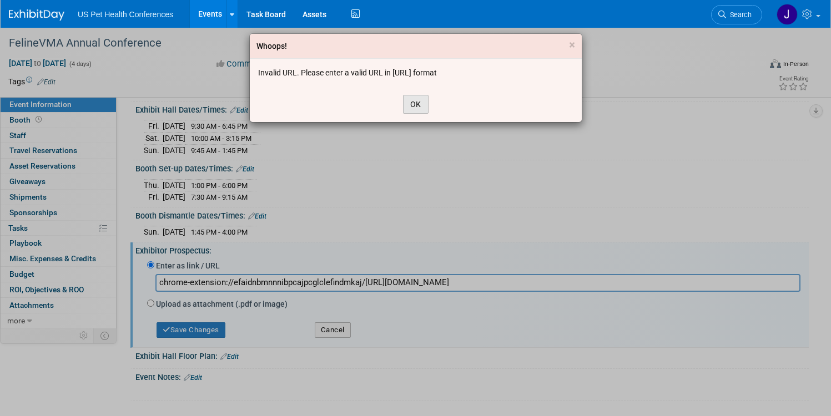
click at [412, 107] on button "OK" at bounding box center [416, 104] width 26 height 19
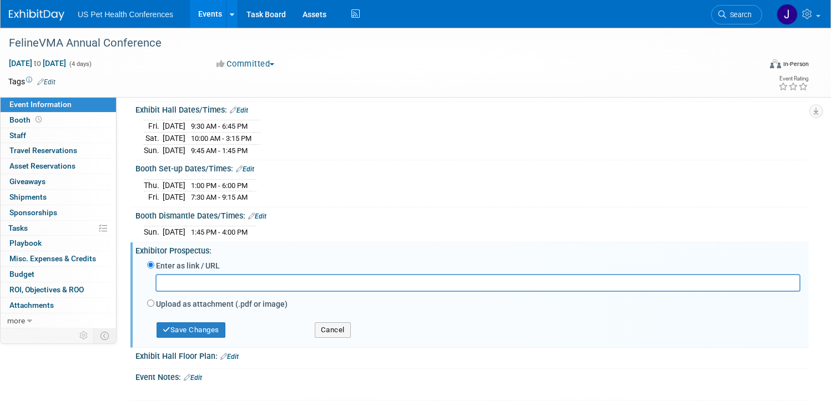
click at [345, 281] on input "text" at bounding box center [477, 282] width 645 height 17
paste input "[URL][DOMAIN_NAME]"
type input "[URL][DOMAIN_NAME]"
click at [225, 328] on button "Save Changes" at bounding box center [191, 331] width 69 height 16
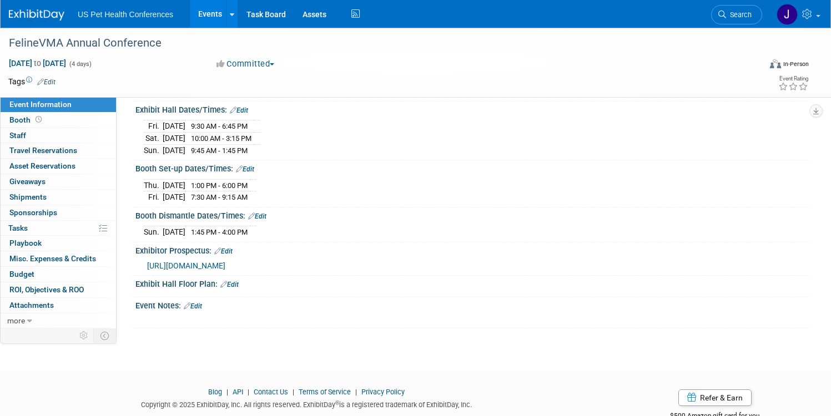
scroll to position [0, 0]
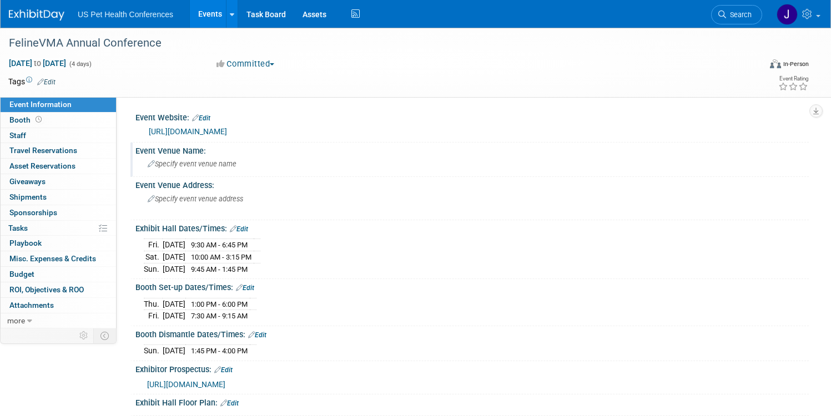
click at [253, 159] on div "Specify event venue name" at bounding box center [472, 163] width 657 height 17
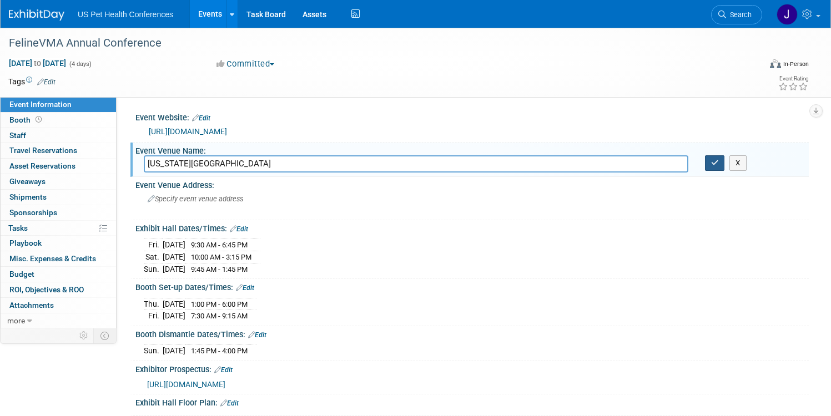
type input "[US_STATE][GEOGRAPHIC_DATA]"
click at [711, 166] on icon "button" at bounding box center [715, 162] width 8 height 7
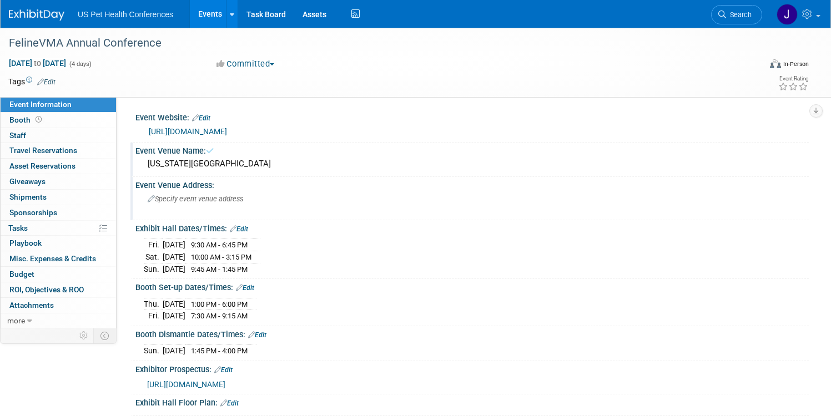
click at [385, 200] on div "Specify event venue address" at bounding box center [276, 203] width 264 height 26
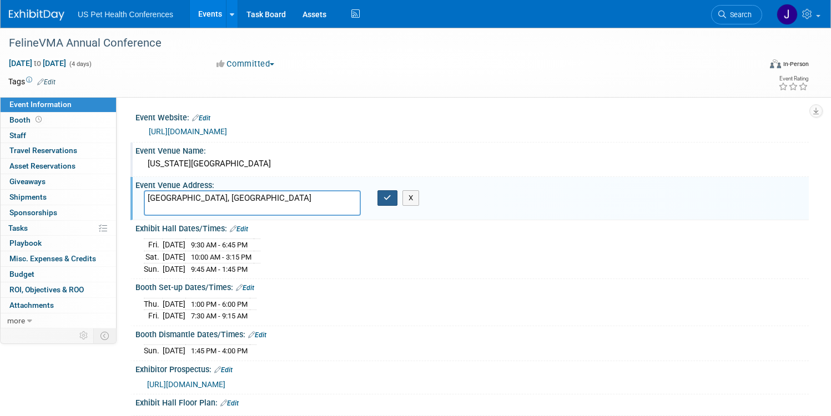
type textarea "[GEOGRAPHIC_DATA], [GEOGRAPHIC_DATA]"
click at [397, 195] on button "button" at bounding box center [387, 198] width 20 height 16
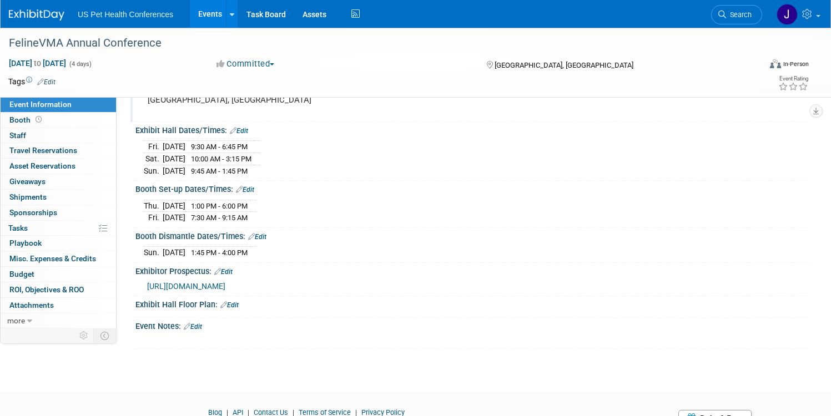
scroll to position [99, 0]
click at [233, 267] on link "Edit" at bounding box center [223, 271] width 18 height 8
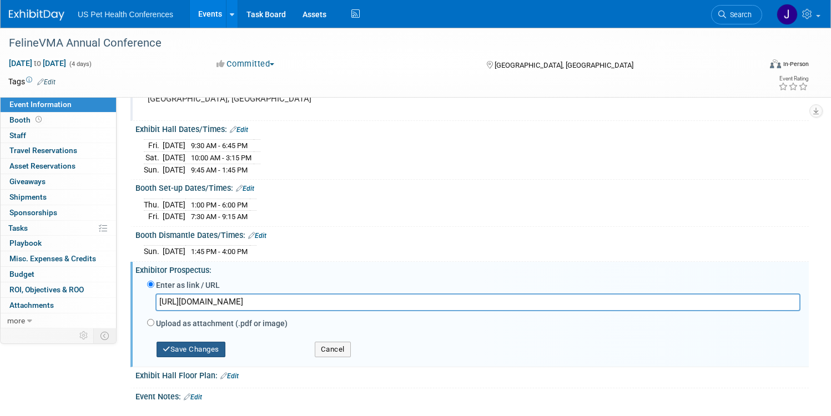
click at [225, 345] on button "Save Changes" at bounding box center [191, 350] width 69 height 16
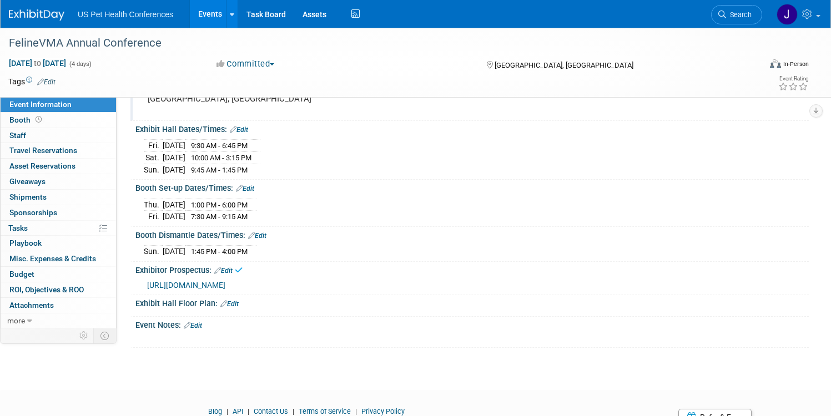
click at [202, 322] on link "Edit" at bounding box center [193, 326] width 18 height 8
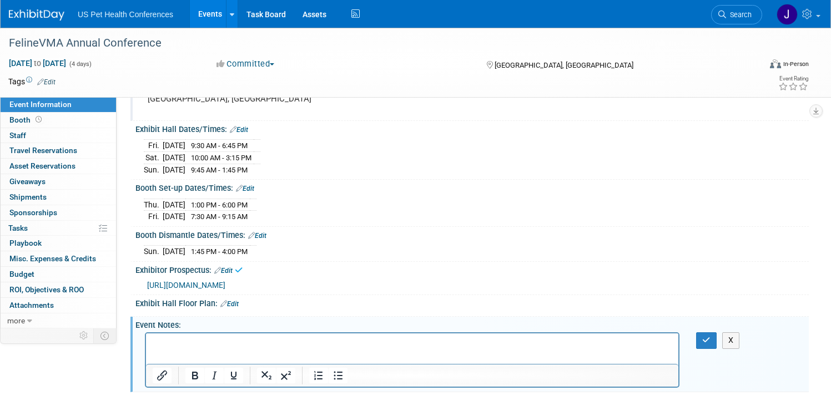
scroll to position [0, 0]
click at [696, 346] on button "button" at bounding box center [706, 340] width 21 height 16
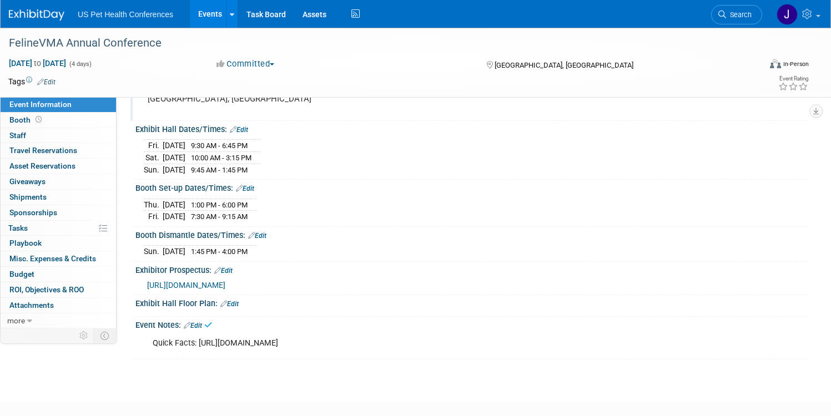
click at [350, 346] on div "Quick Facts: [URL][DOMAIN_NAME]" at bounding box center [412, 343] width 535 height 22
click at [202, 323] on span "Edit" at bounding box center [191, 326] width 21 height 8
click at [190, 323] on icon at bounding box center [187, 325] width 7 height 7
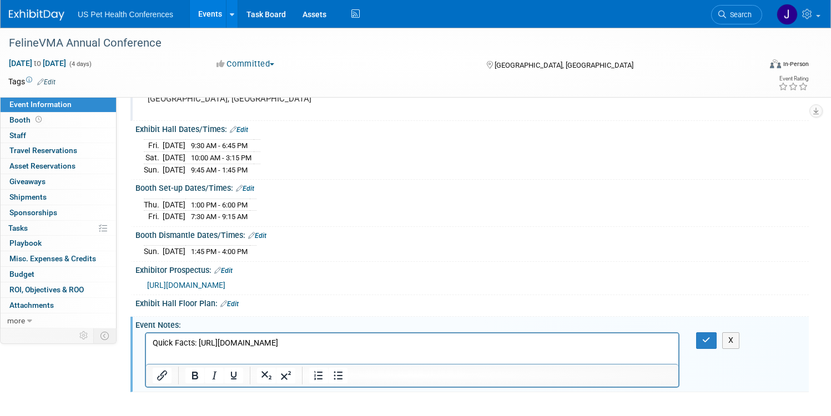
click at [374, 344] on p "Quick Facts: [URL][DOMAIN_NAME]" at bounding box center [413, 343] width 520 height 11
click at [457, 343] on p "Quick Facts: [URL][DOMAIN_NAME]" at bounding box center [413, 343] width 520 height 11
drag, startPoint x: 471, startPoint y: 342, endPoint x: 197, endPoint y: 342, distance: 273.7
click at [197, 342] on p "Quick Facts: [URL][DOMAIN_NAME]" at bounding box center [413, 343] width 520 height 11
click at [172, 370] on button "Insert/edit link" at bounding box center [162, 376] width 19 height 16
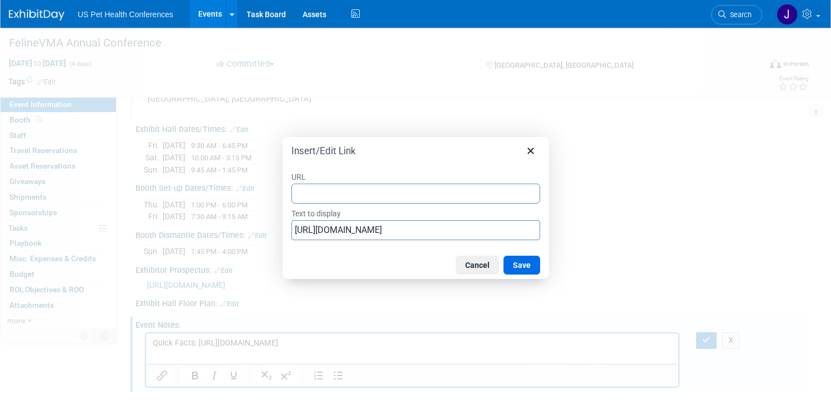
type input "[URL][DOMAIN_NAME]"
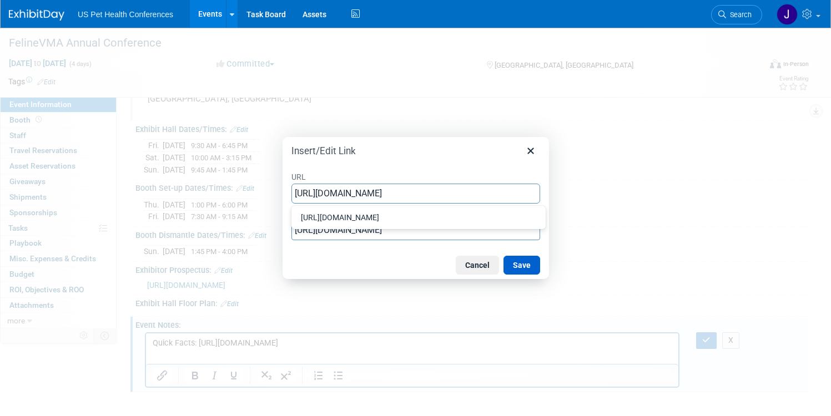
click at [517, 269] on button "Save" at bounding box center [521, 265] width 37 height 19
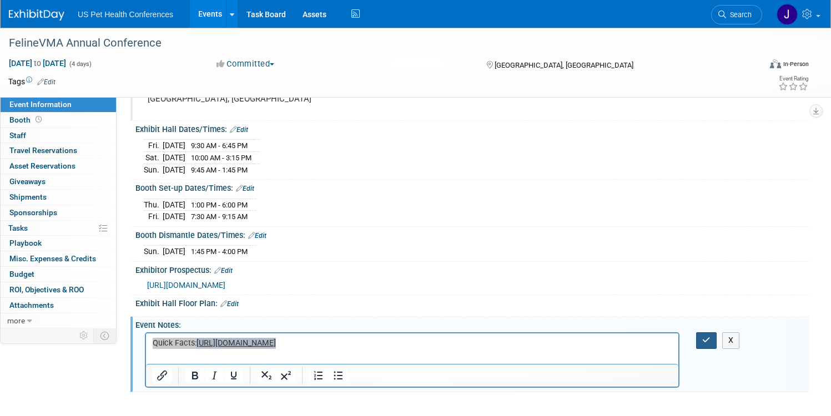
click at [702, 337] on icon "button" at bounding box center [706, 340] width 8 height 8
